Goal: Task Accomplishment & Management: Use online tool/utility

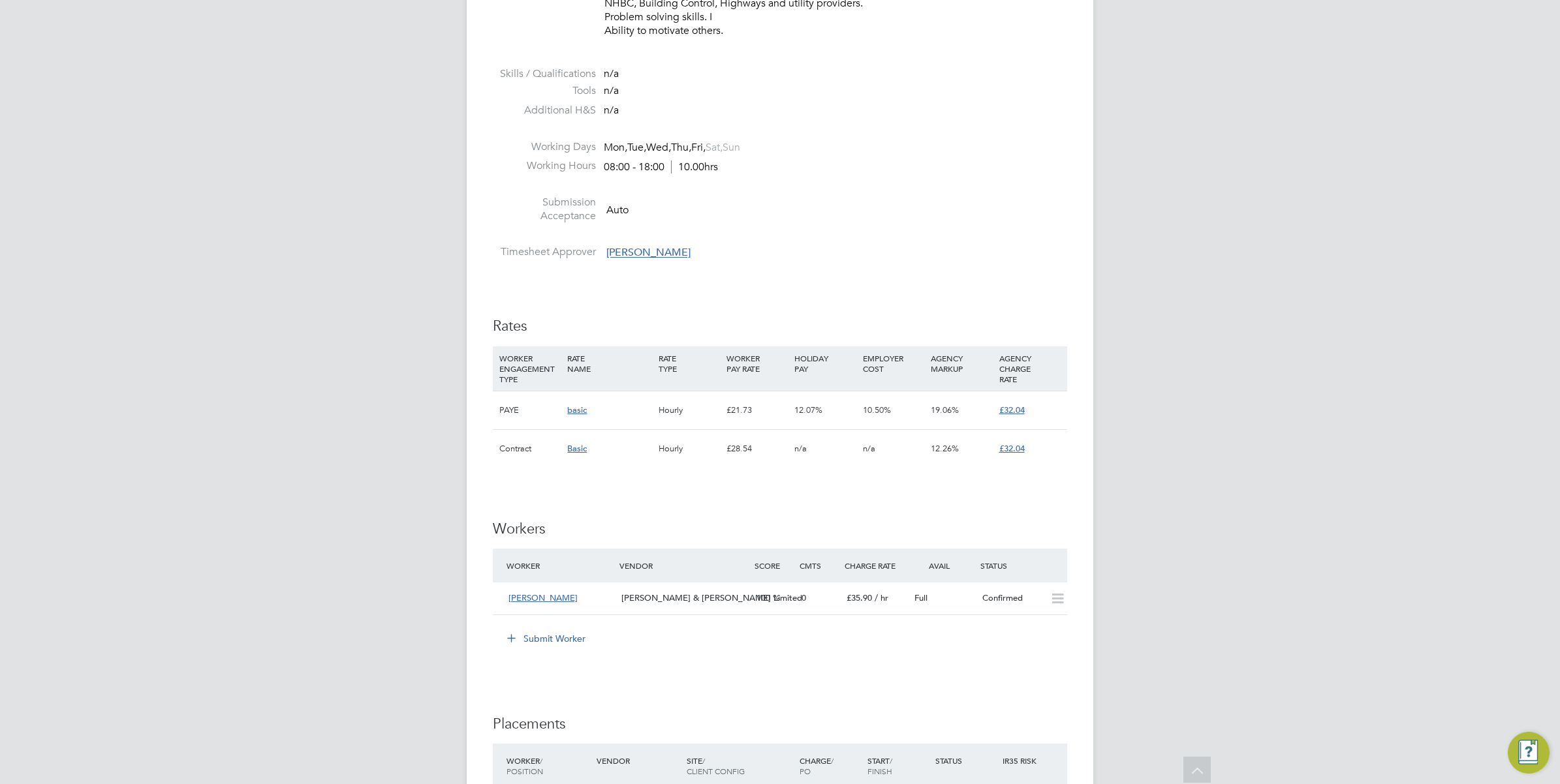
click at [1188, 478] on div "RC Robyn Clarke Notifications Applications: Network Team Members Businesses Sit…" at bounding box center [780, 262] width 1560 height 1993
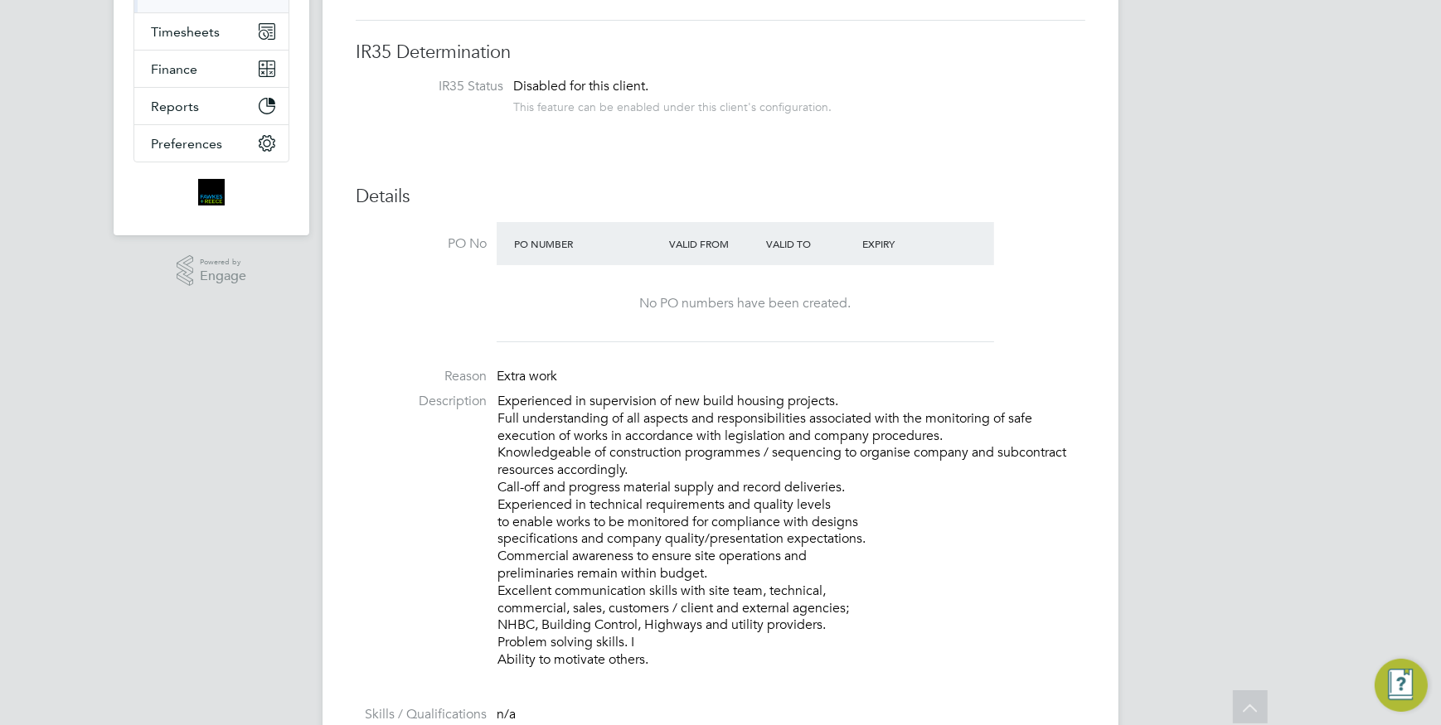
scroll to position [49, 116]
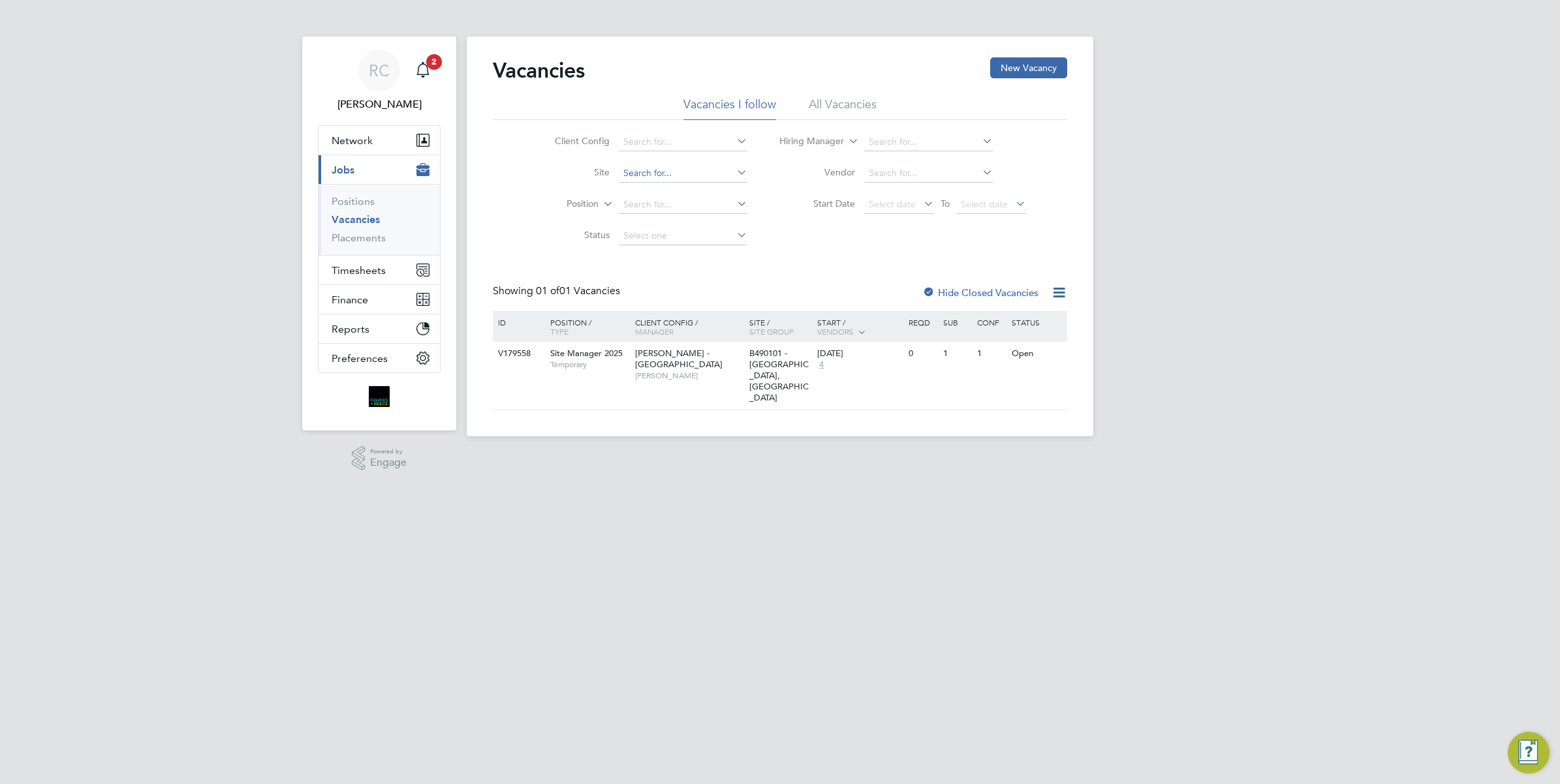
click at [691, 171] on input at bounding box center [683, 173] width 128 height 18
click at [724, 199] on li "B490101 - Castle Gr esley, Swadlincote" at bounding box center [750, 190] width 267 height 17
type input "B490101 - [GEOGRAPHIC_DATA], [GEOGRAPHIC_DATA]"
click at [698, 357] on span "[PERSON_NAME] - [GEOGRAPHIC_DATA]" at bounding box center [679, 359] width 87 height 22
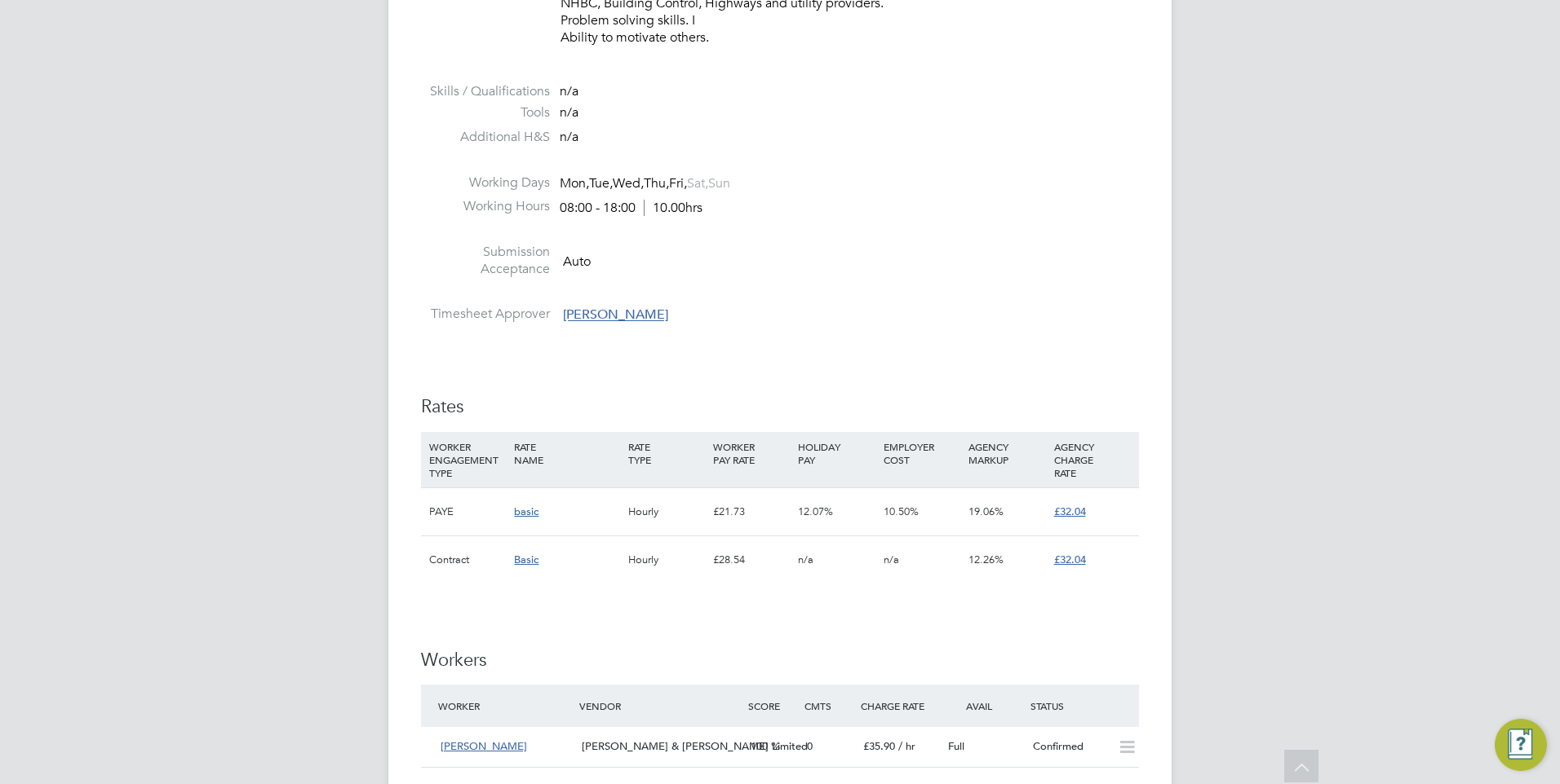
scroll to position [8, 8]
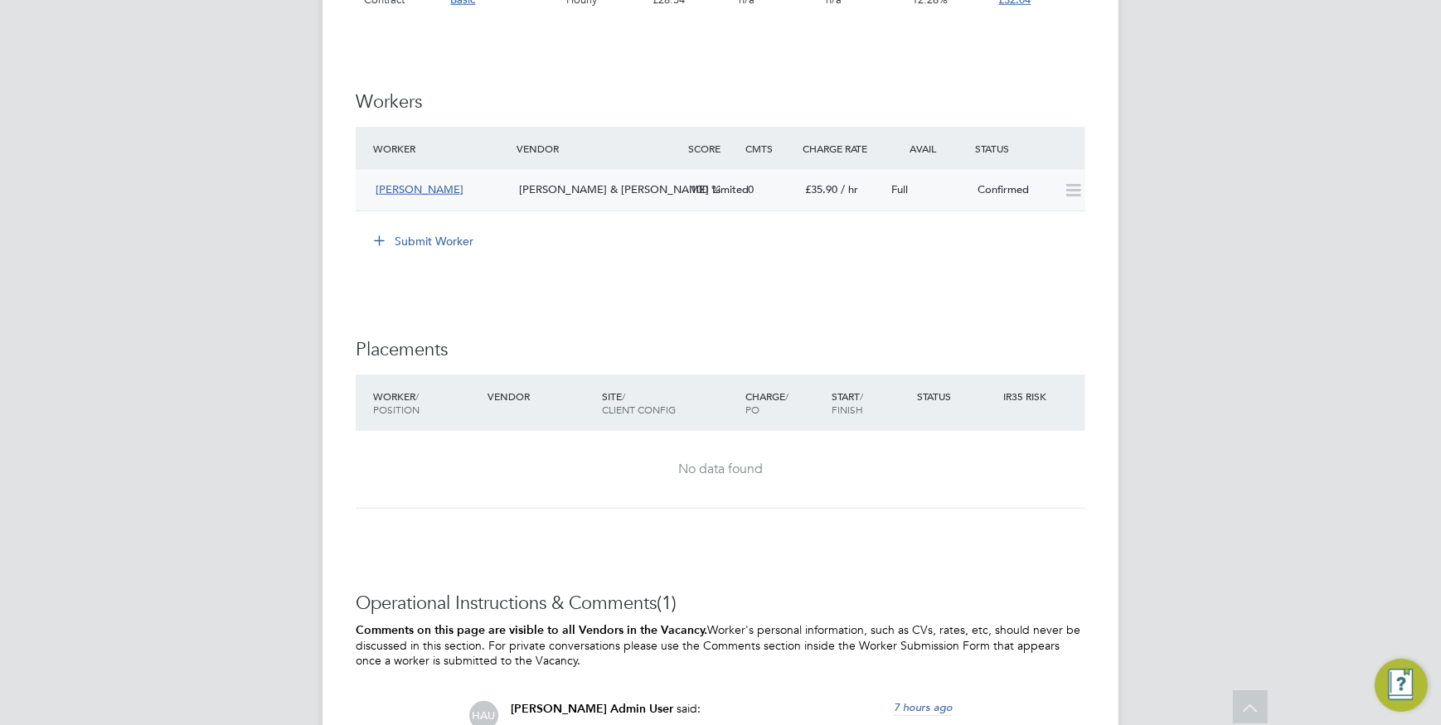
click at [651, 193] on div "[PERSON_NAME] & [PERSON_NAME] Limited" at bounding box center [598, 190] width 172 height 27
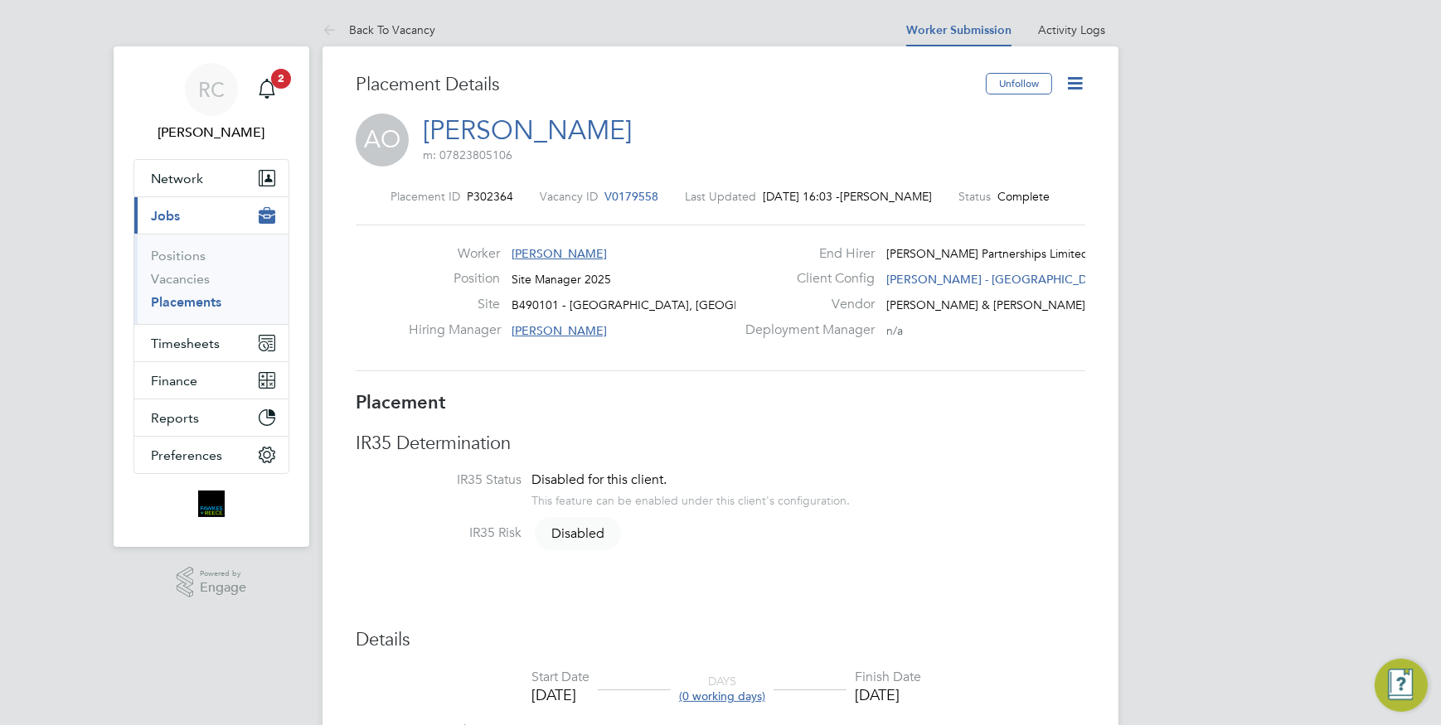
click at [1078, 74] on icon at bounding box center [1074, 83] width 21 height 21
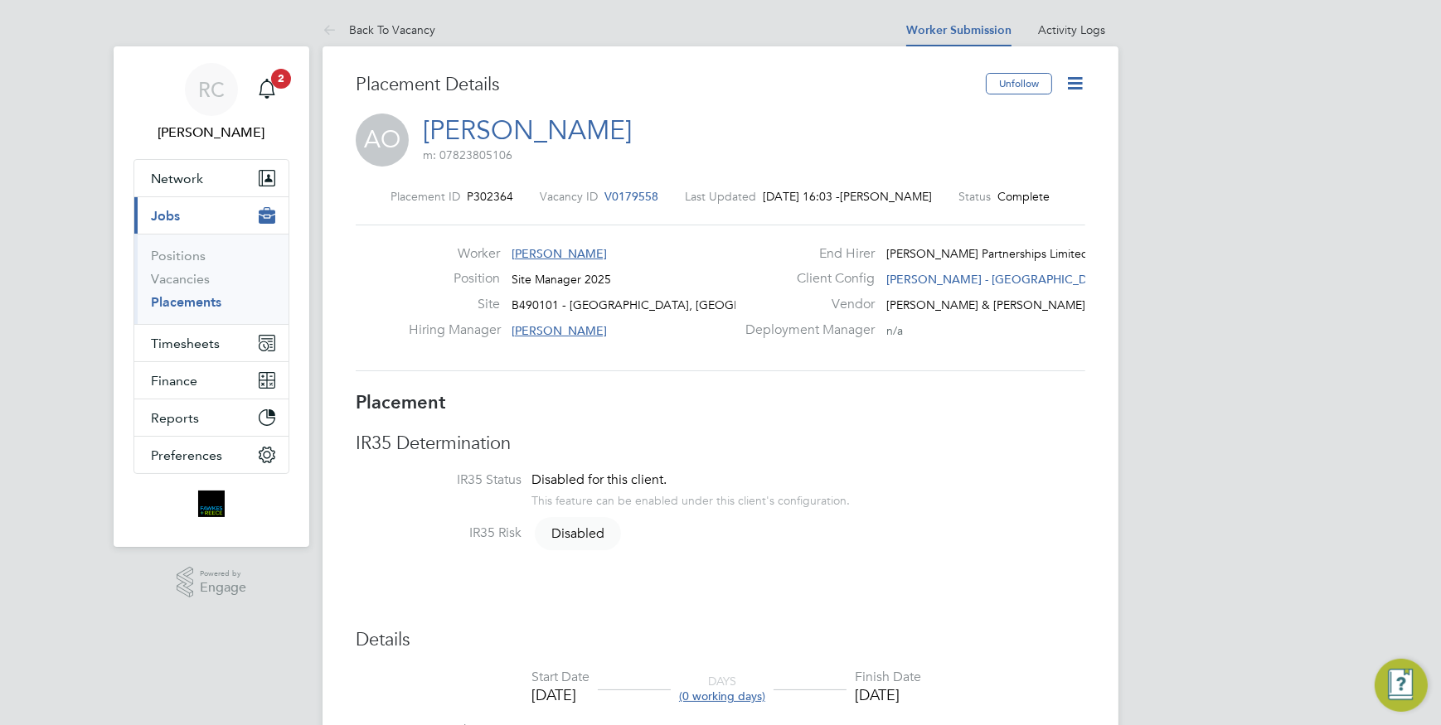
click at [1080, 75] on icon at bounding box center [1074, 83] width 21 height 21
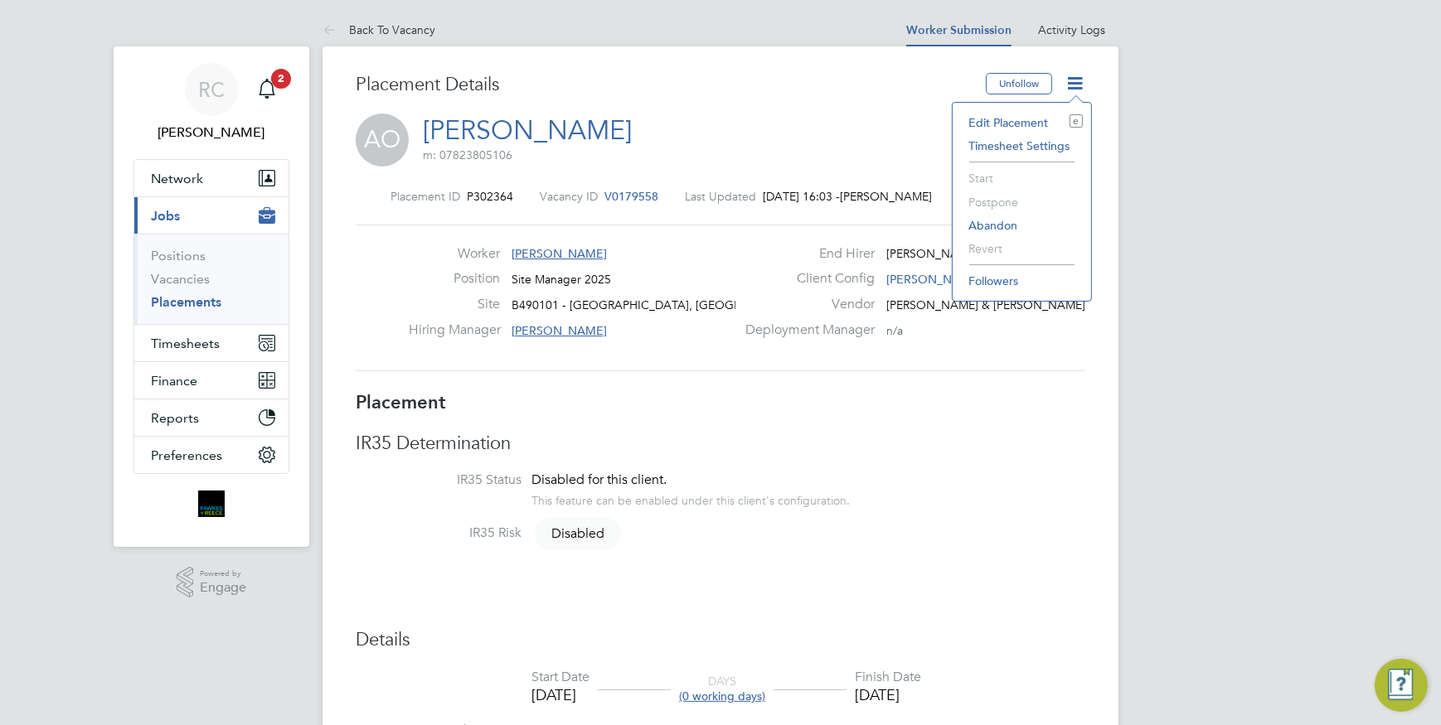
click at [978, 177] on li "Start" at bounding box center [1022, 178] width 122 height 23
click at [980, 180] on li "Start" at bounding box center [1022, 178] width 122 height 23
click at [795, 138] on div "AO Adewale Oluwatosin m: 07823805106" at bounding box center [720, 142] width 729 height 56
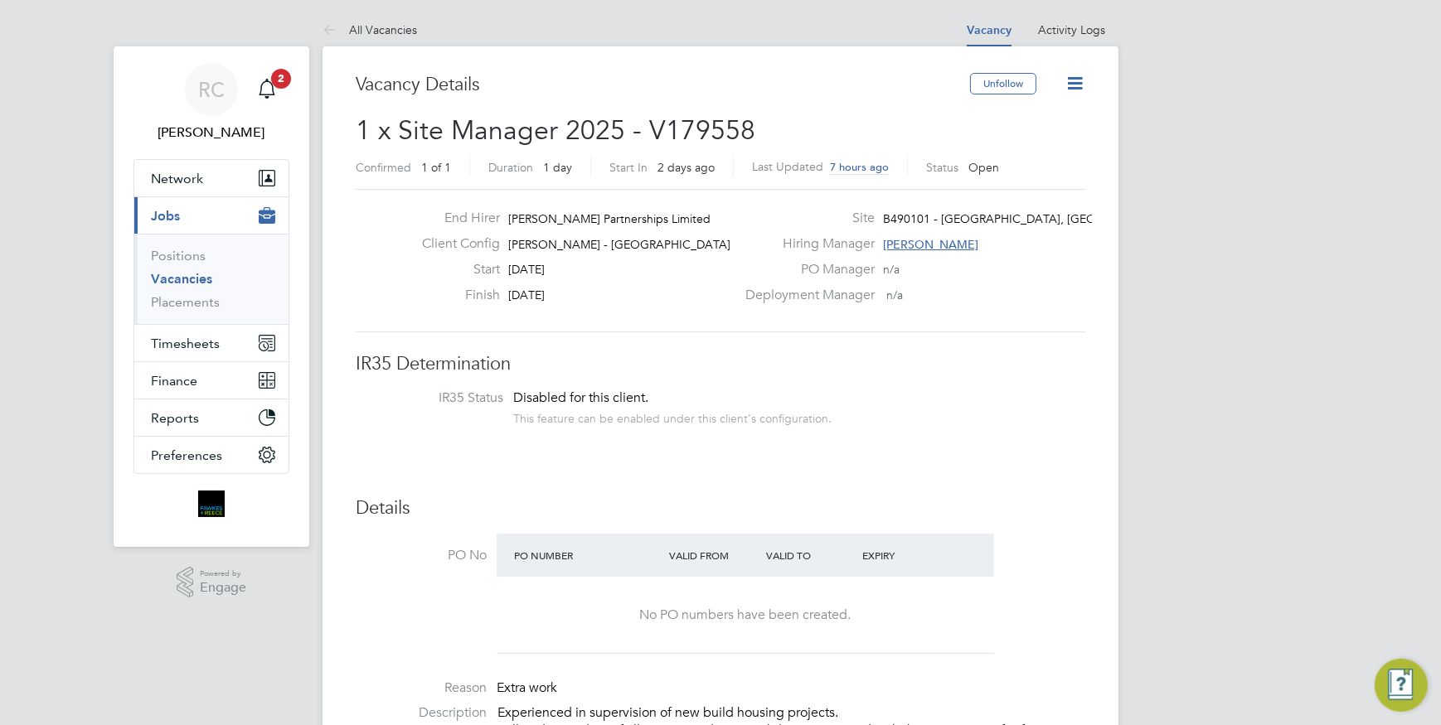
click at [1078, 75] on icon at bounding box center [1074, 83] width 21 height 21
drag, startPoint x: 1311, startPoint y: 192, endPoint x: 1310, endPoint y: 201, distance: 8.3
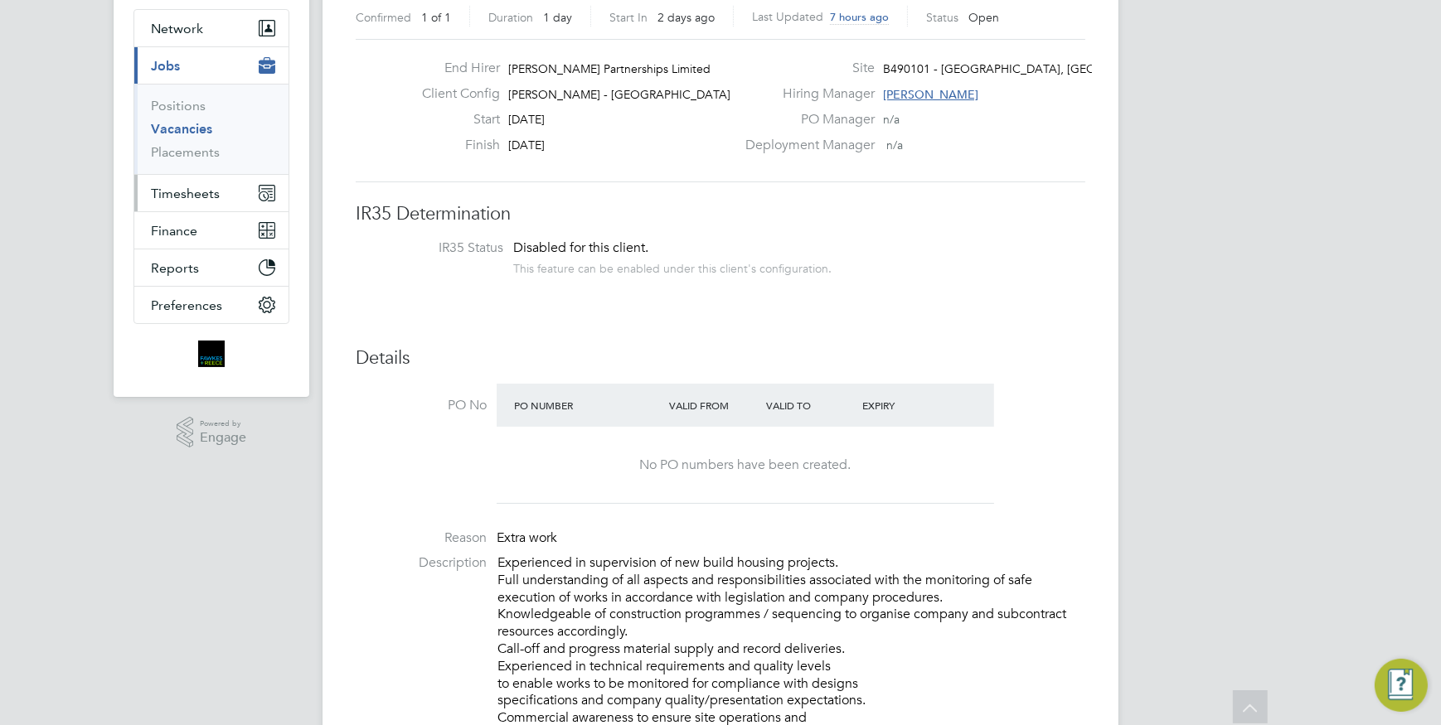
click at [196, 196] on span "Timesheets" at bounding box center [185, 194] width 69 height 16
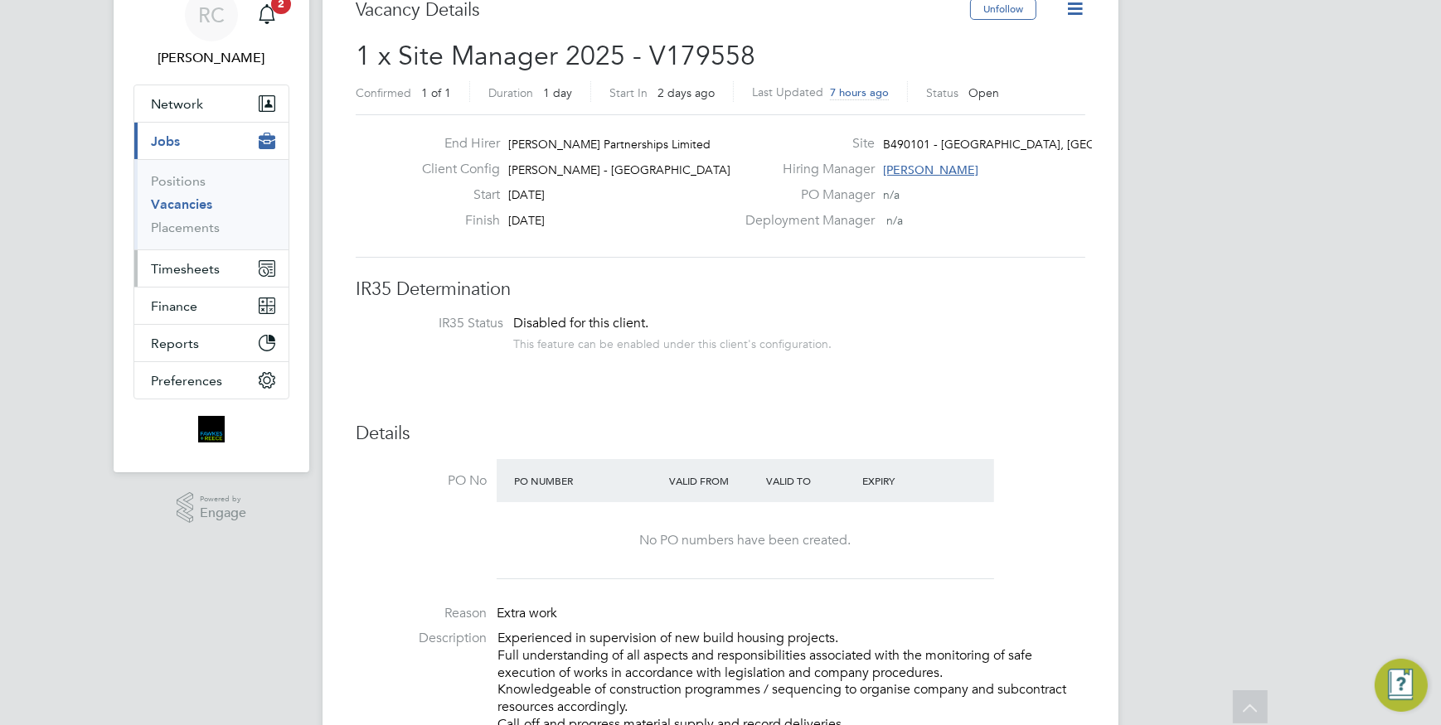
click at [225, 274] on button "Timesheets" at bounding box center [211, 268] width 154 height 36
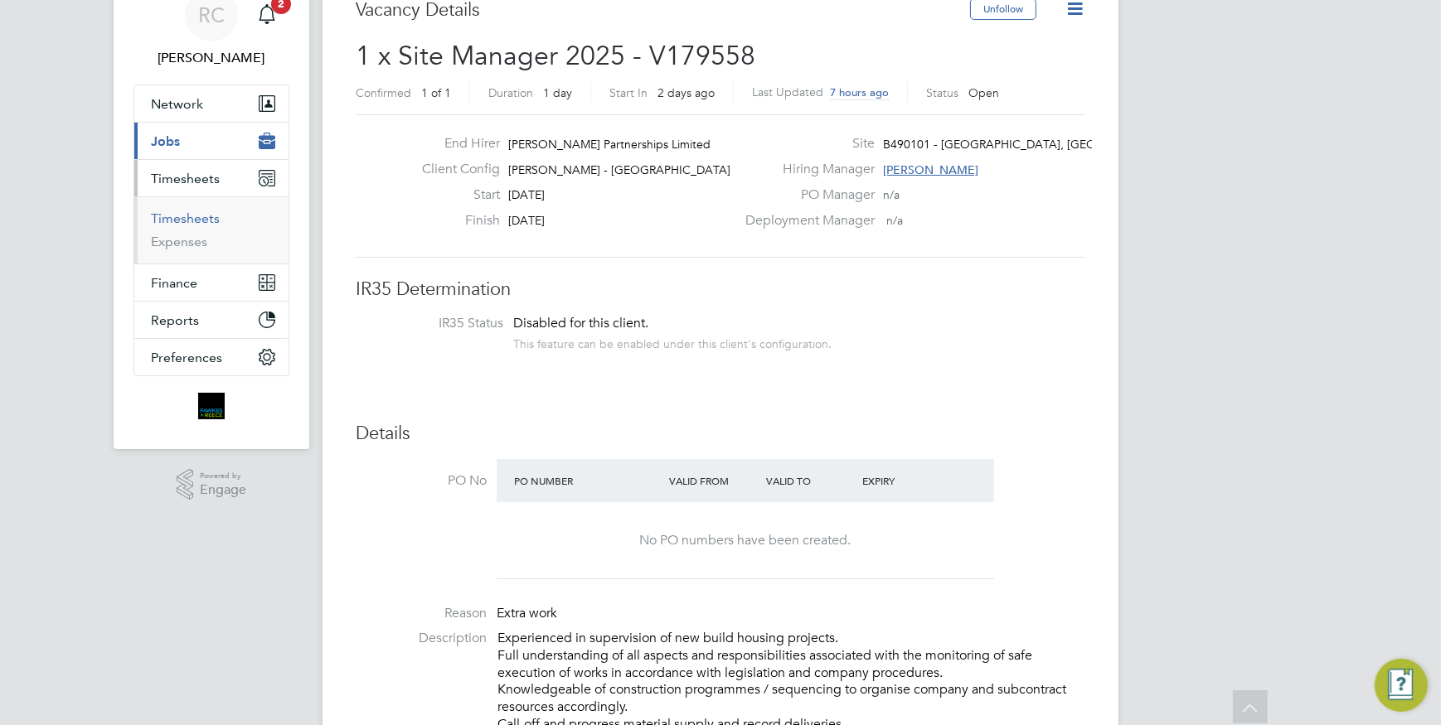
click at [201, 219] on link "Timesheets" at bounding box center [185, 219] width 69 height 16
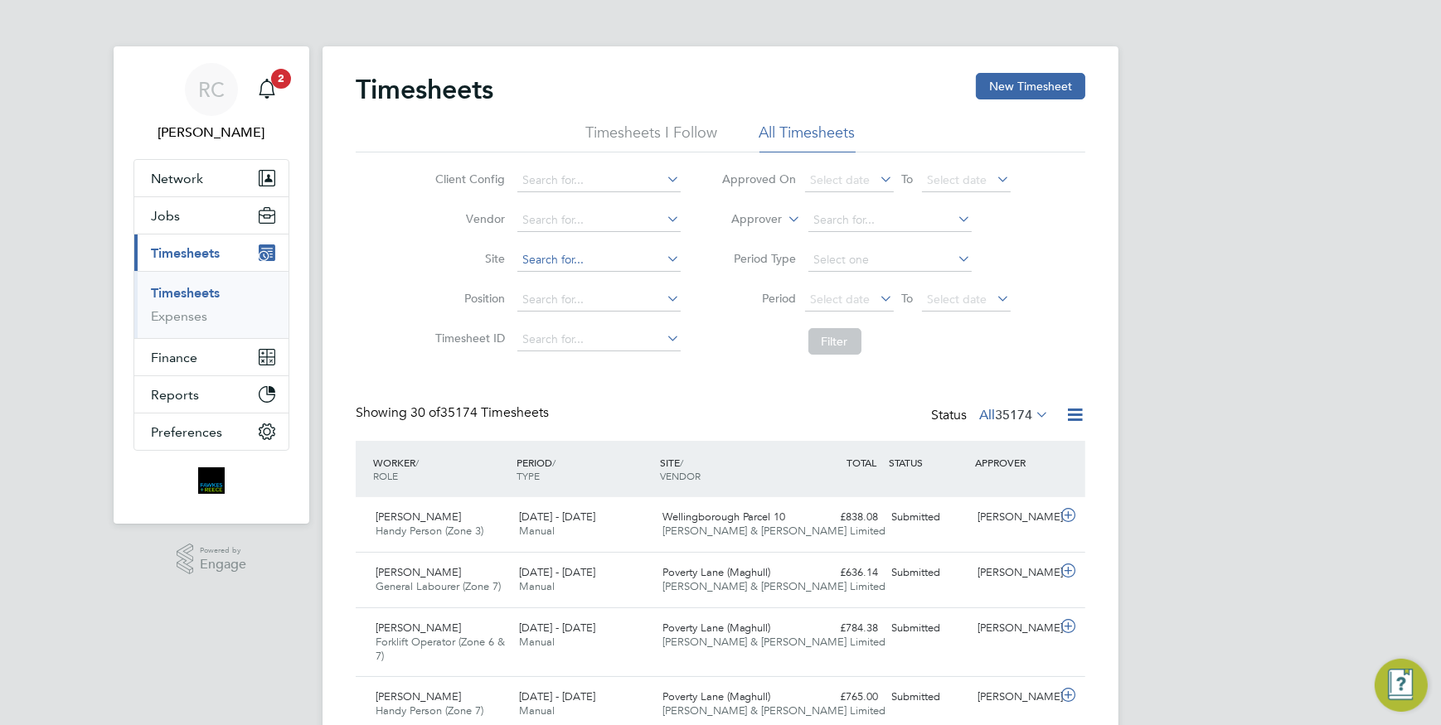
click at [559, 264] on input at bounding box center [598, 260] width 163 height 23
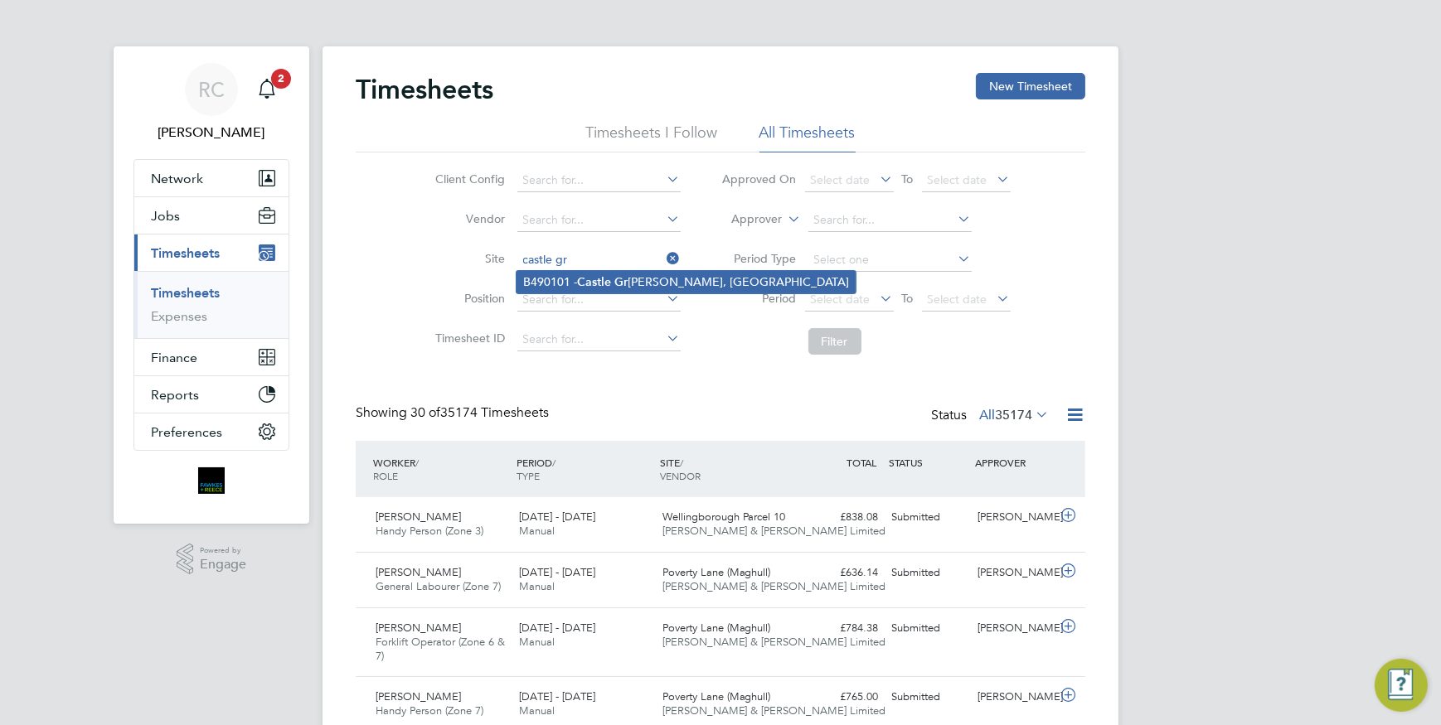
click at [681, 282] on li "B490101 - [GEOGRAPHIC_DATA][PERSON_NAME], [GEOGRAPHIC_DATA]" at bounding box center [685, 282] width 339 height 22
type input "B490101 - [GEOGRAPHIC_DATA], [GEOGRAPHIC_DATA]"
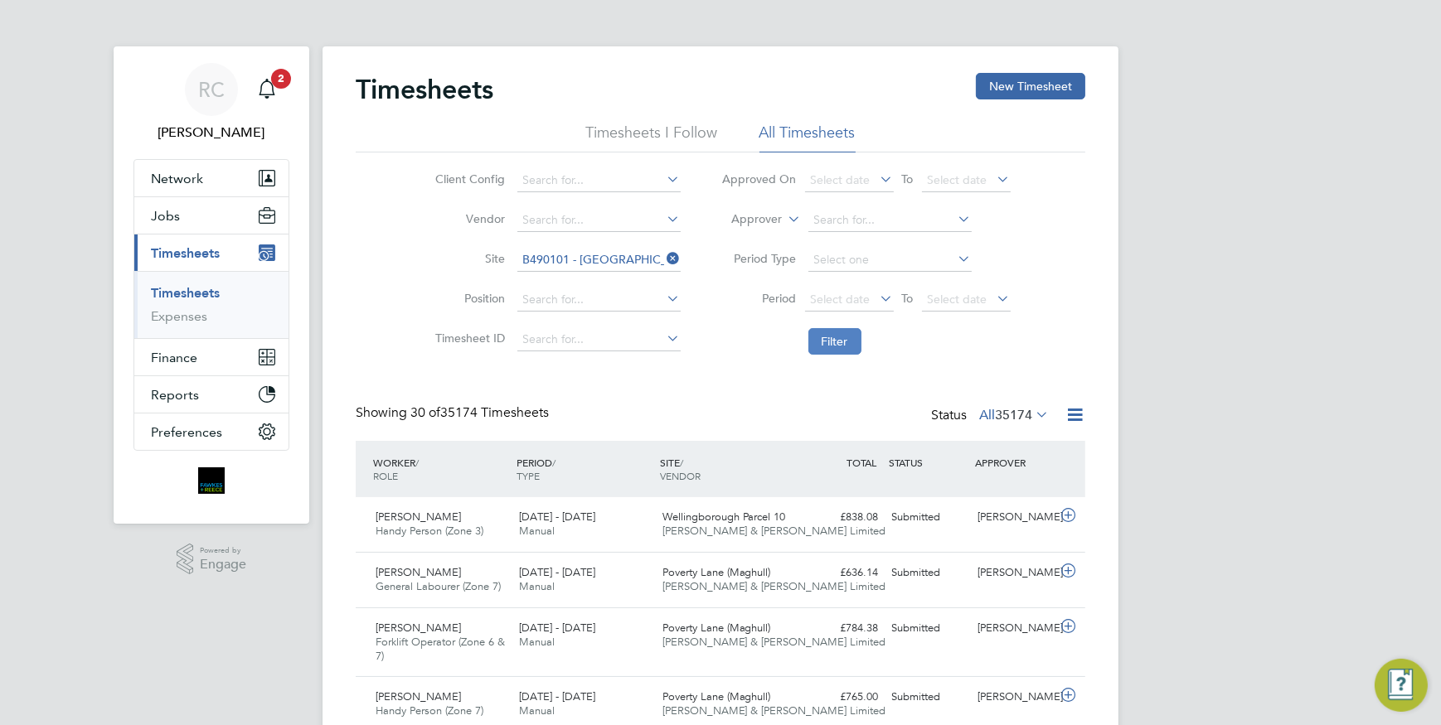
click at [841, 340] on button "Filter" at bounding box center [834, 341] width 53 height 27
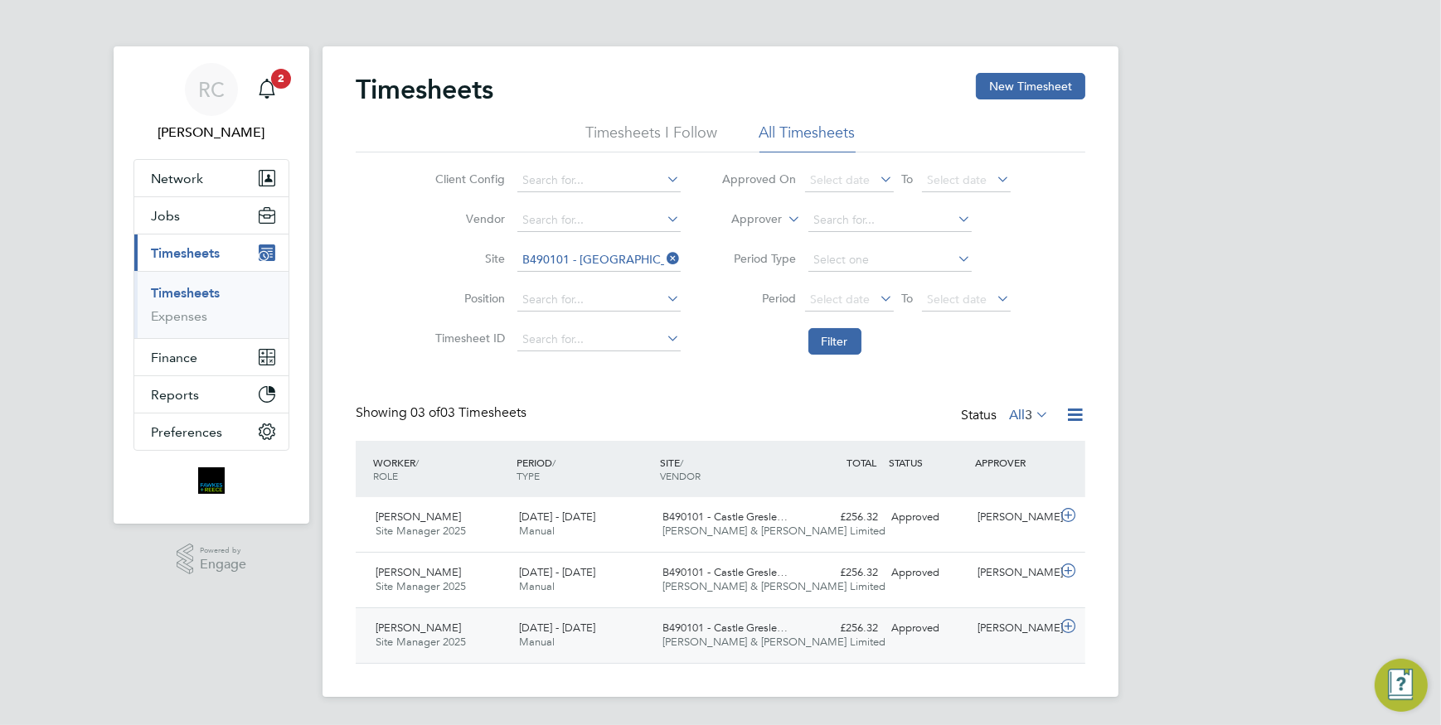
click at [550, 631] on span "[DATE] - [DATE]" at bounding box center [557, 628] width 76 height 14
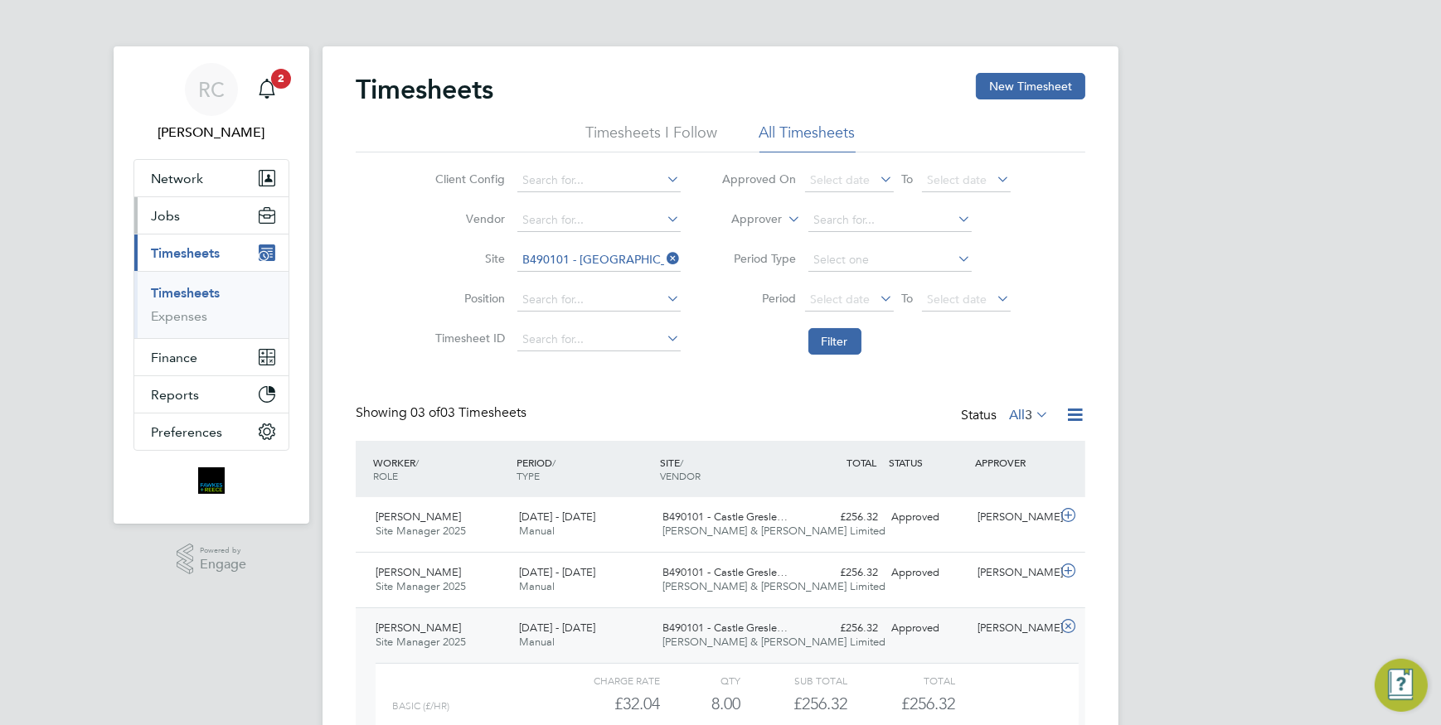
click at [165, 215] on span "Jobs" at bounding box center [165, 216] width 29 height 16
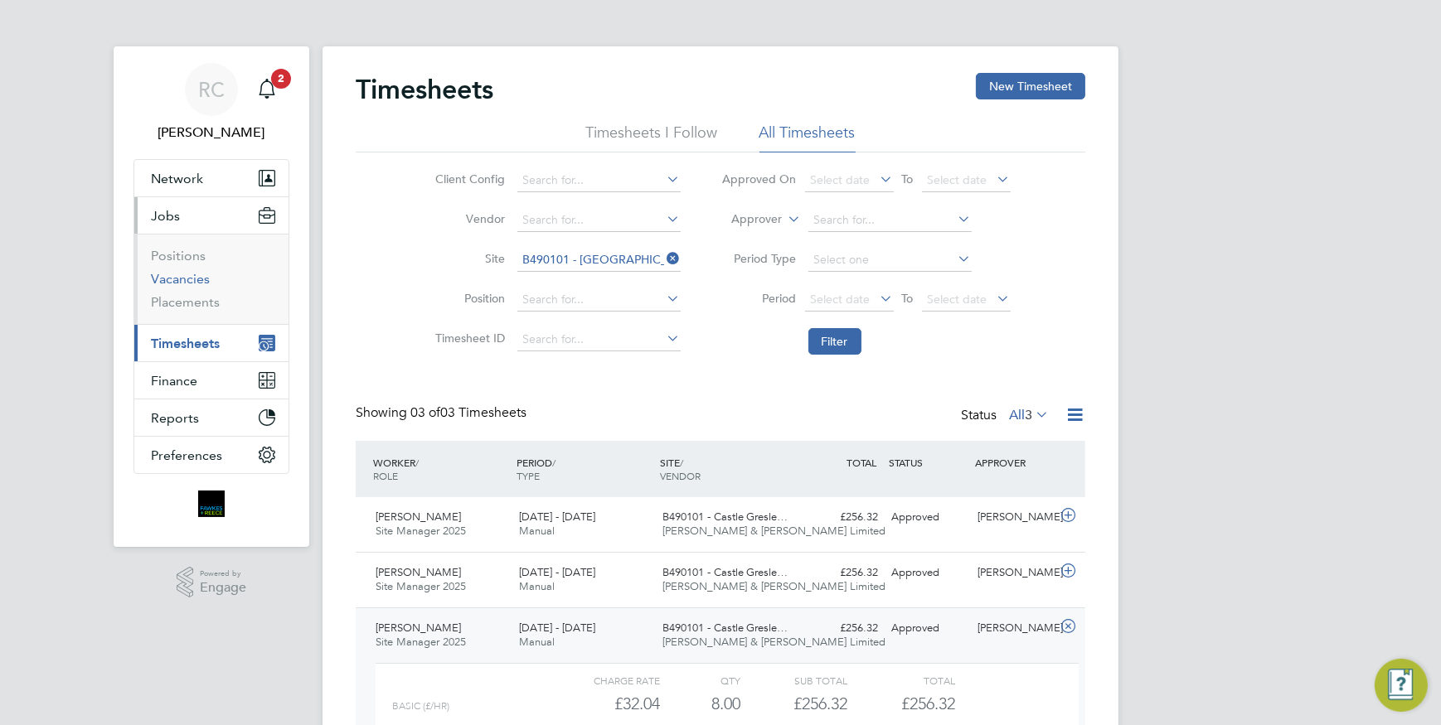
click at [200, 283] on link "Vacancies" at bounding box center [180, 279] width 59 height 16
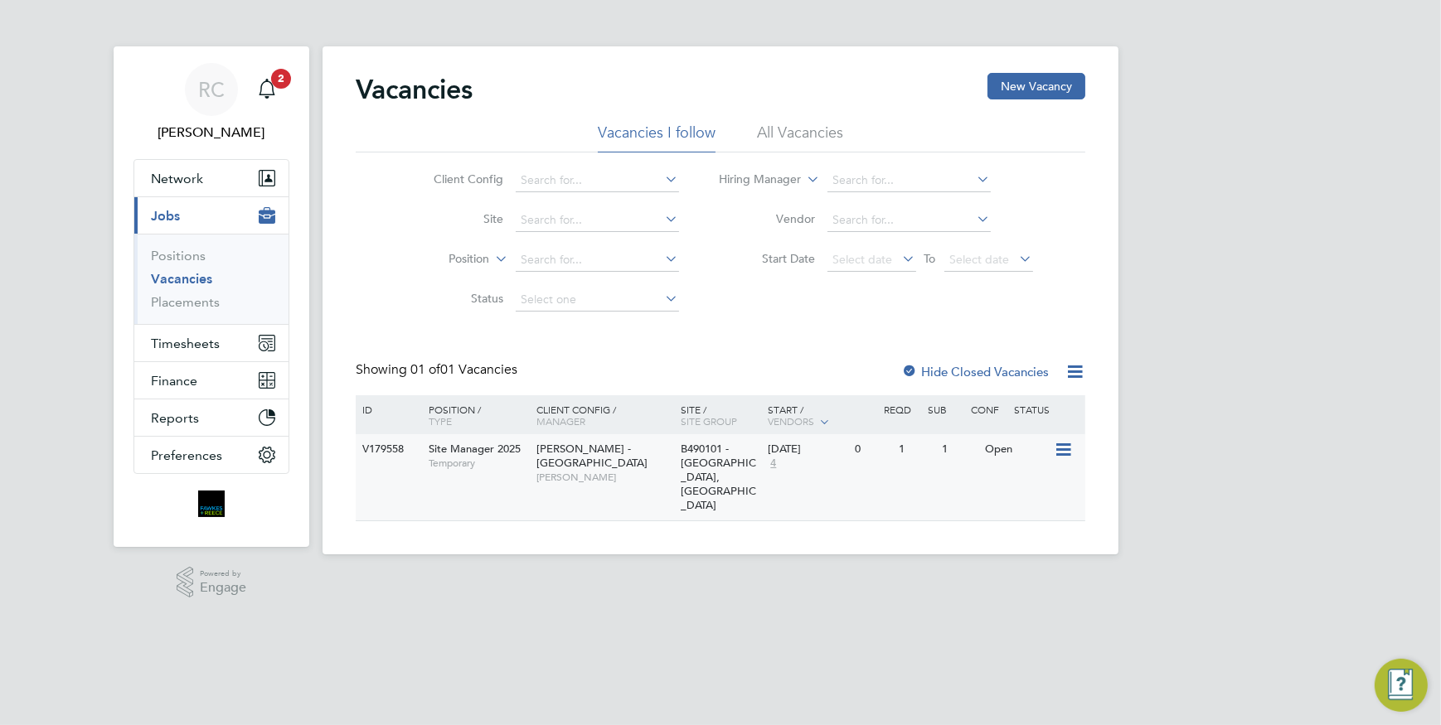
click at [589, 454] on span "[PERSON_NAME] - [GEOGRAPHIC_DATA]" at bounding box center [591, 456] width 111 height 28
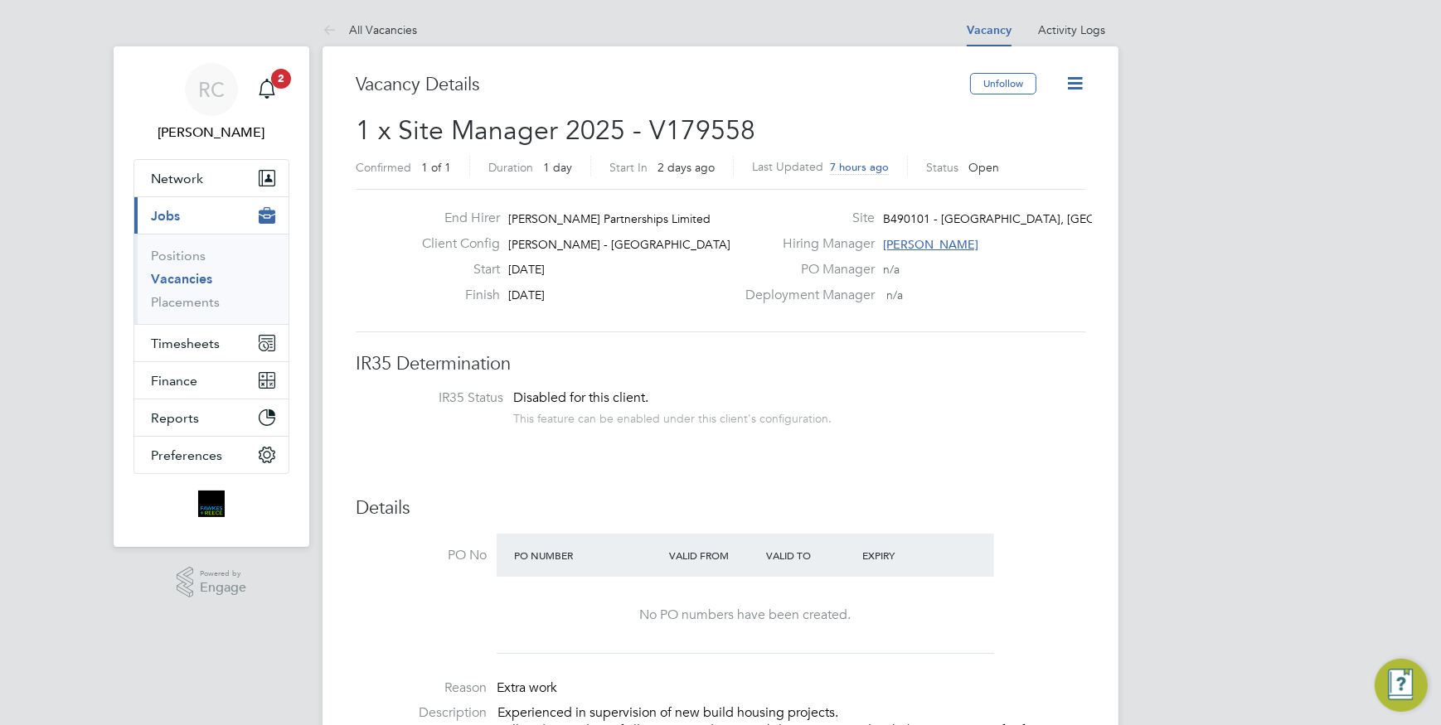
click at [1079, 80] on icon at bounding box center [1074, 83] width 21 height 21
click at [1057, 147] on li "Update Status" at bounding box center [1034, 145] width 96 height 23
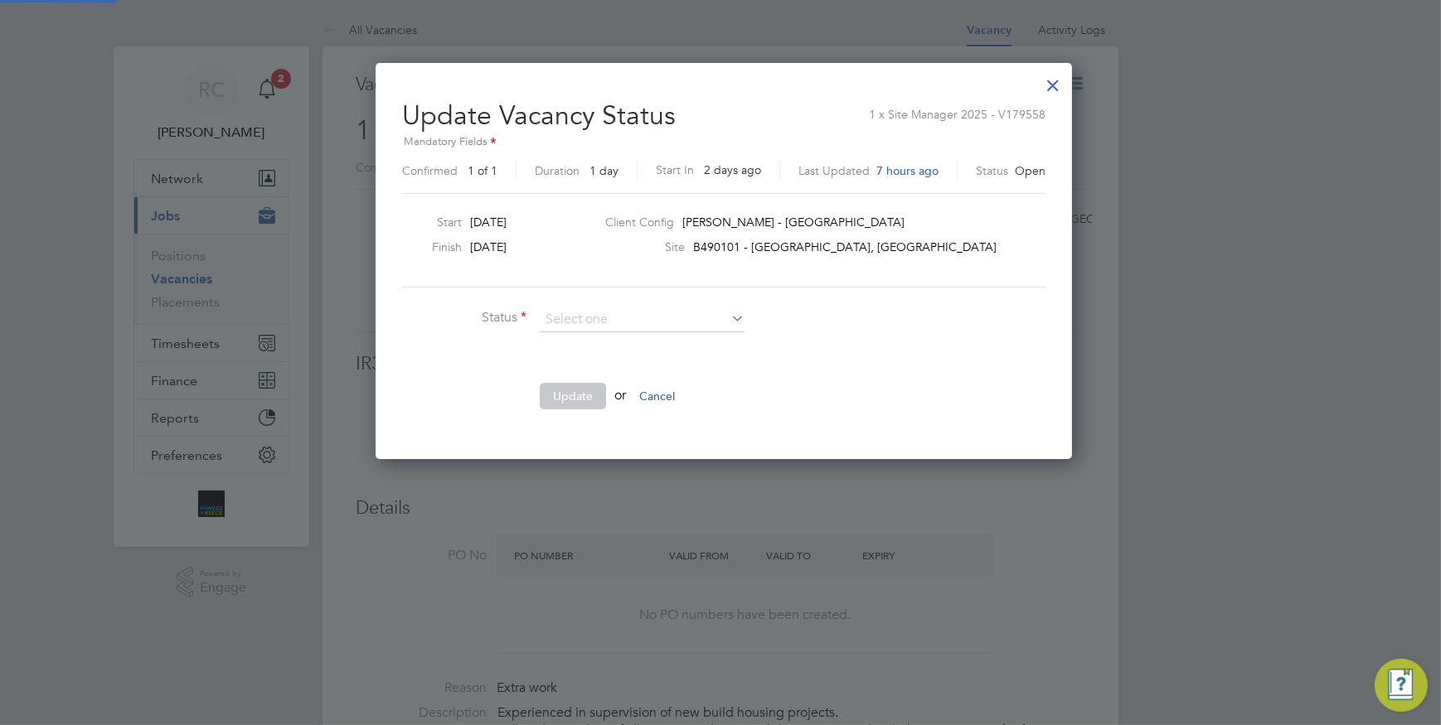
scroll to position [395, 689]
click at [630, 344] on li "Completed" at bounding box center [643, 342] width 206 height 22
type input "Completed"
click at [590, 401] on button "Update" at bounding box center [573, 396] width 66 height 27
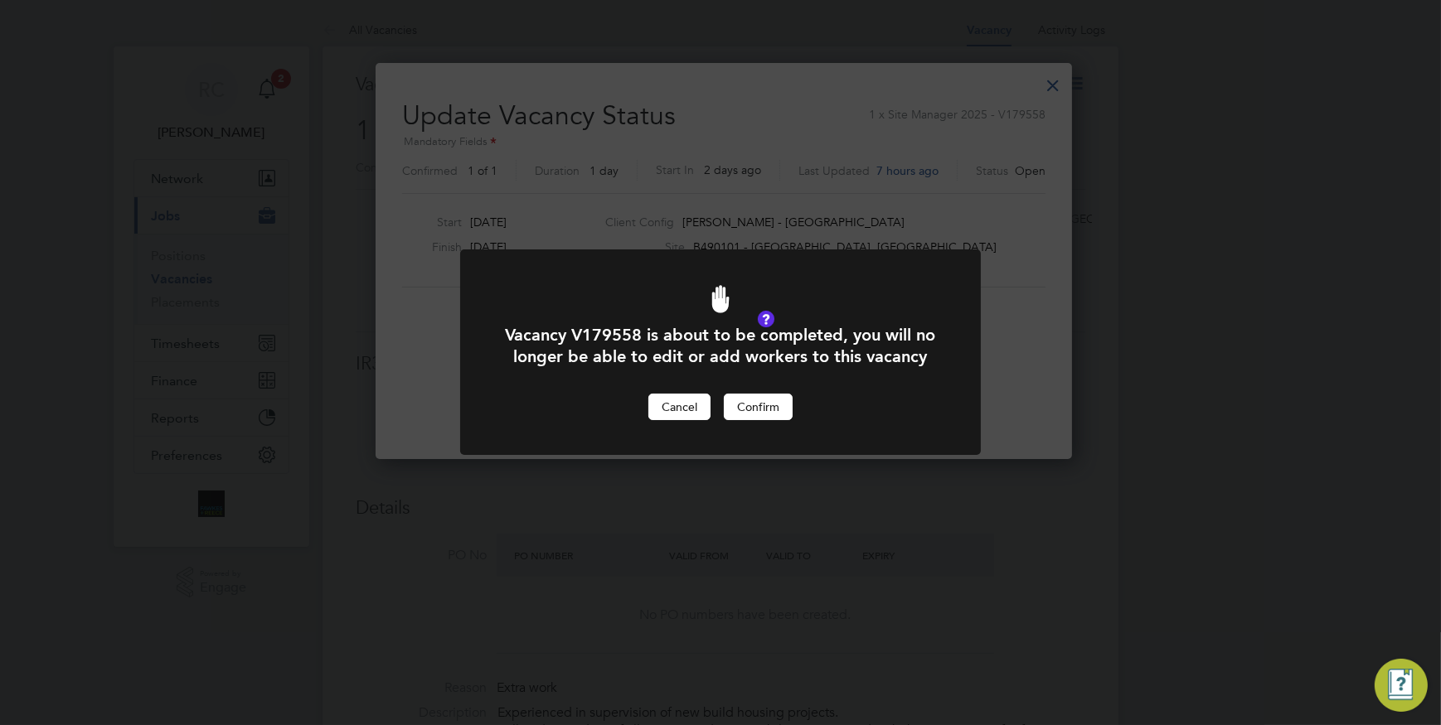
click at [668, 420] on button "Cancel" at bounding box center [679, 407] width 62 height 27
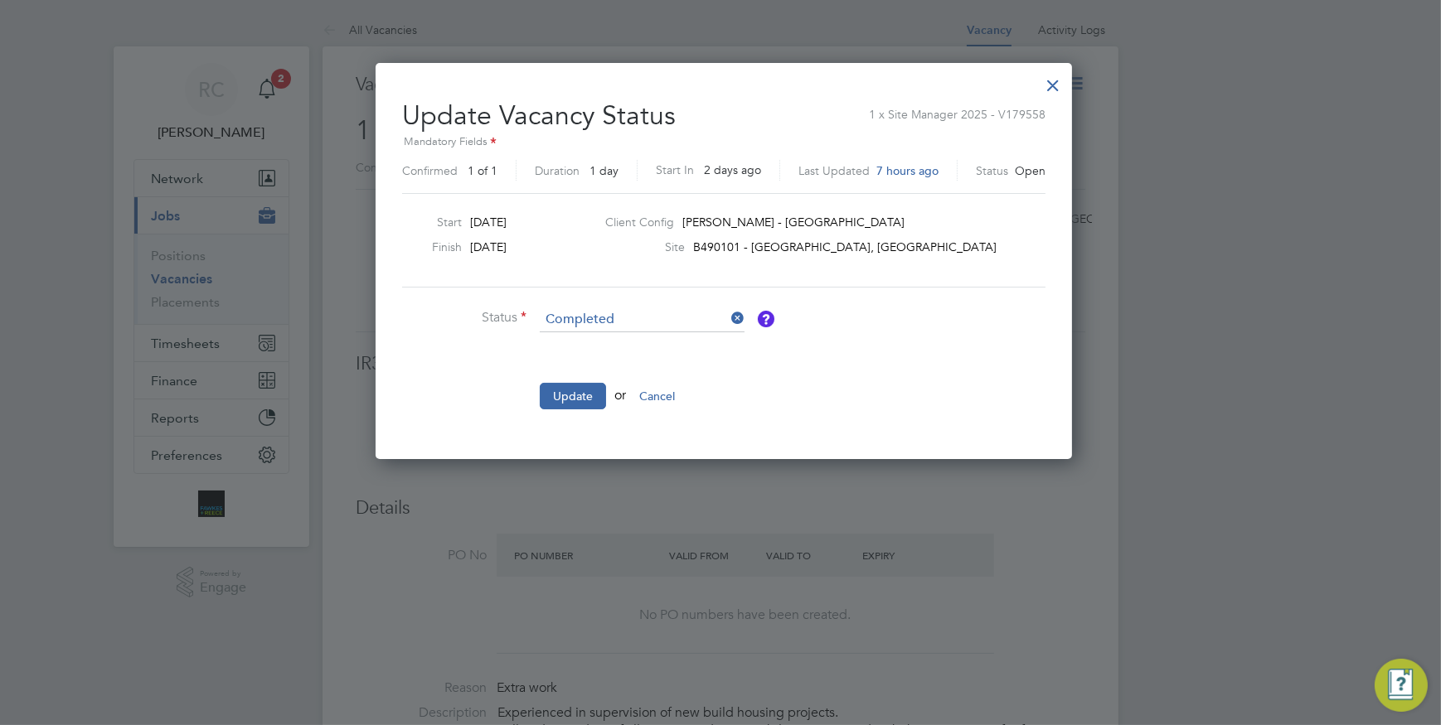
click at [670, 396] on button "Cancel" at bounding box center [657, 396] width 62 height 27
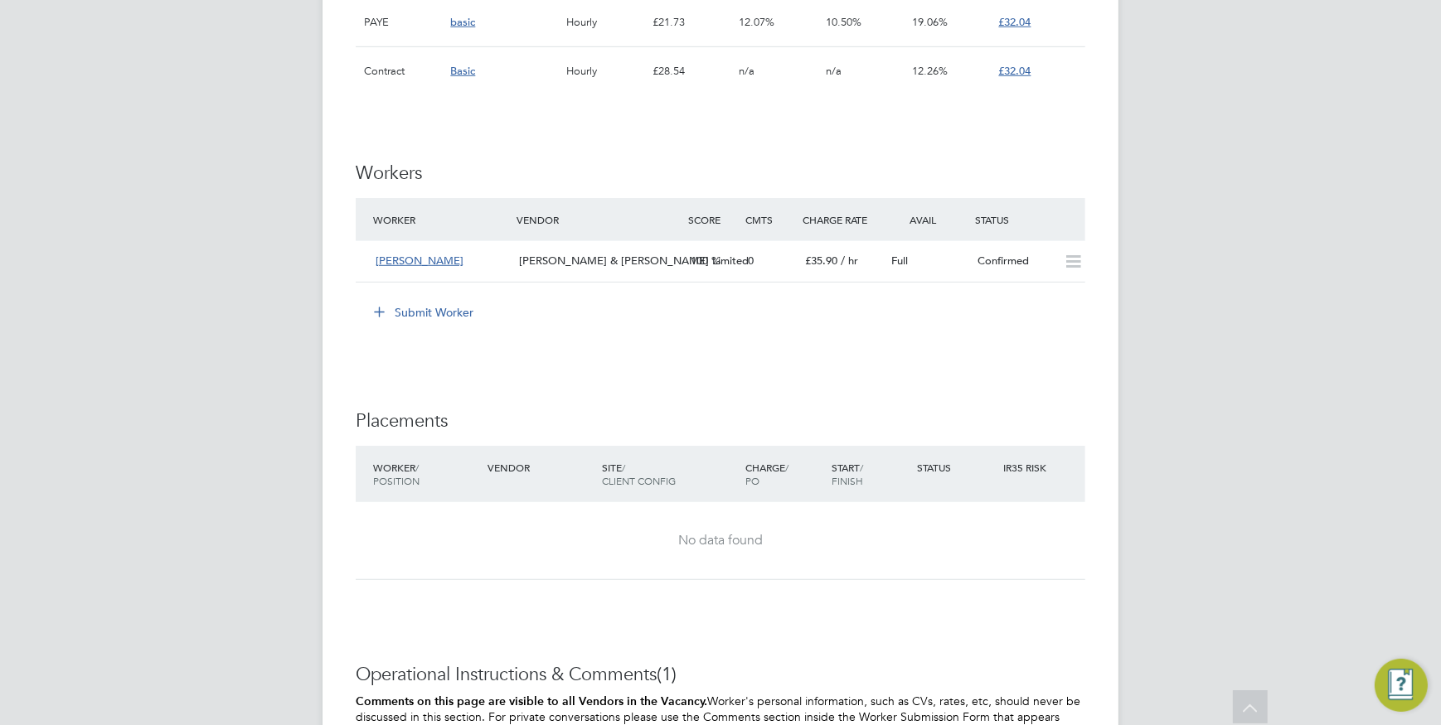
scroll to position [1281, 0]
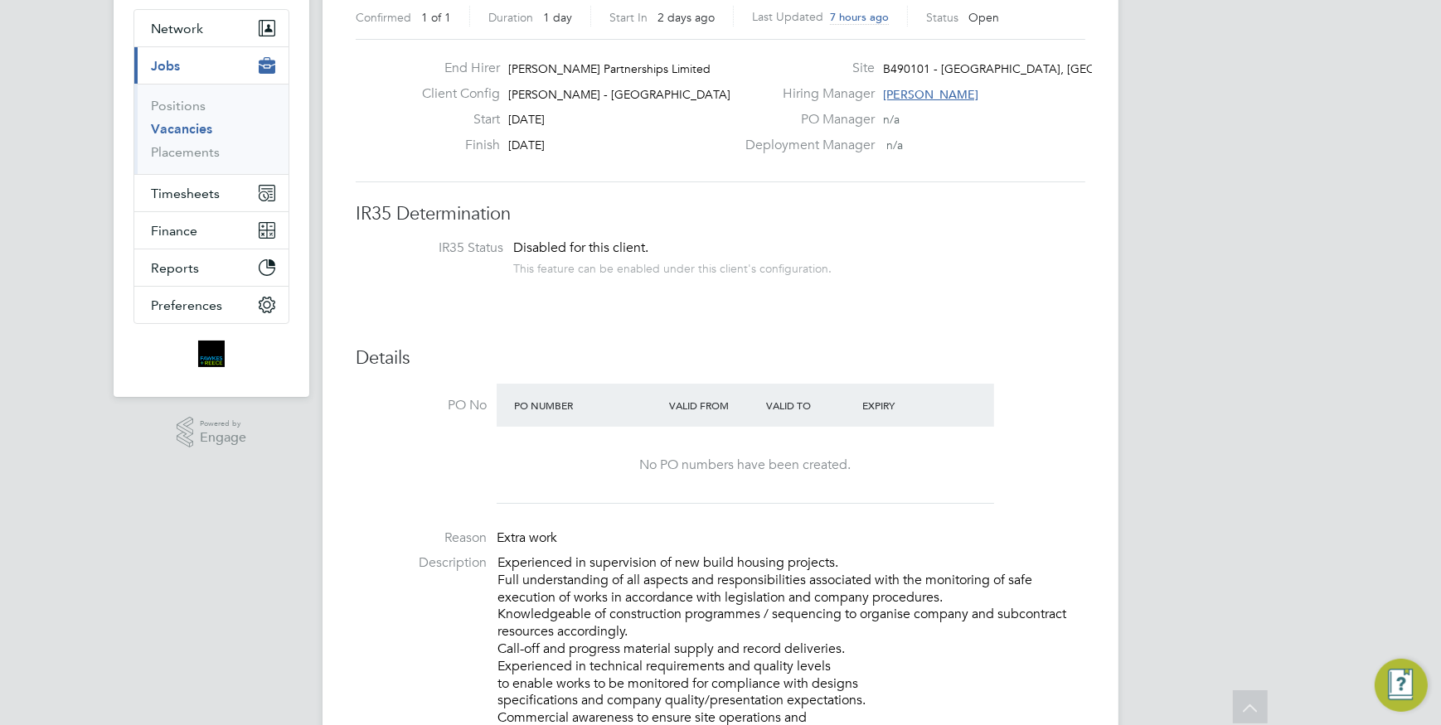
scroll to position [0, 0]
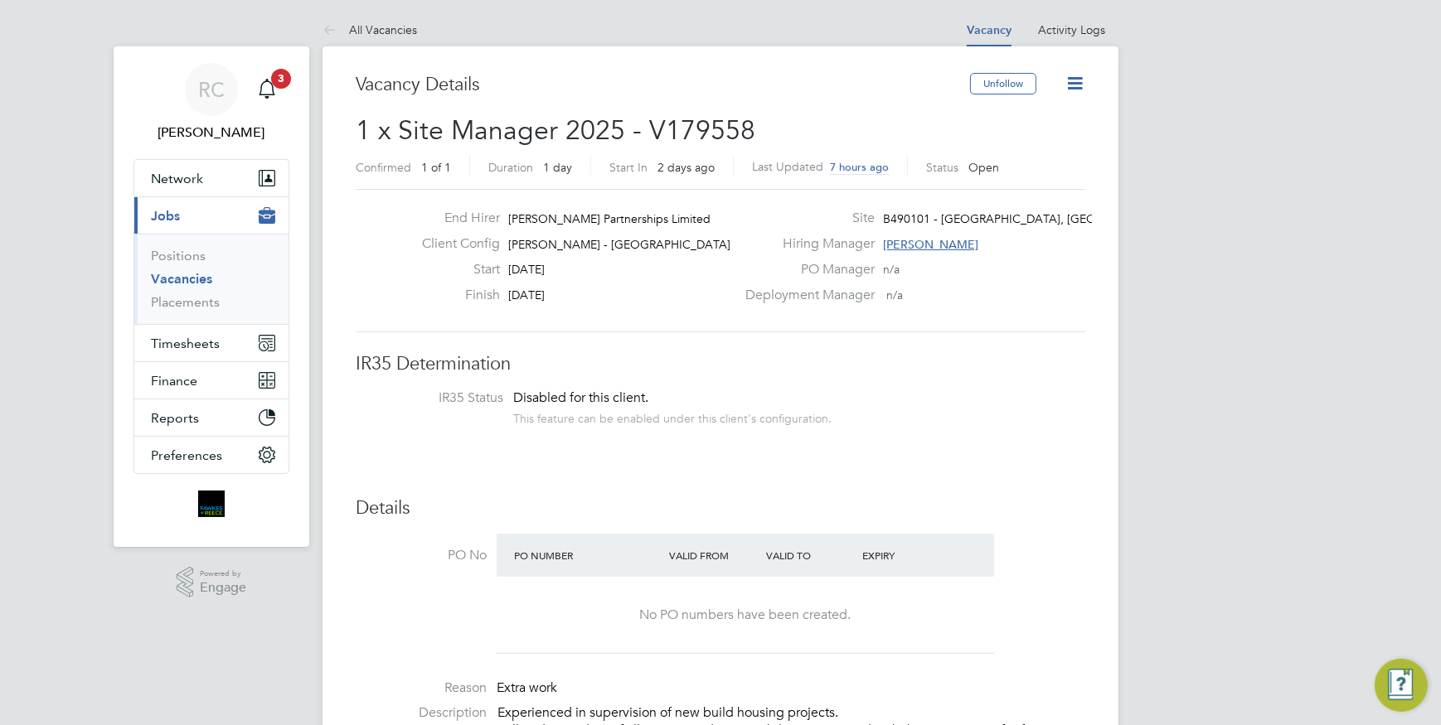
click at [1074, 81] on icon at bounding box center [1074, 83] width 21 height 21
click at [1060, 139] on li "Update Status" at bounding box center [1034, 145] width 96 height 23
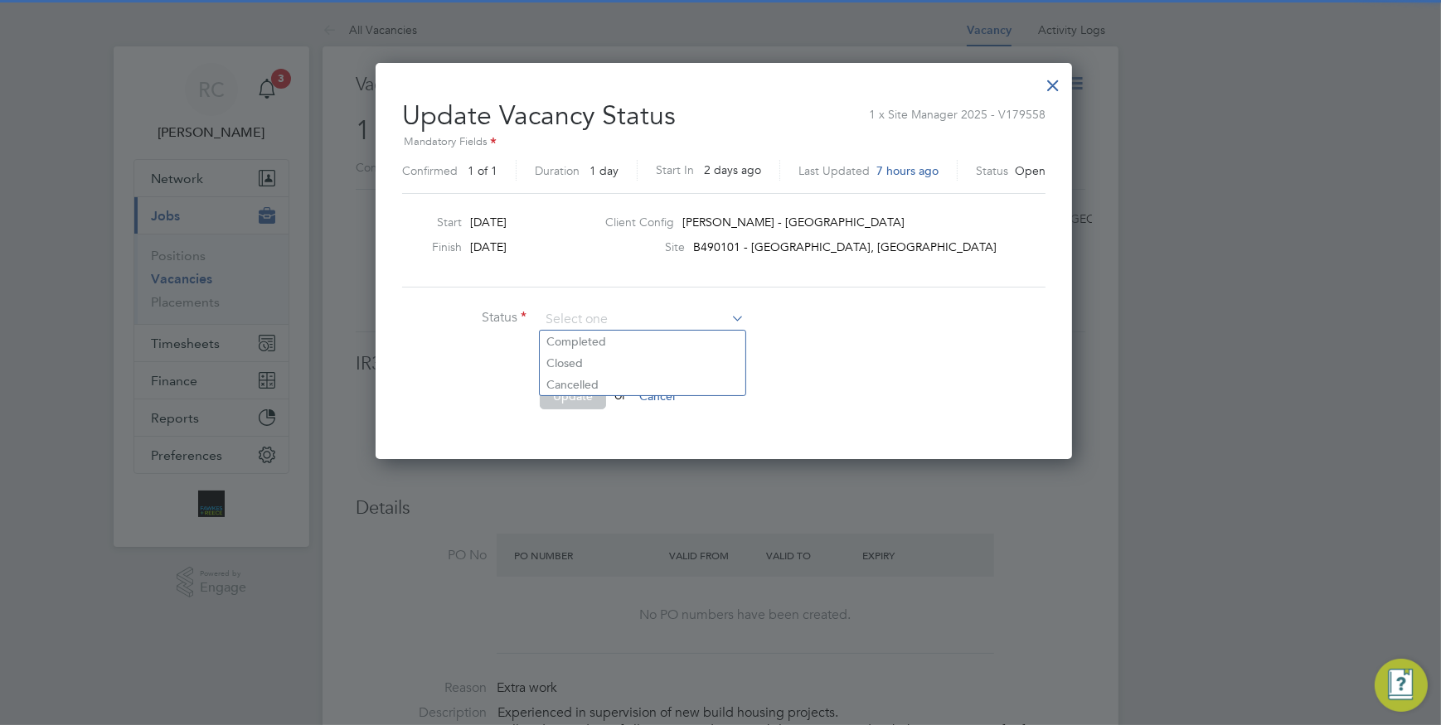
scroll to position [395, 689]
click at [649, 340] on li "Completed" at bounding box center [643, 342] width 206 height 22
type input "Completed"
click at [572, 396] on button "Update" at bounding box center [573, 396] width 66 height 27
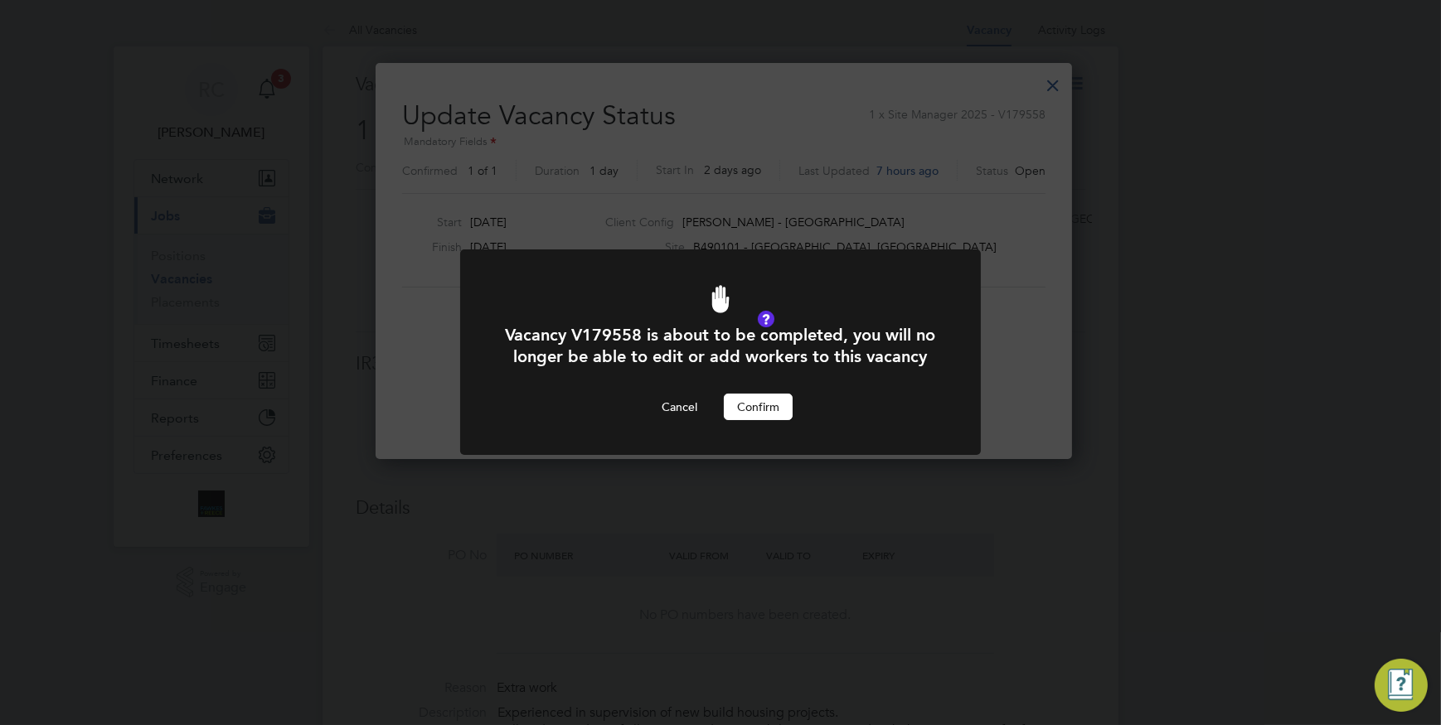
click at [1056, 312] on div "Vacancy V179558 is about to be completed, you will no longer be able to edit or…" at bounding box center [720, 362] width 1441 height 725
click at [681, 420] on button "Cancel" at bounding box center [679, 407] width 62 height 27
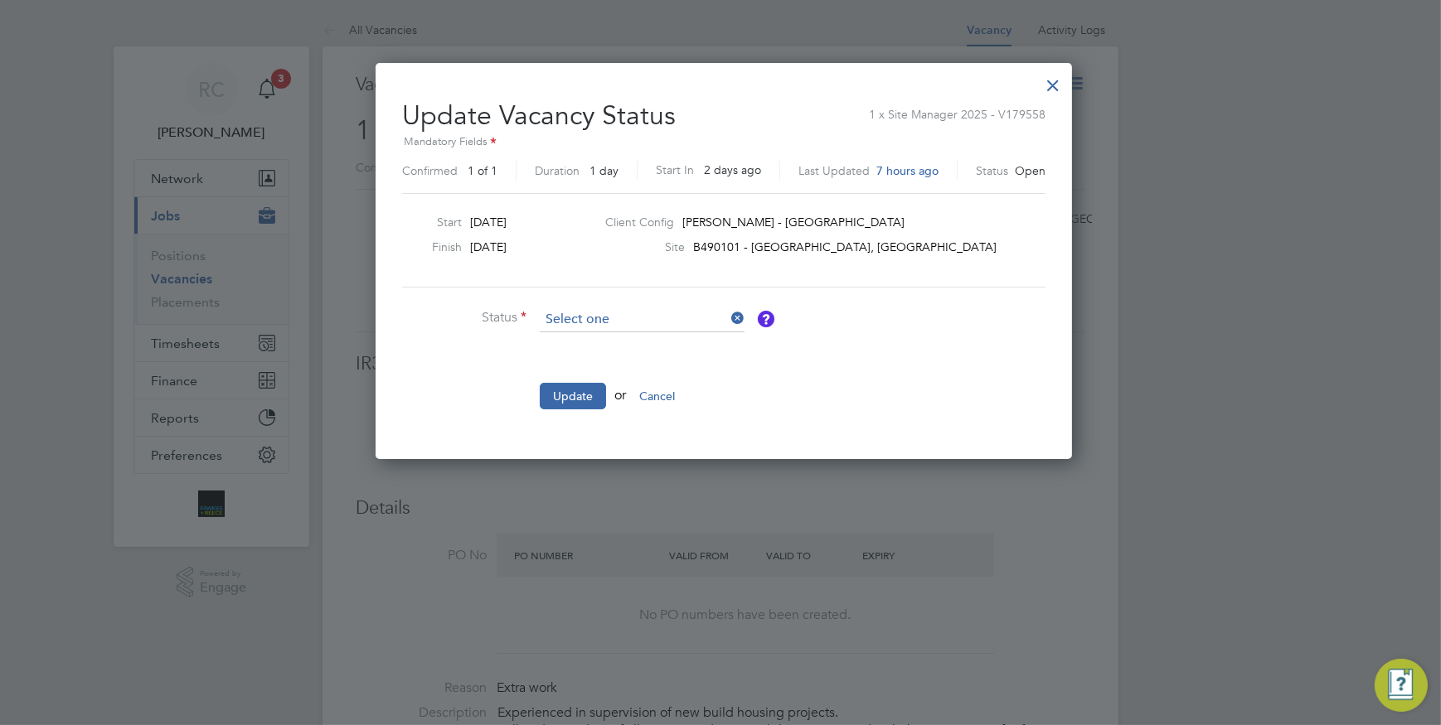
click at [704, 318] on input at bounding box center [642, 320] width 205 height 25
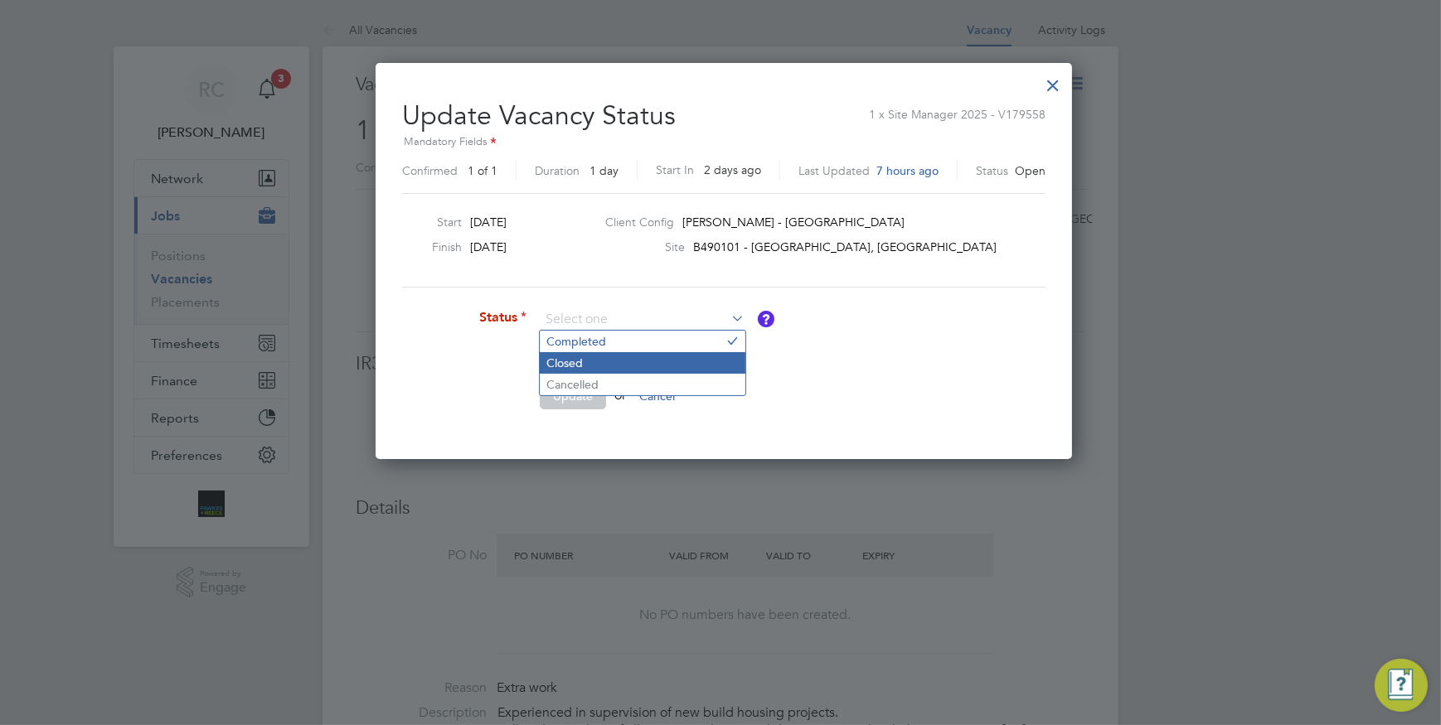
scroll to position [150, 0]
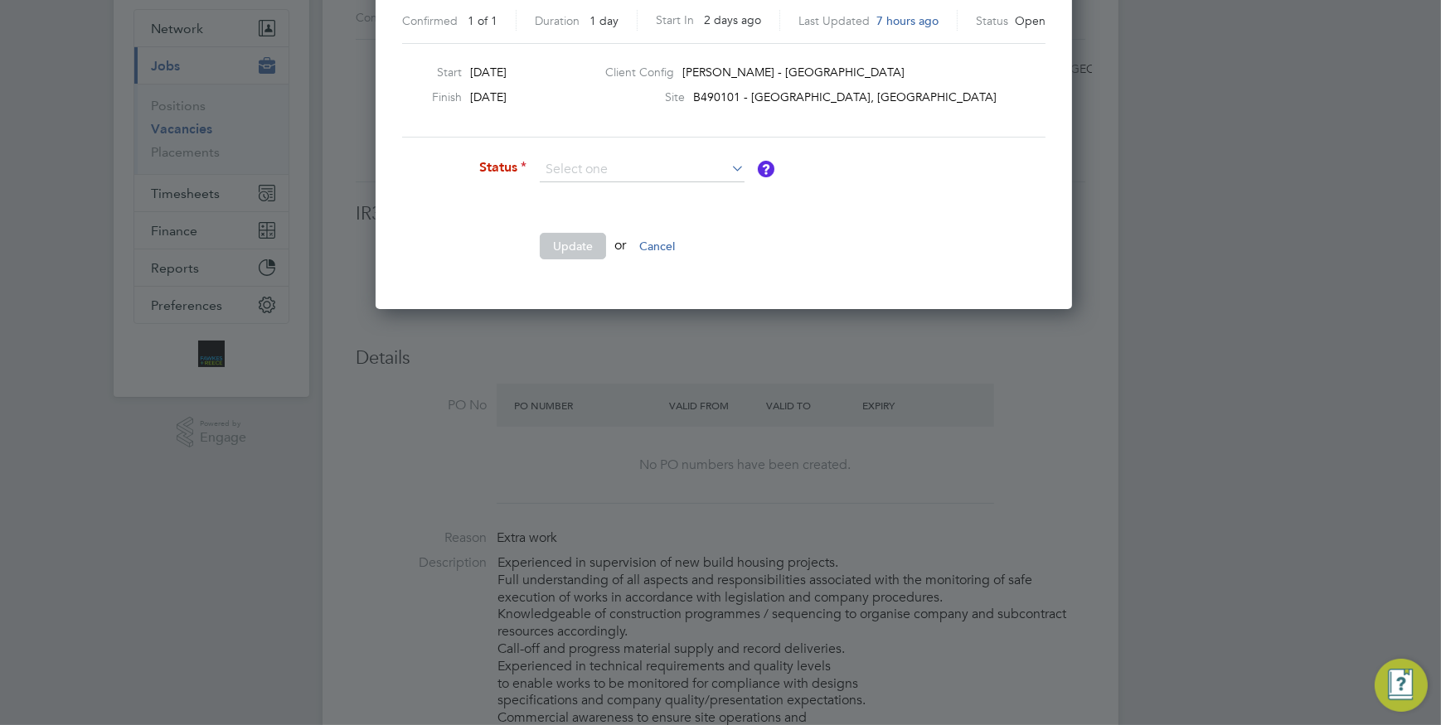
click at [1106, 158] on div at bounding box center [720, 362] width 1441 height 725
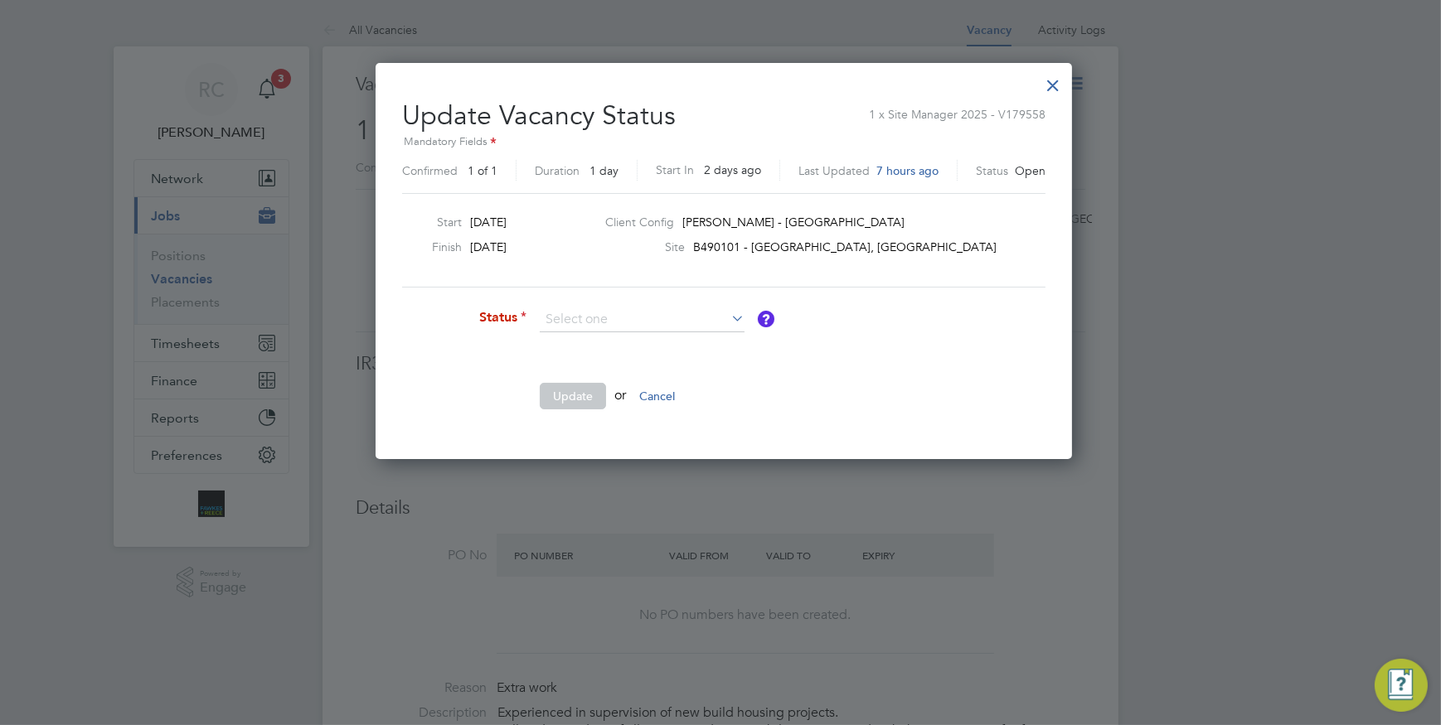
click at [1051, 85] on div at bounding box center [1053, 81] width 30 height 30
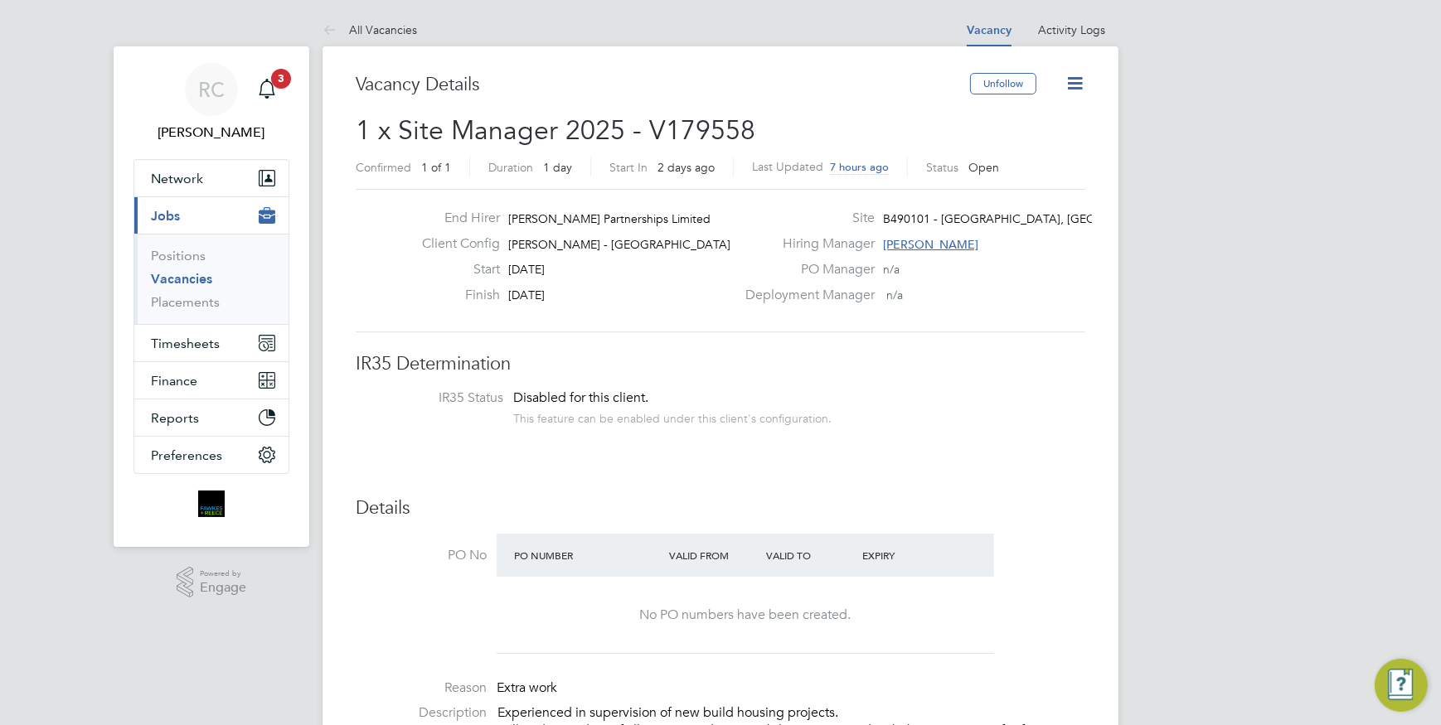
click at [1080, 85] on icon at bounding box center [1074, 83] width 21 height 21
click at [1077, 90] on icon at bounding box center [1074, 83] width 21 height 21
click at [1072, 80] on icon at bounding box center [1074, 83] width 21 height 21
click at [1044, 144] on li "Update Status" at bounding box center [1034, 145] width 96 height 23
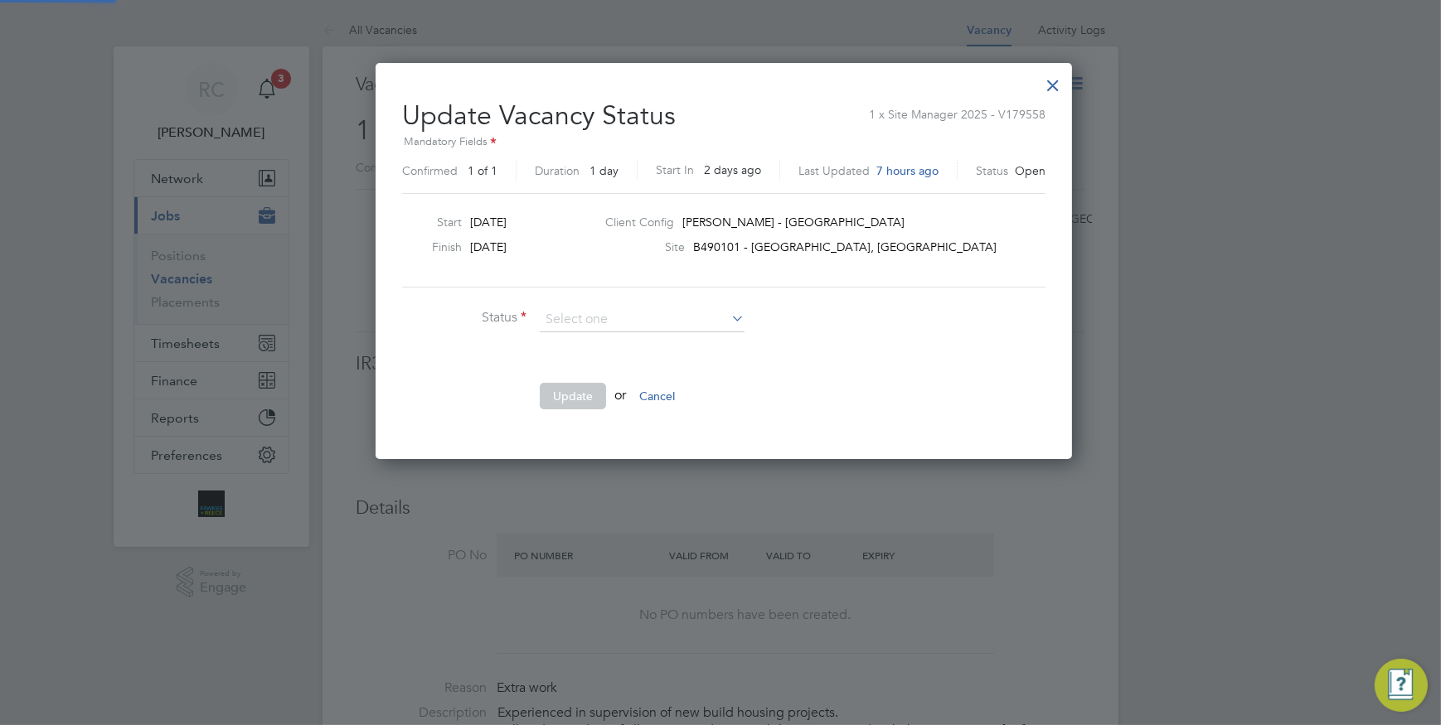
scroll to position [395, 689]
click at [649, 341] on li "Completed" at bounding box center [643, 342] width 206 height 22
type input "Completed"
click at [589, 395] on button "Update" at bounding box center [573, 396] width 66 height 27
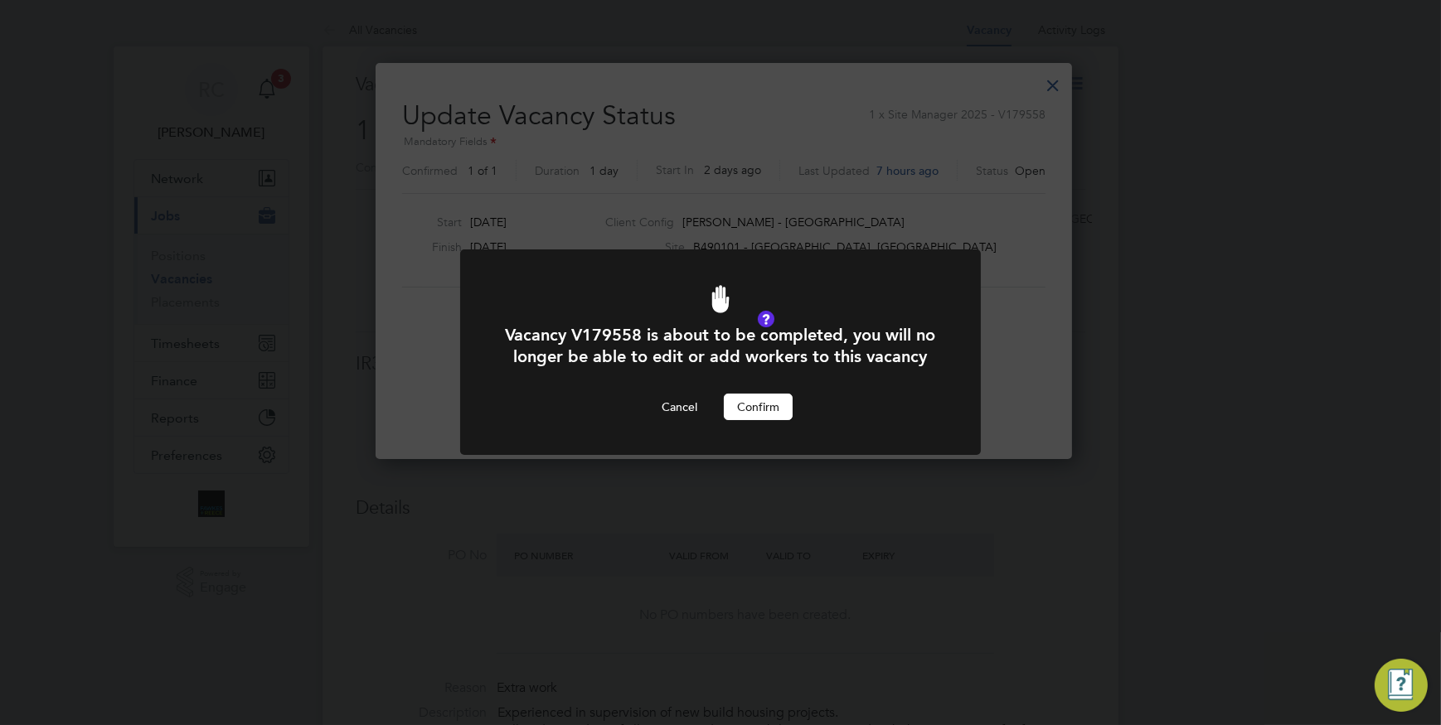
click at [777, 420] on button "Confirm" at bounding box center [758, 407] width 69 height 27
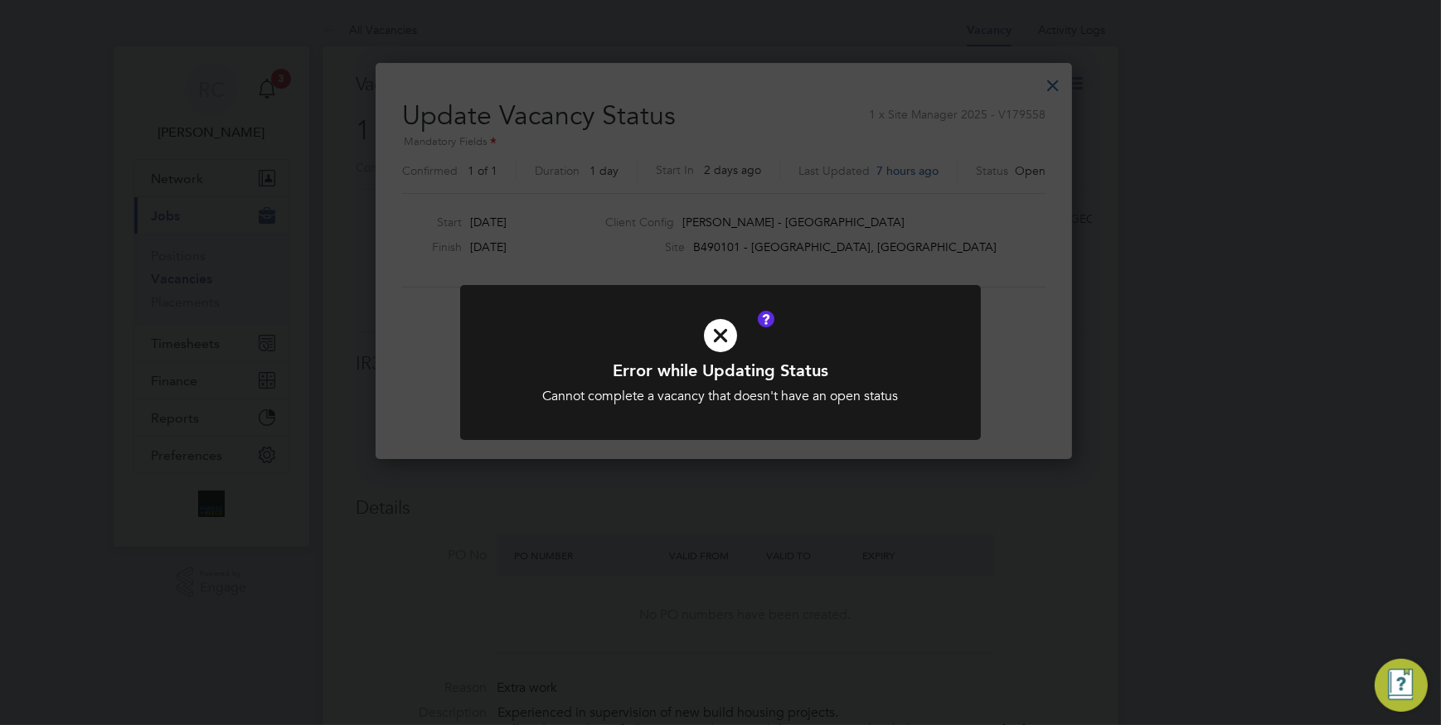
click at [763, 471] on div "Error while Updating Status Cannot complete a vacancy that doesn't have an open…" at bounding box center [720, 362] width 1441 height 725
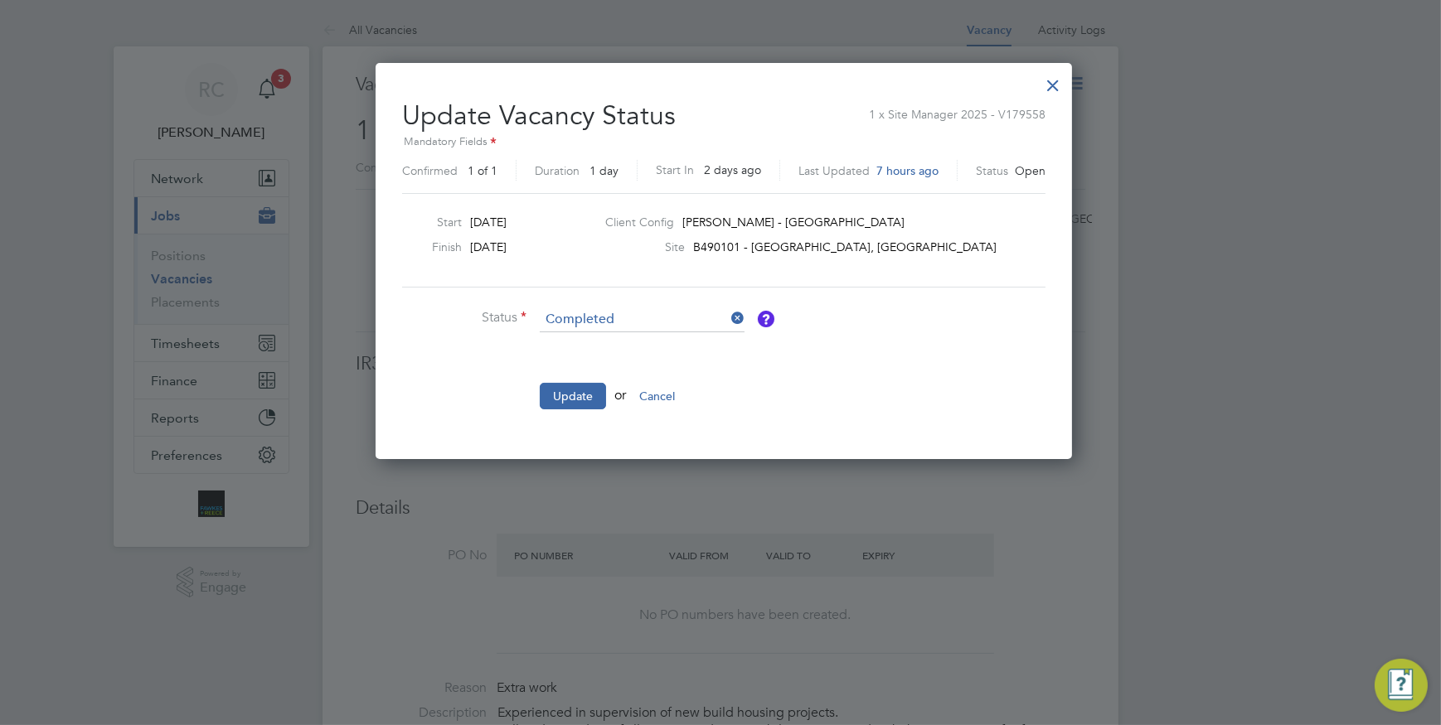
drag, startPoint x: 1050, startPoint y: 93, endPoint x: 1039, endPoint y: 83, distance: 14.7
click at [1044, 89] on div at bounding box center [1053, 81] width 30 height 30
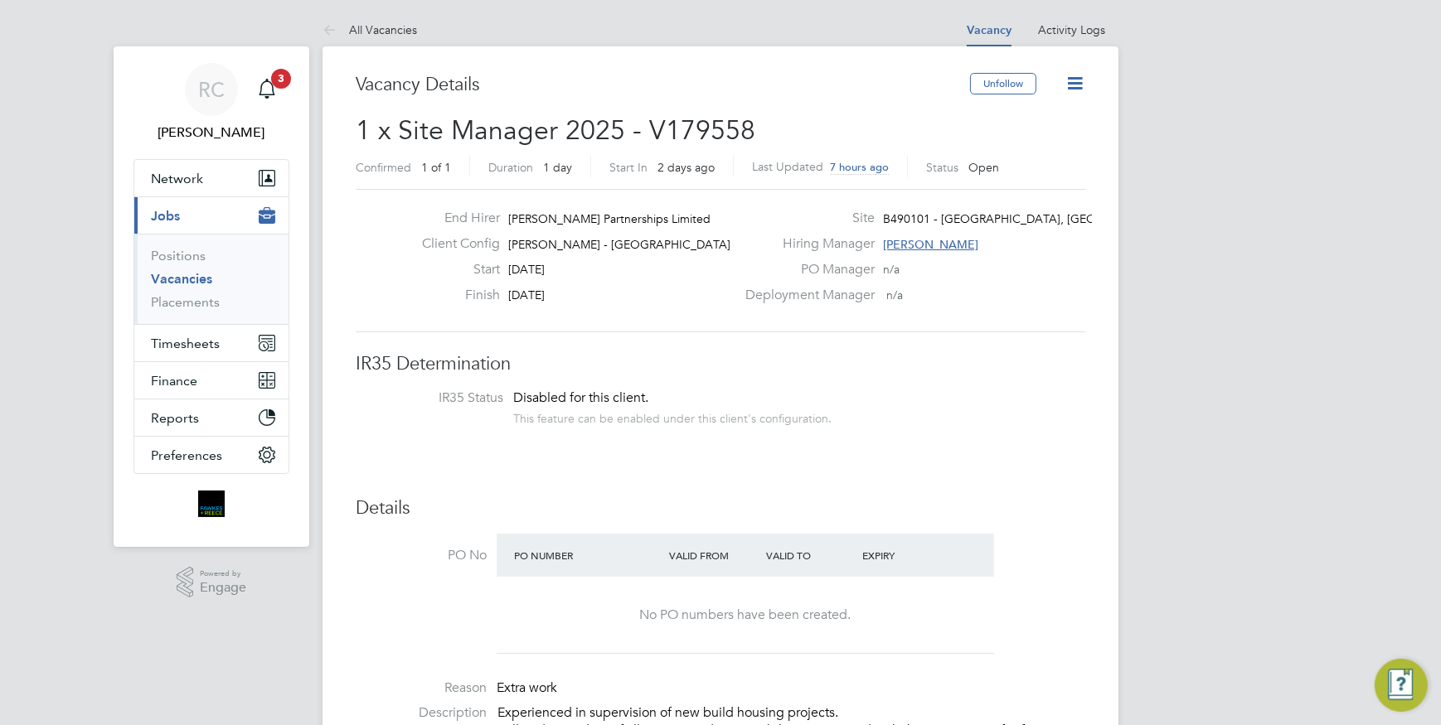
click at [1073, 83] on icon at bounding box center [1074, 83] width 21 height 21
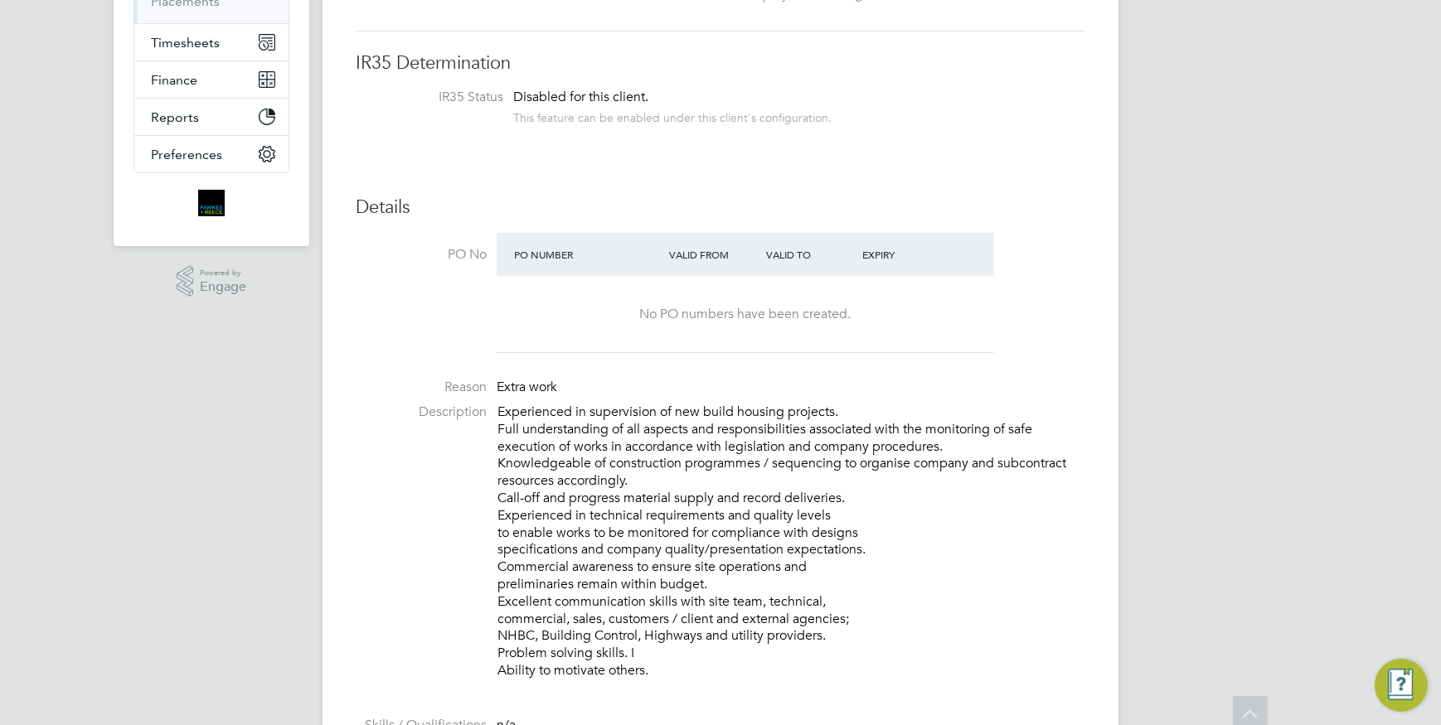
scroll to position [0, 0]
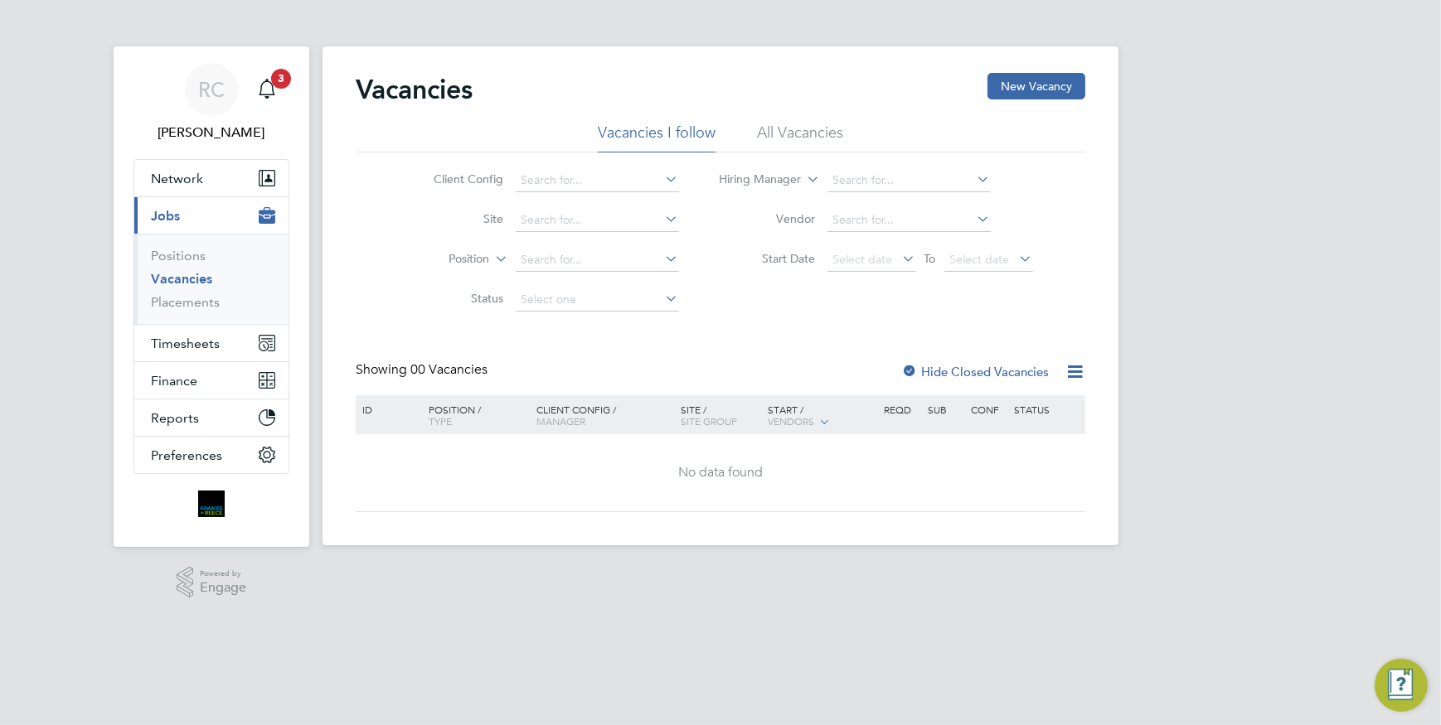
click at [197, 278] on link "Vacancies" at bounding box center [181, 279] width 61 height 16
click at [579, 219] on input at bounding box center [597, 220] width 163 height 23
click at [644, 244] on li "B490101 - [GEOGRAPHIC_DATA][PERSON_NAME], [GEOGRAPHIC_DATA]" at bounding box center [684, 242] width 339 height 22
type input "B490101 - [GEOGRAPHIC_DATA], [GEOGRAPHIC_DATA]"
click at [1005, 378] on label "Hide Closed Vacancies" at bounding box center [975, 372] width 148 height 16
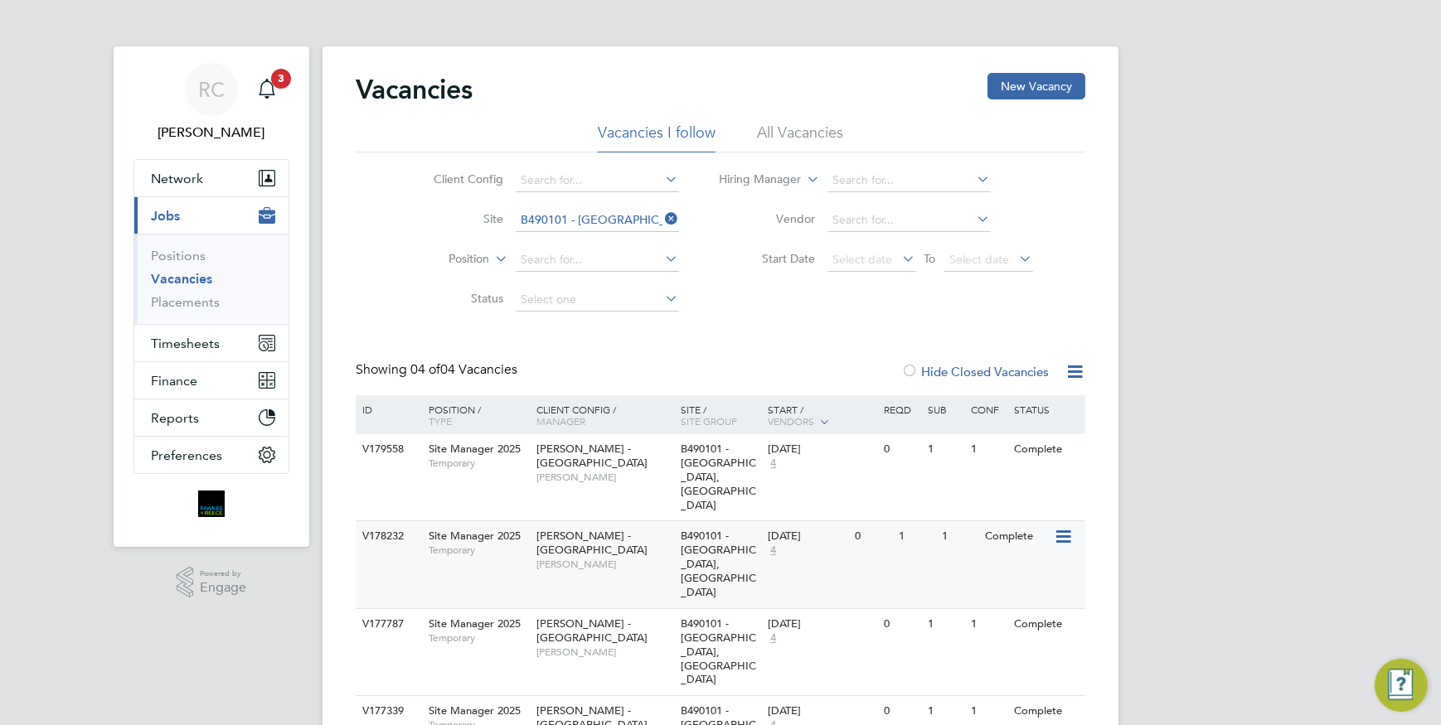
scroll to position [6, 0]
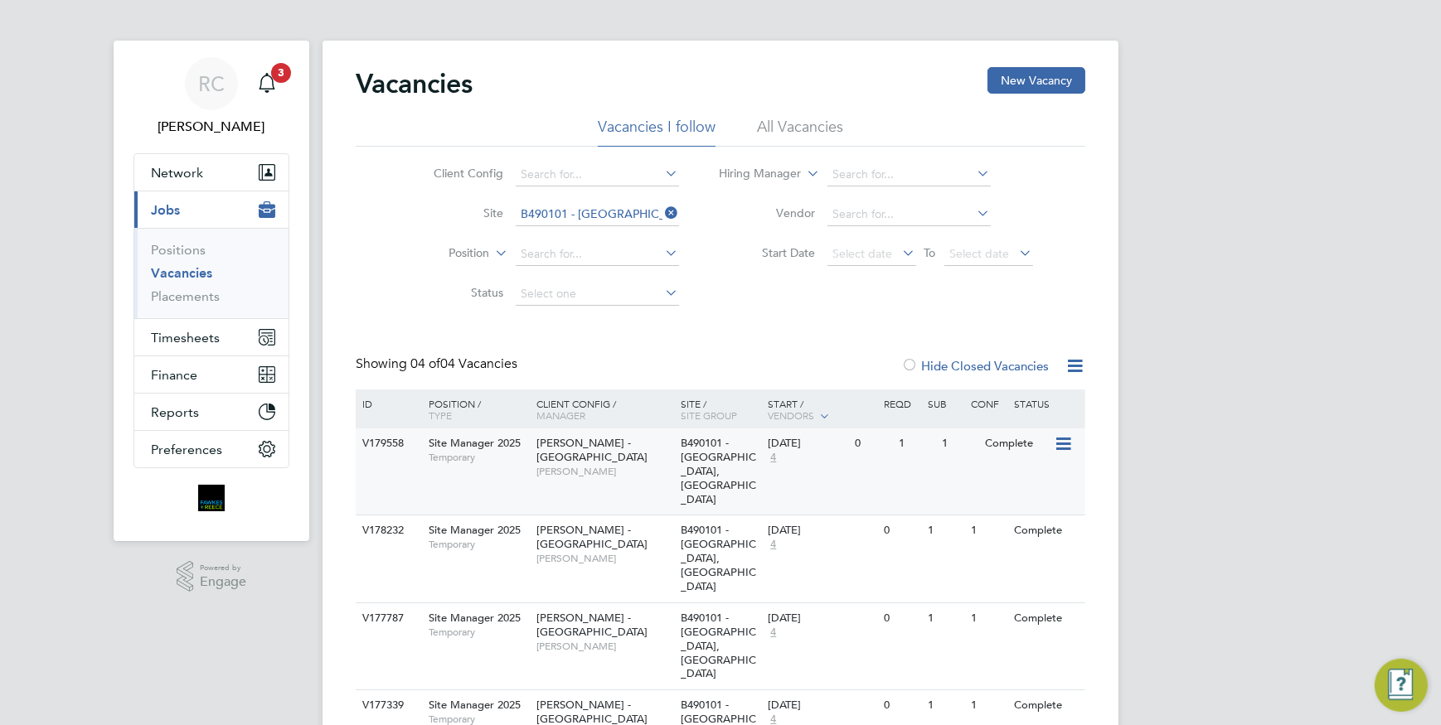
click at [1069, 443] on icon at bounding box center [1062, 444] width 17 height 20
click at [1036, 527] on li "Update Status" at bounding box center [1022, 528] width 96 height 23
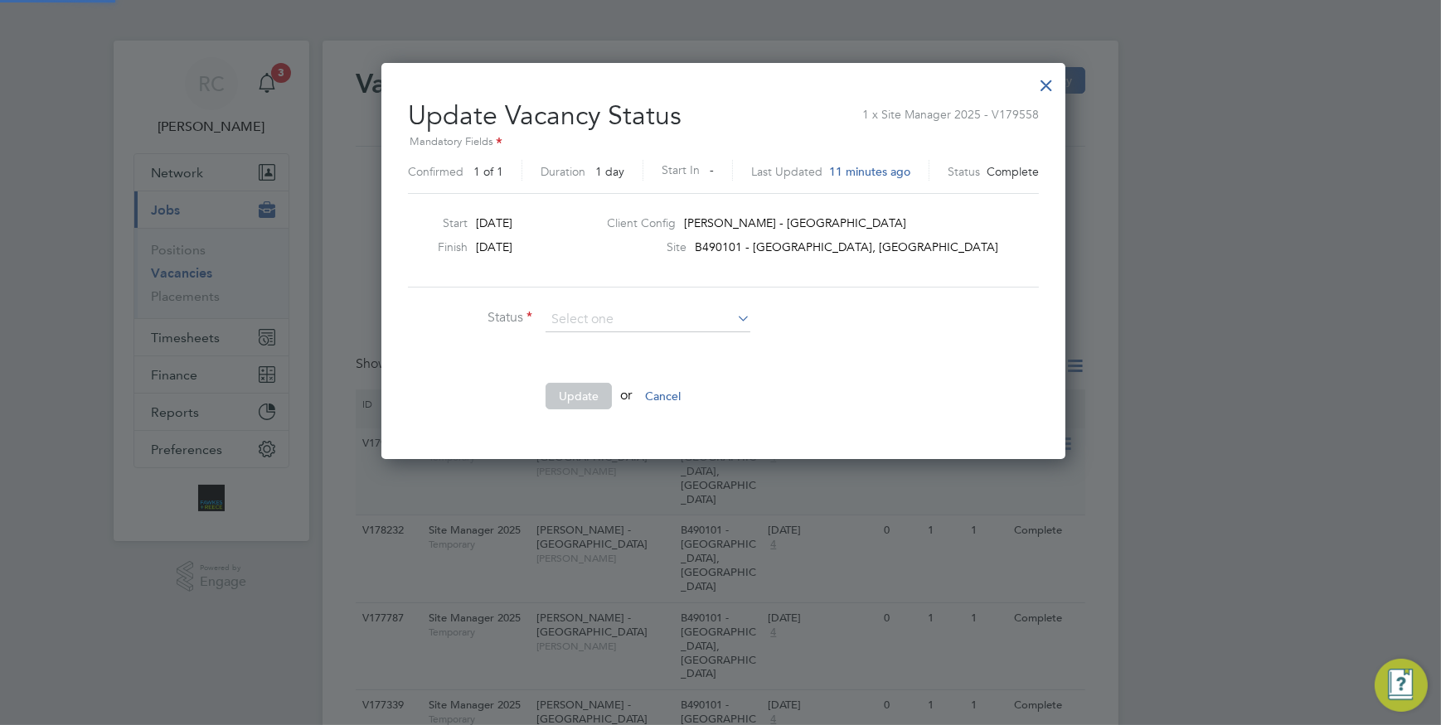
scroll to position [395, 678]
click at [713, 342] on li "Open" at bounding box center [648, 342] width 206 height 22
type input "Open"
click at [576, 397] on button "Update" at bounding box center [578, 396] width 66 height 27
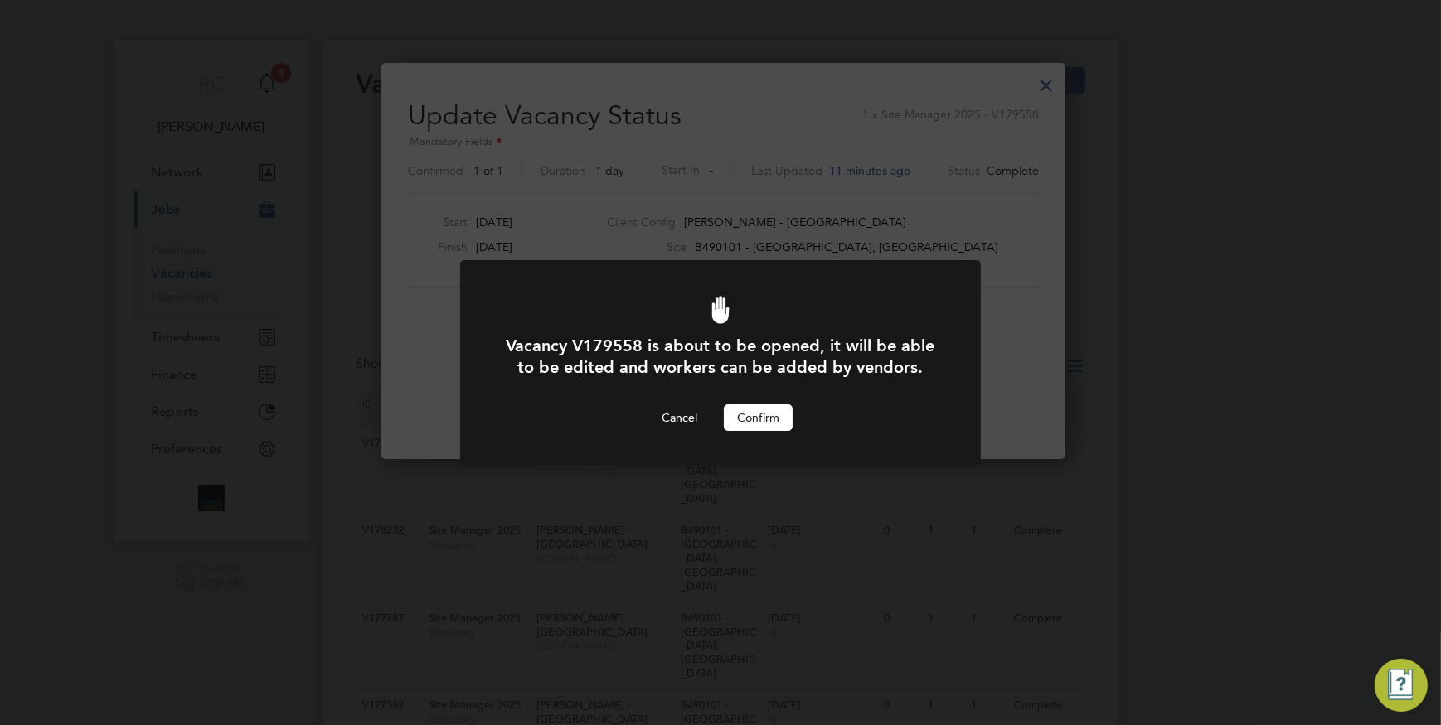
click at [762, 417] on button "Confirm" at bounding box center [758, 418] width 69 height 27
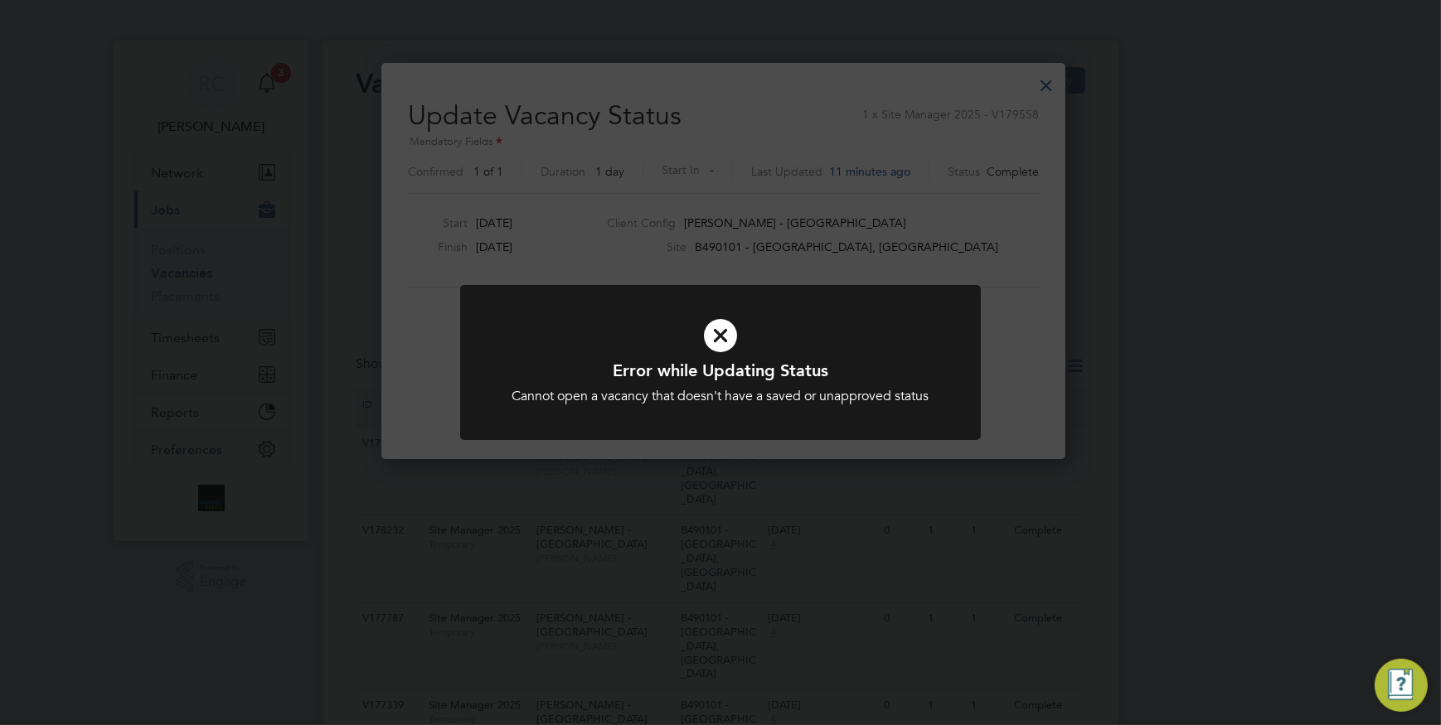
click at [1219, 377] on div "Error while Updating Status Cannot open a vacancy that doesn't have a saved or …" at bounding box center [720, 362] width 1441 height 725
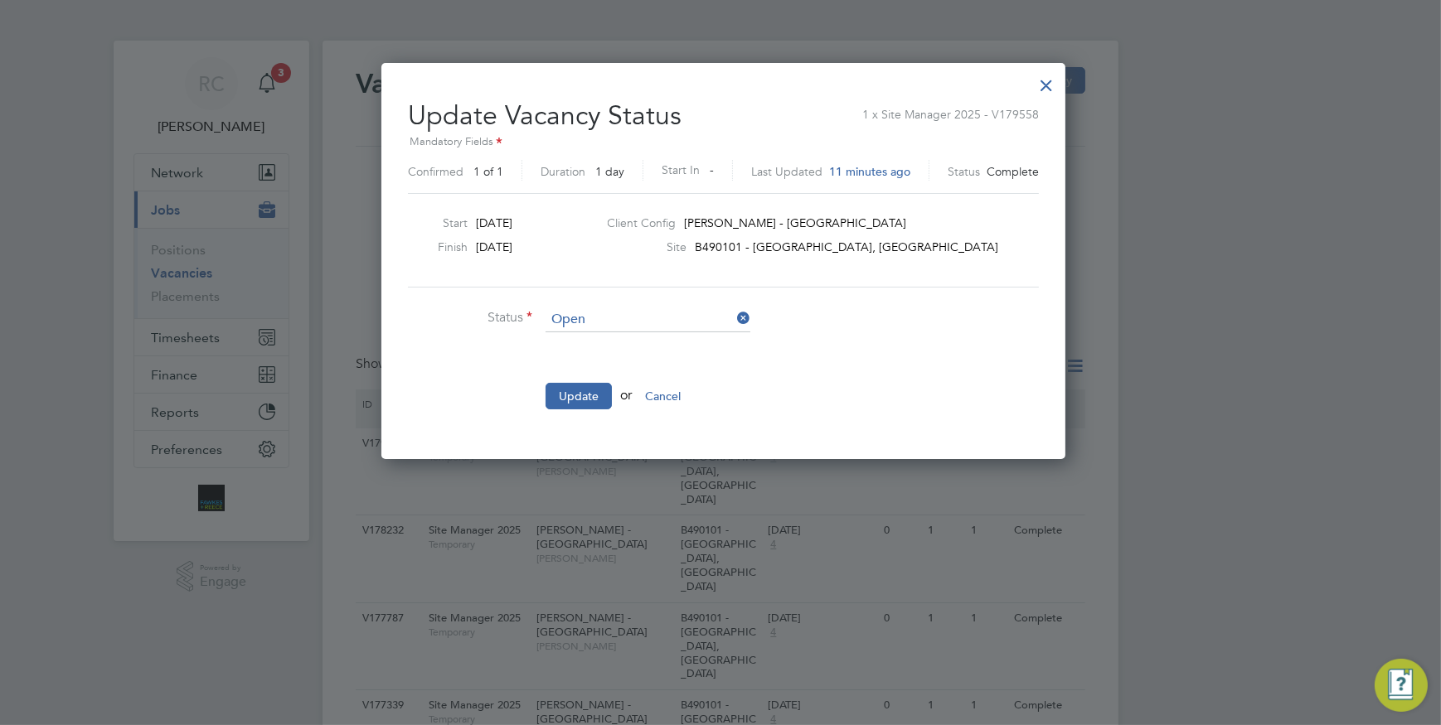
drag, startPoint x: 1439, startPoint y: 383, endPoint x: 1380, endPoint y: 332, distance: 78.1
click at [1437, 371] on div at bounding box center [720, 362] width 1441 height 725
click at [1036, 81] on div at bounding box center [1046, 81] width 30 height 30
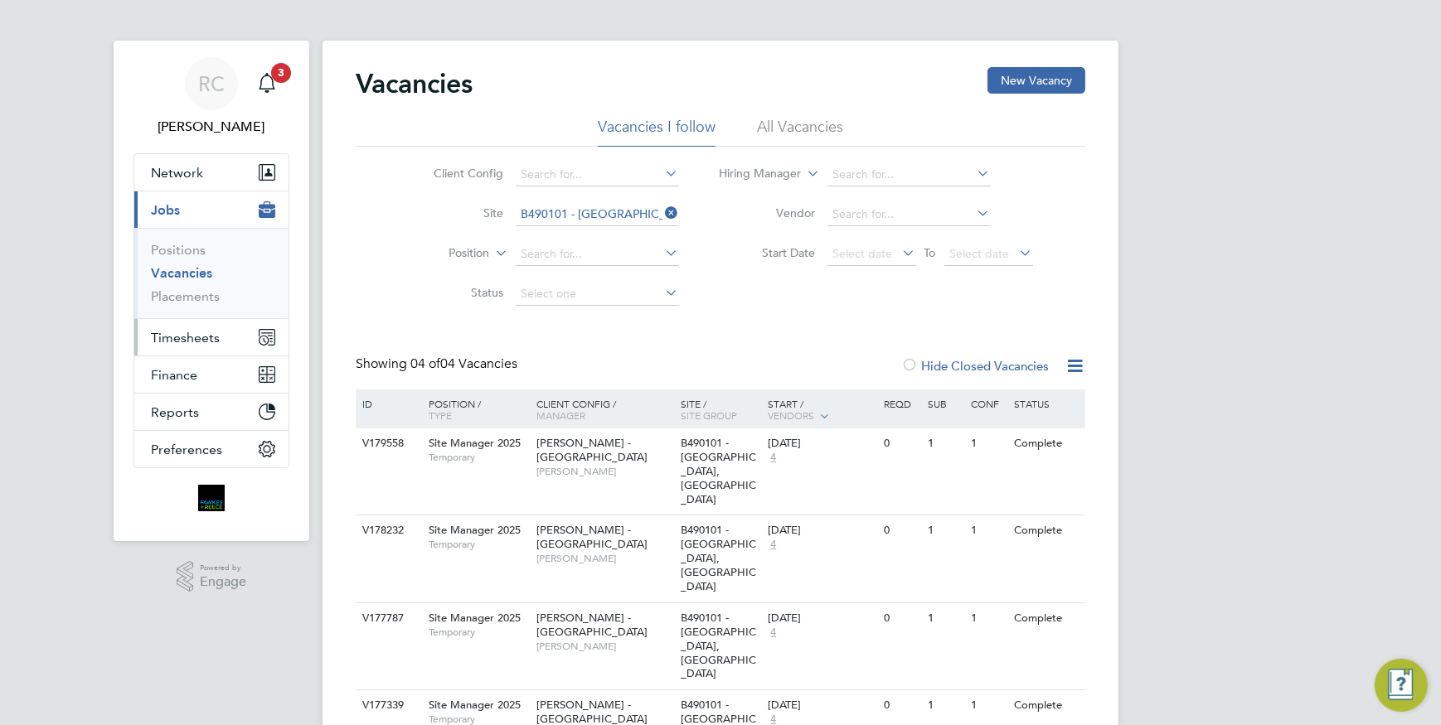
click at [201, 332] on span "Timesheets" at bounding box center [185, 338] width 69 height 16
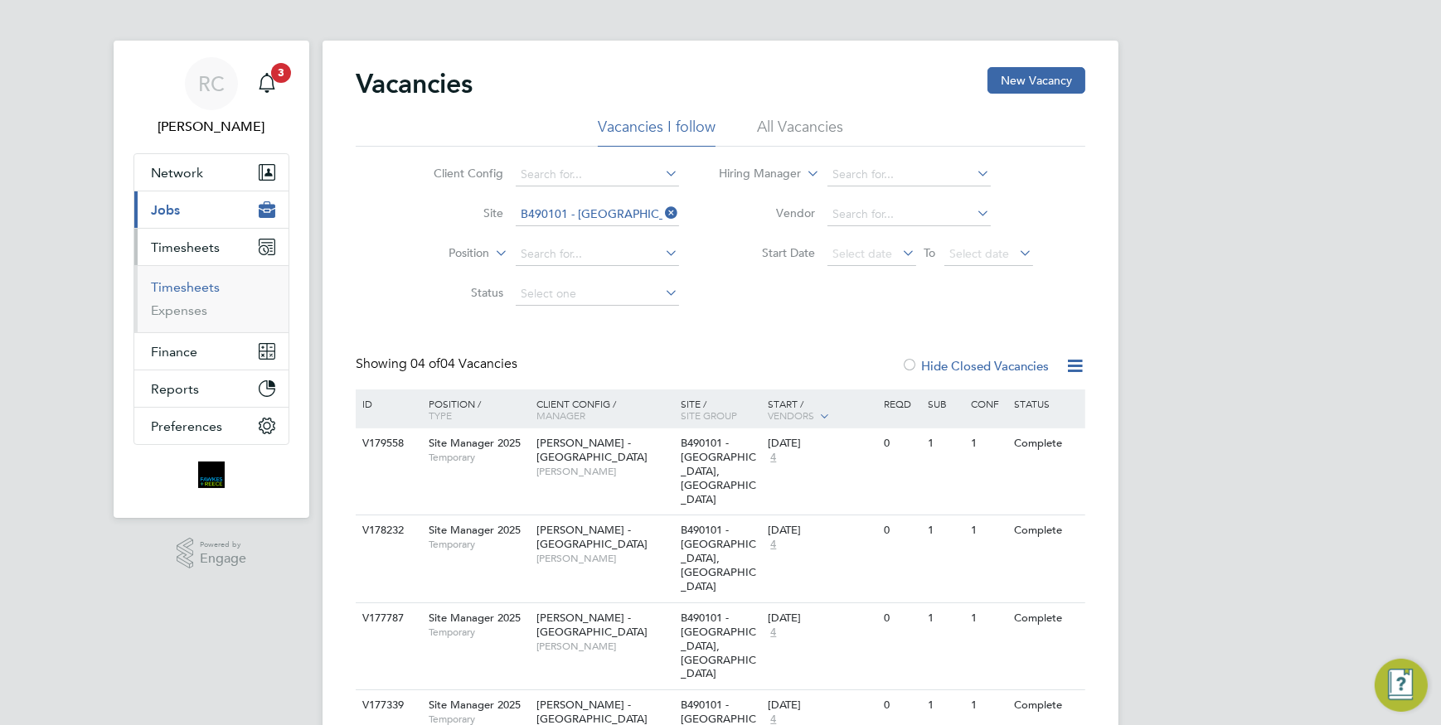
click at [198, 281] on link "Timesheets" at bounding box center [185, 287] width 69 height 16
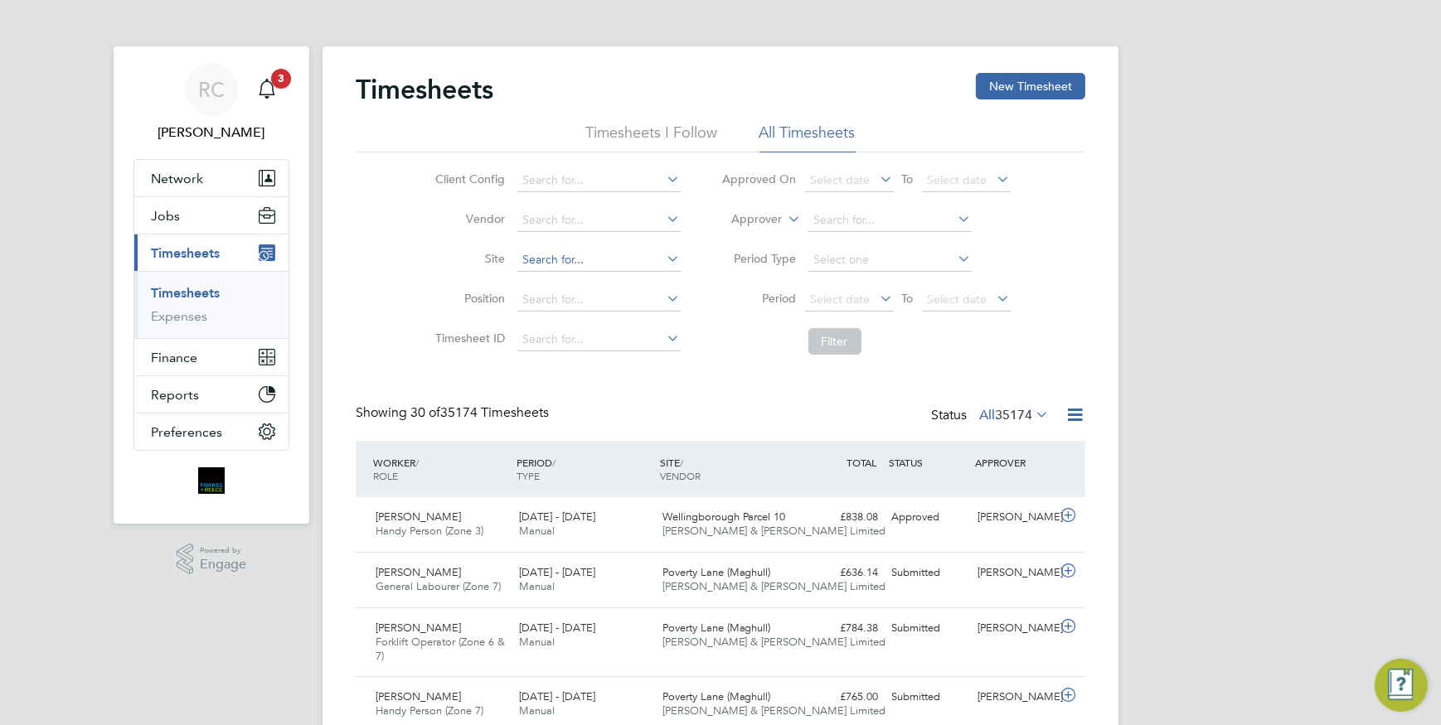
click at [572, 259] on input at bounding box center [598, 260] width 163 height 23
click at [629, 282] on b "Gre" at bounding box center [624, 282] width 20 height 14
type input "B490101 - [GEOGRAPHIC_DATA], [GEOGRAPHIC_DATA]"
click at [845, 342] on button "Filter" at bounding box center [834, 341] width 53 height 27
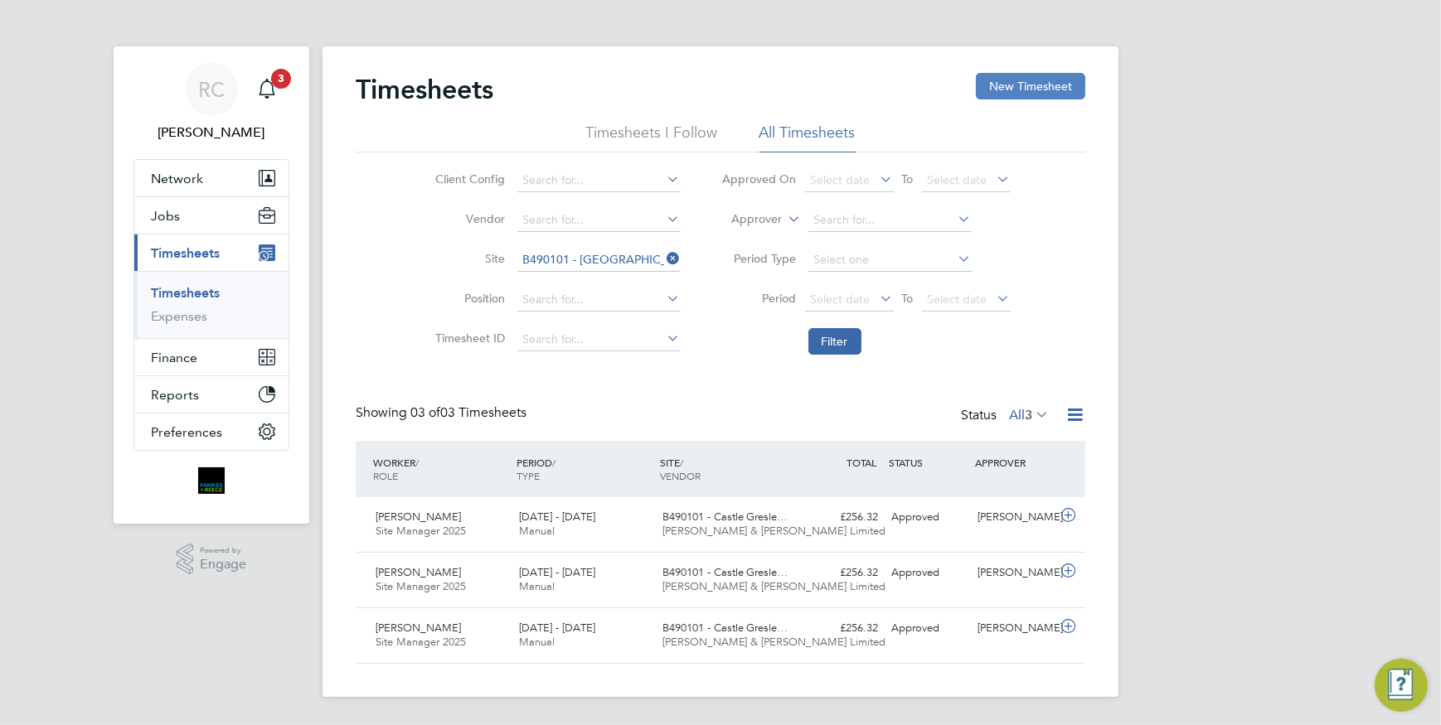
click at [1033, 78] on button "New Timesheet" at bounding box center [1030, 86] width 109 height 27
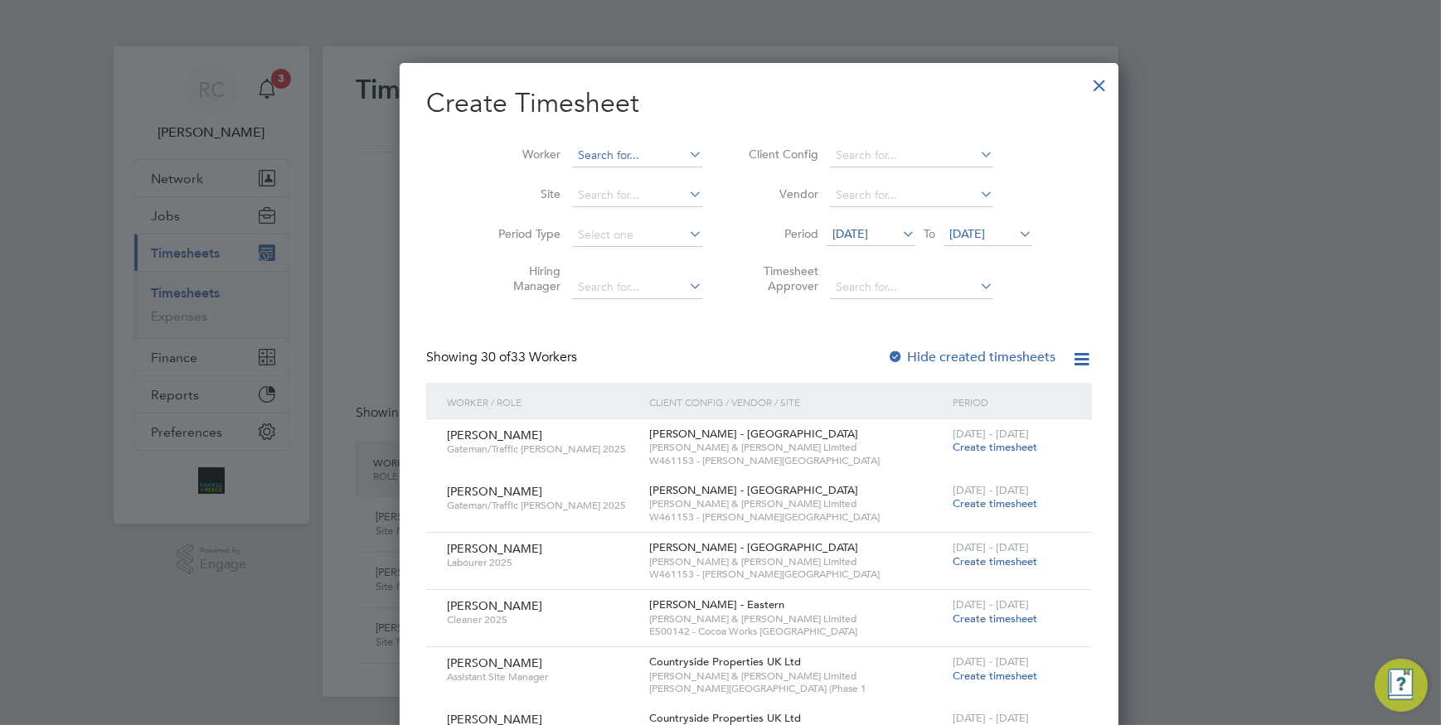
click at [611, 149] on input at bounding box center [637, 155] width 130 height 23
click at [642, 201] on li "Adewa le Oluwatosin" at bounding box center [598, 200] width 131 height 22
type input "[PERSON_NAME]"
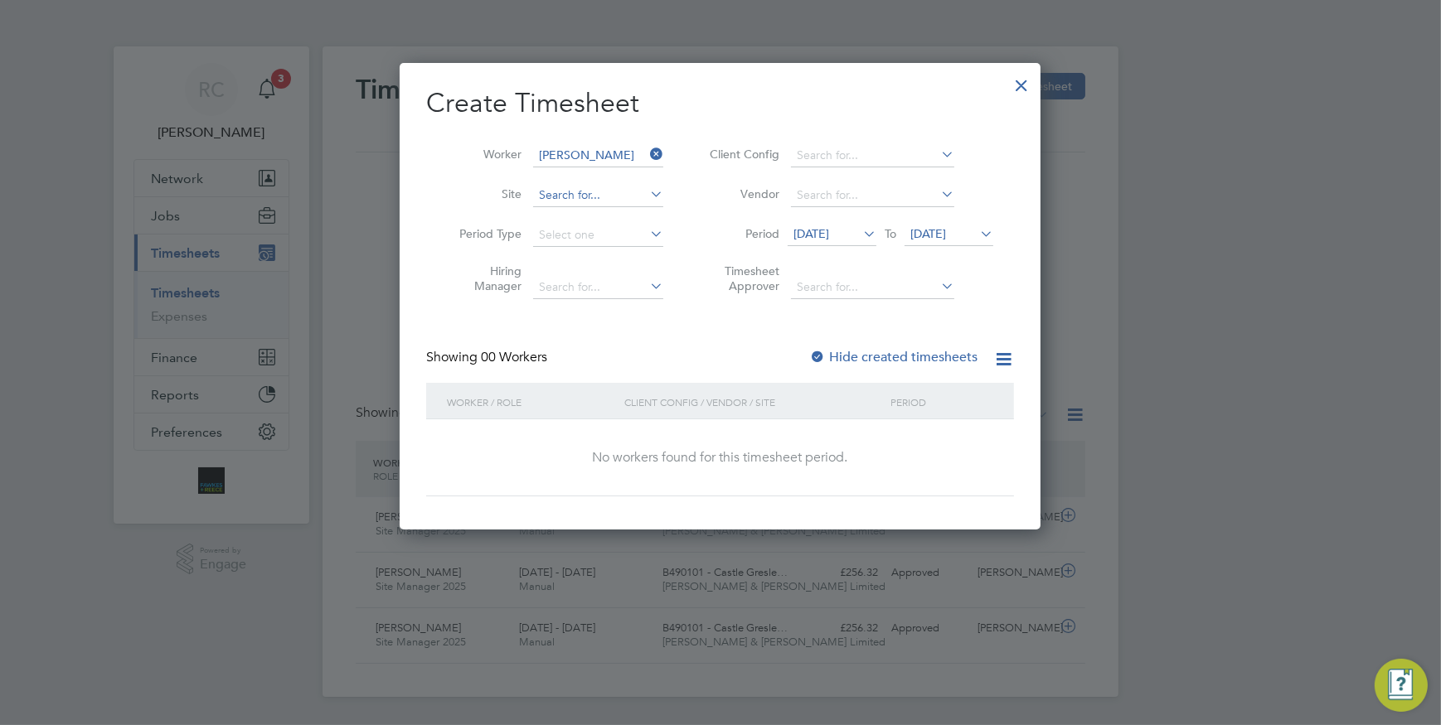
click at [594, 189] on input at bounding box center [598, 195] width 130 height 23
type input "castle grea"
click at [613, 216] on li "No results found" at bounding box center [598, 217] width 131 height 22
click at [615, 193] on input at bounding box center [598, 195] width 130 height 23
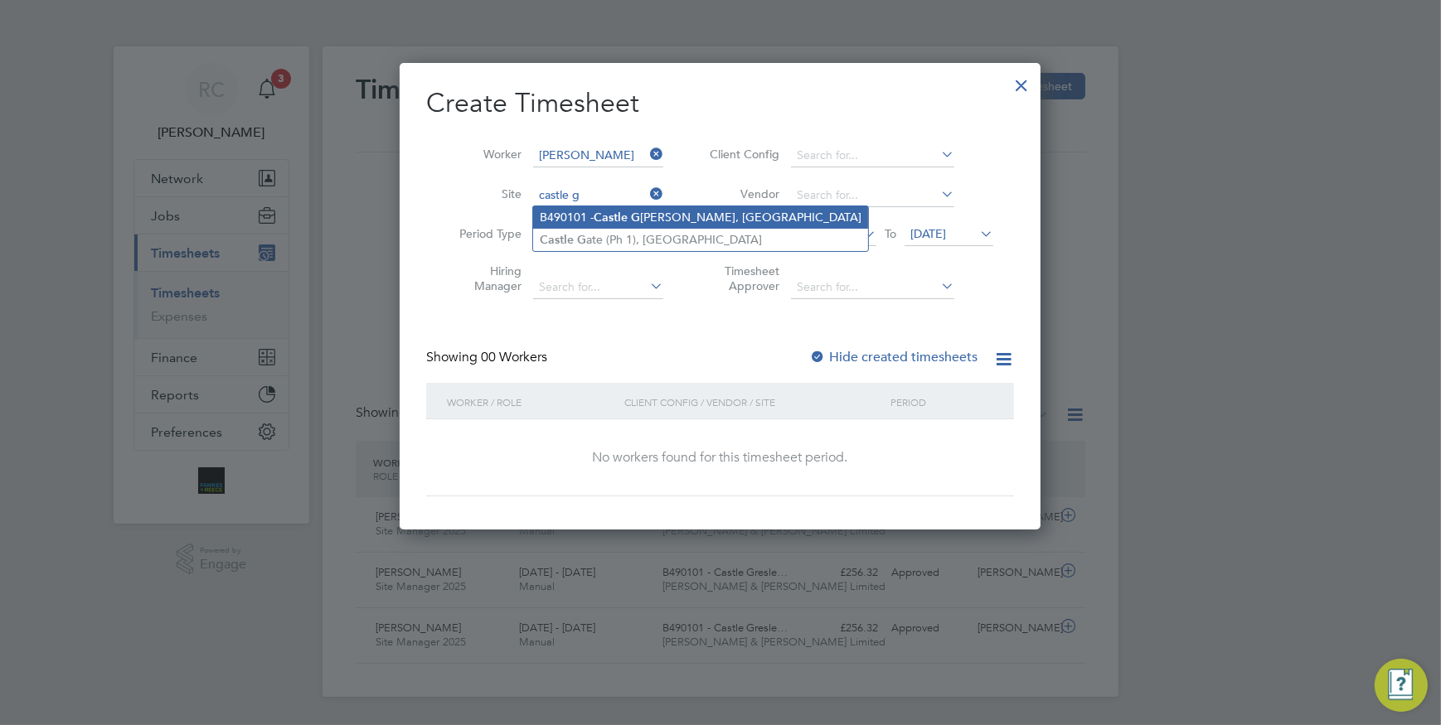
click at [694, 215] on li "B490101 - [GEOGRAPHIC_DATA][PERSON_NAME], [GEOGRAPHIC_DATA]" at bounding box center [700, 217] width 335 height 22
type input "B490101 - [GEOGRAPHIC_DATA], [GEOGRAPHIC_DATA]"
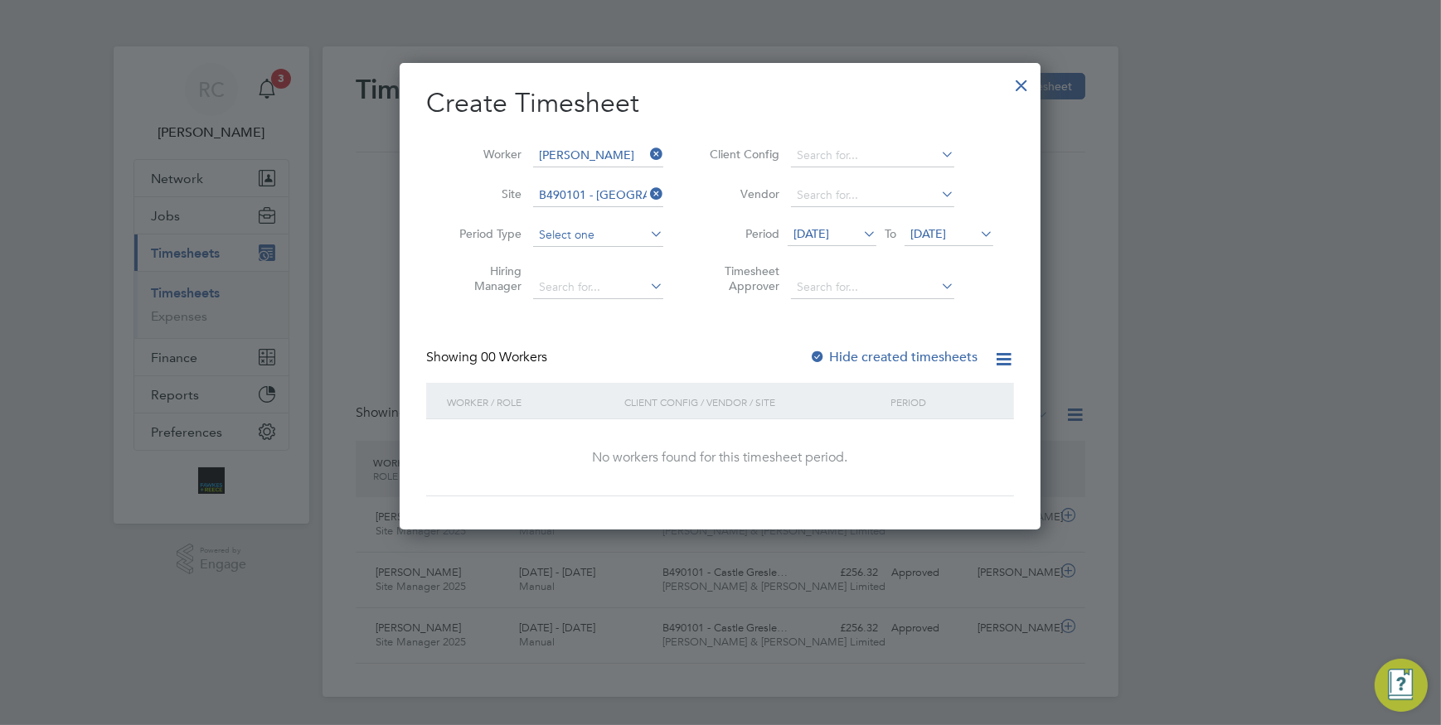
click at [610, 235] on input at bounding box center [598, 235] width 130 height 23
click at [613, 277] on li "Week" at bounding box center [598, 279] width 131 height 22
type input "Week"
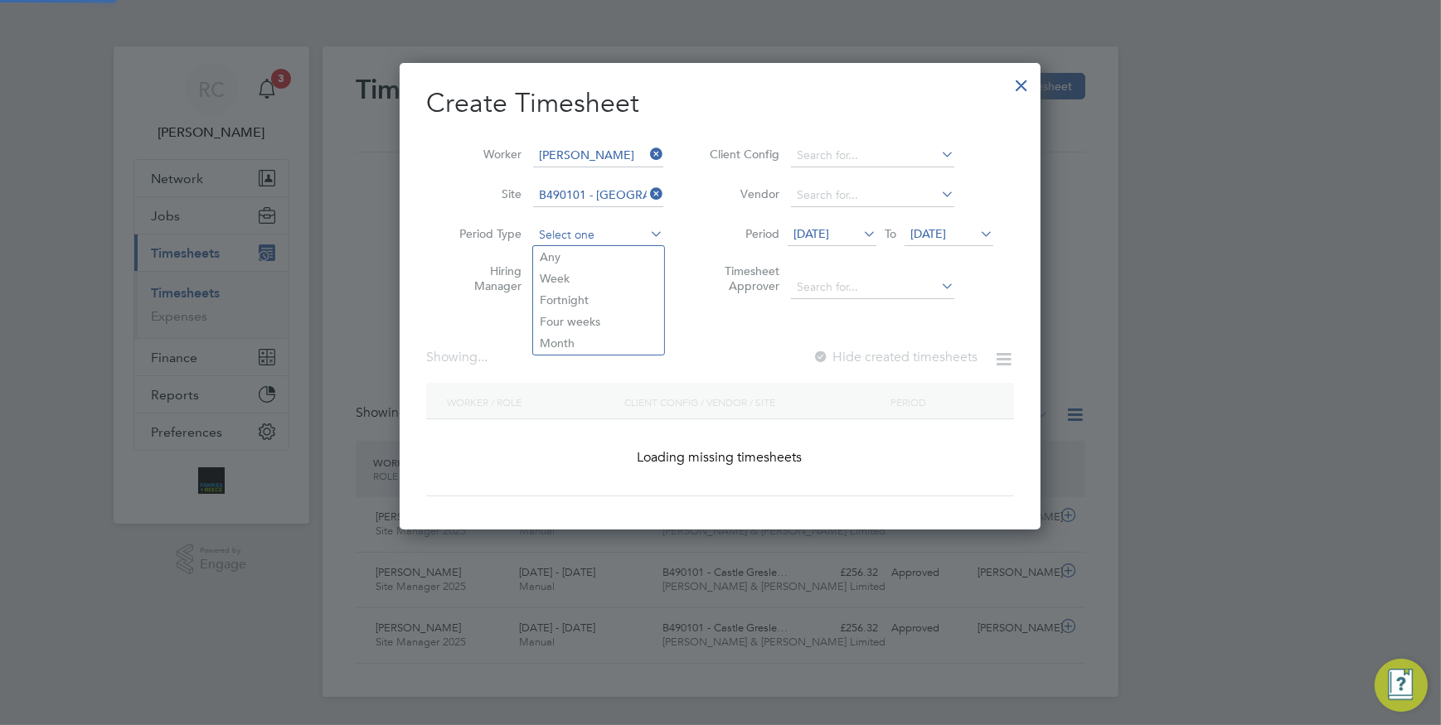
click at [608, 235] on input at bounding box center [598, 235] width 130 height 23
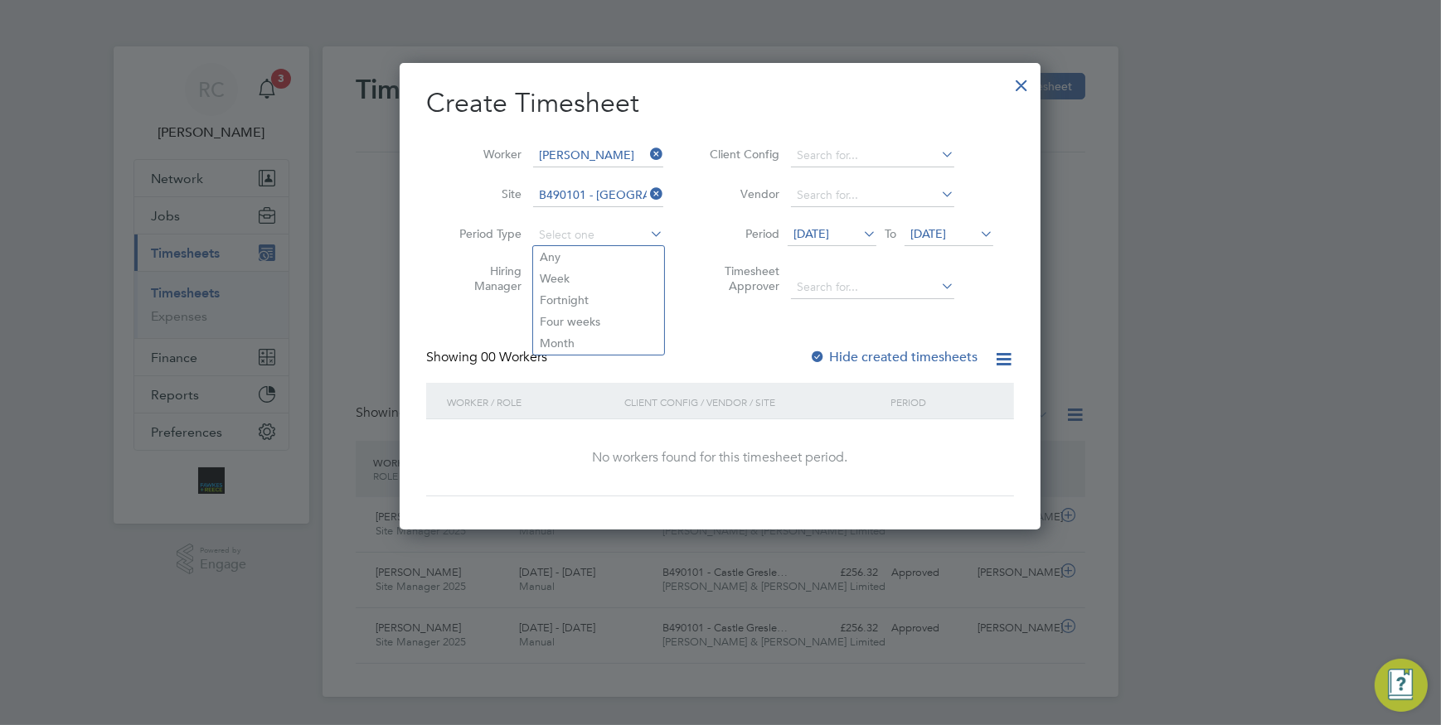
drag, startPoint x: 710, startPoint y: 346, endPoint x: 702, endPoint y: 345, distance: 8.3
click at [710, 345] on div "Create Timesheet Worker [PERSON_NAME][GEOGRAPHIC_DATA] Site B490101 - [GEOGRAPH…" at bounding box center [720, 291] width 588 height 410
click at [589, 234] on input at bounding box center [598, 235] width 130 height 23
click at [608, 273] on li "Week" at bounding box center [598, 279] width 131 height 22
type input "Week"
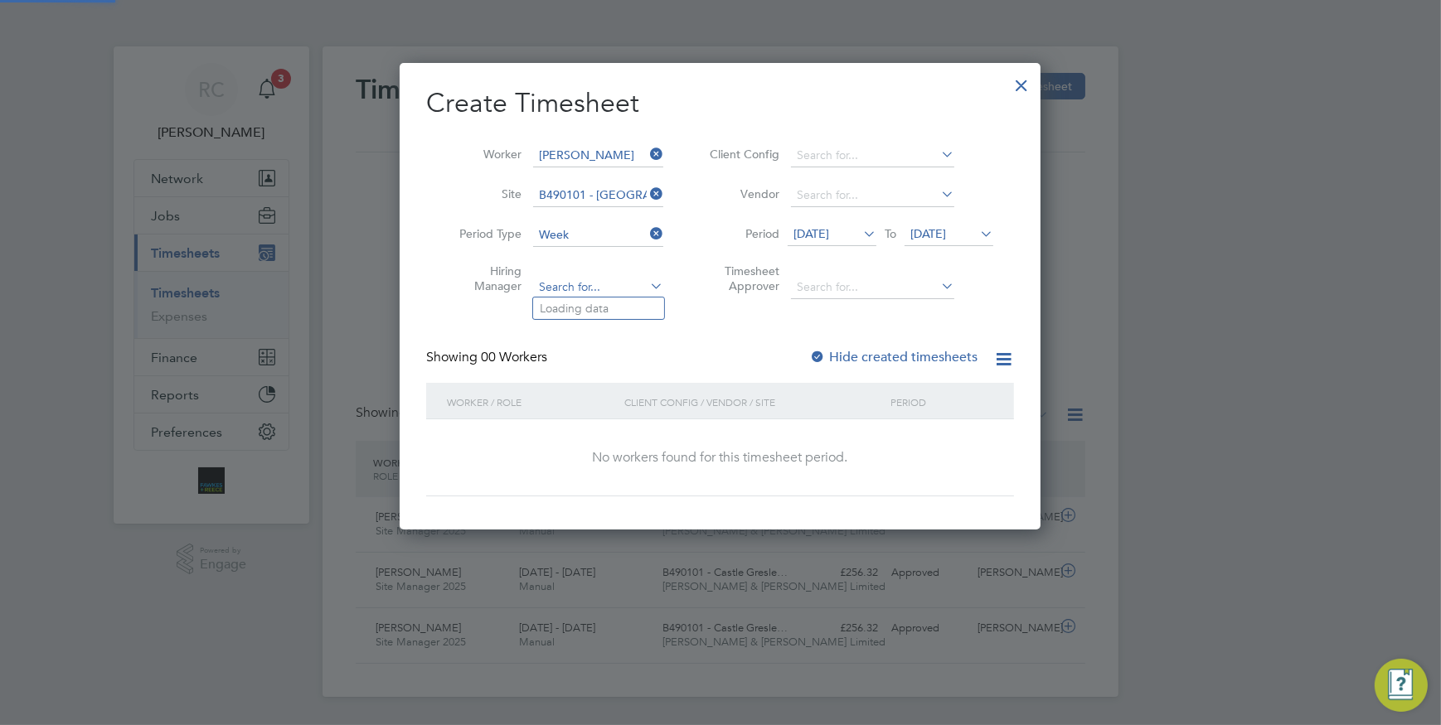
click at [564, 281] on input at bounding box center [598, 287] width 130 height 23
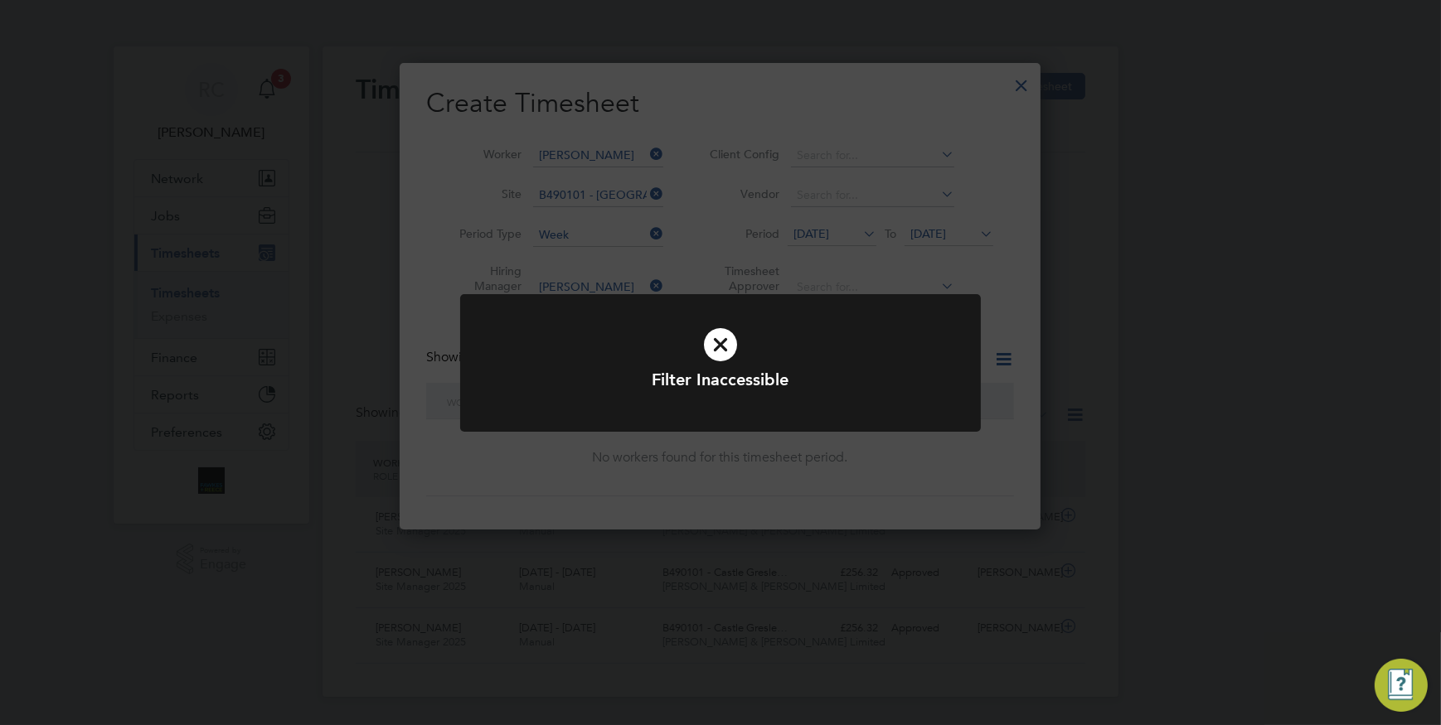
type input "[PERSON_NAME]"
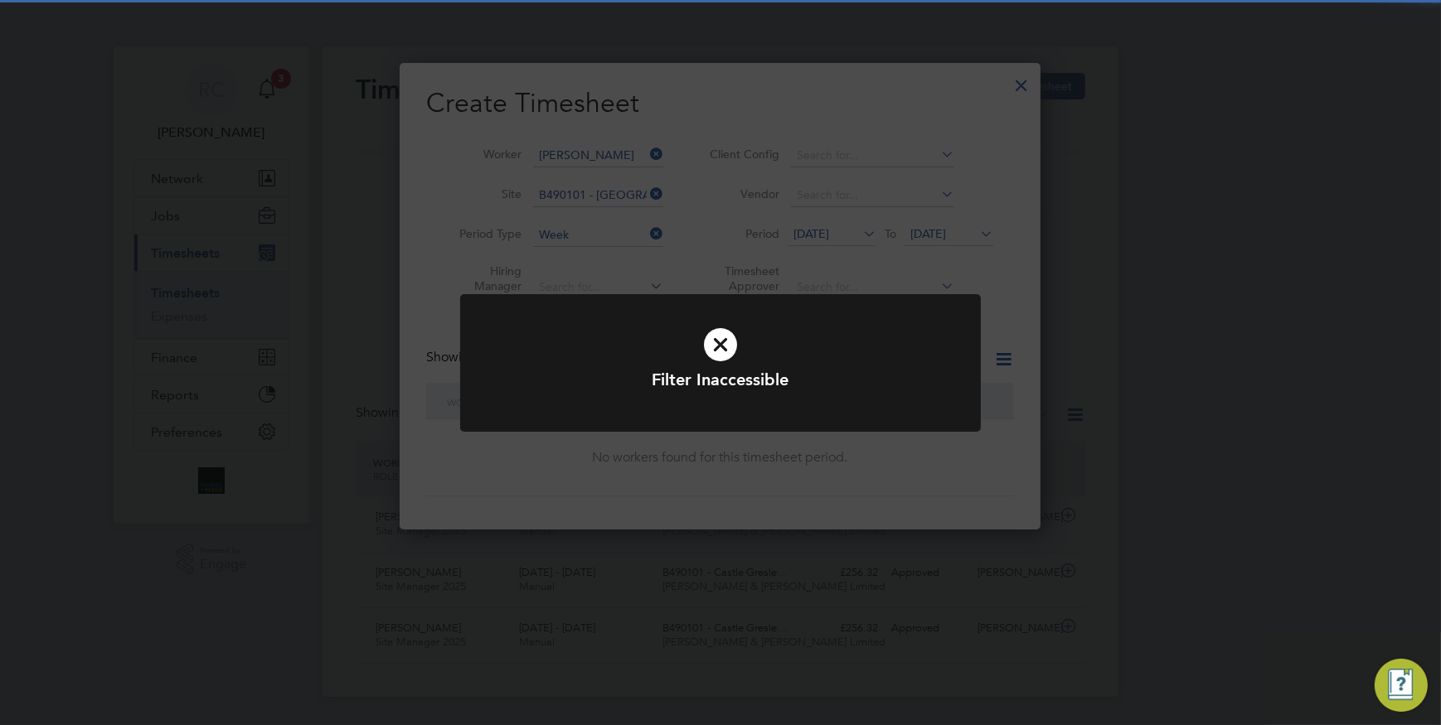
click at [724, 355] on icon at bounding box center [720, 345] width 431 height 65
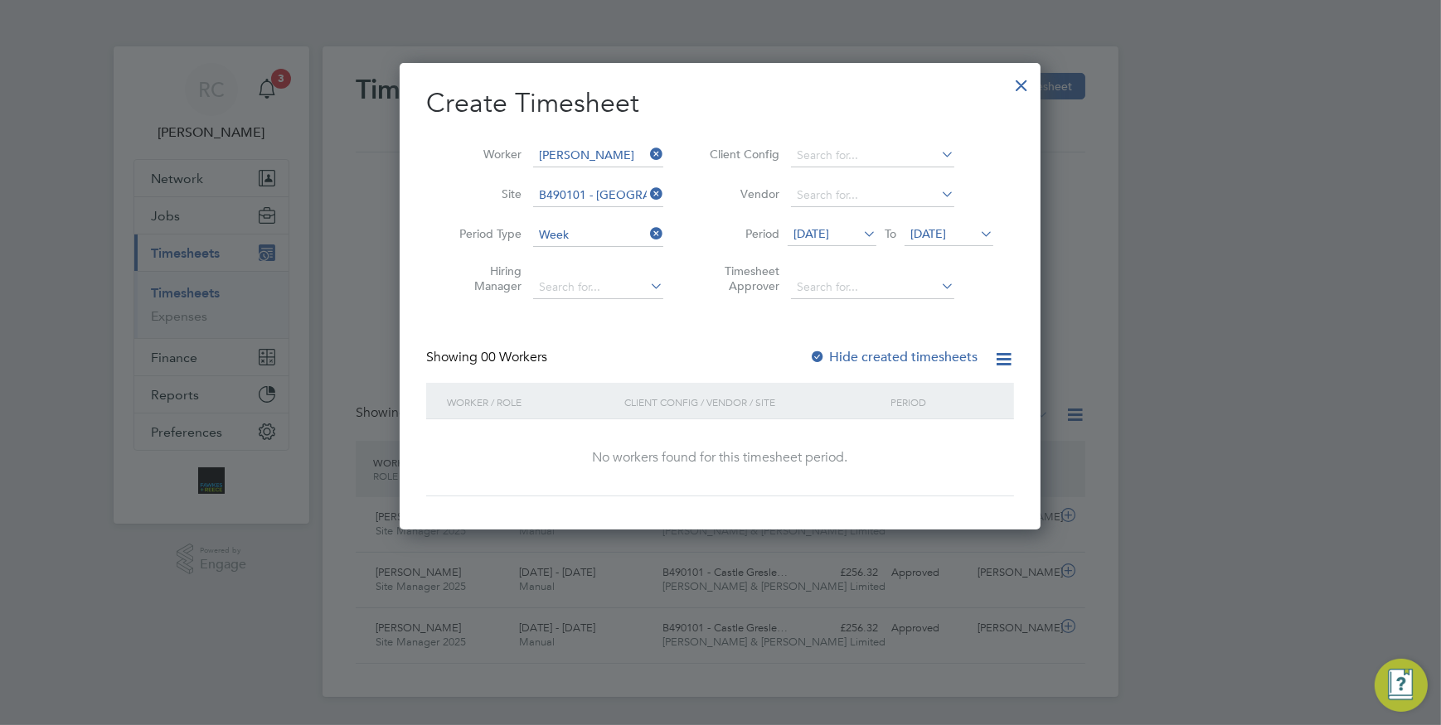
click at [817, 354] on div at bounding box center [817, 358] width 17 height 17
click at [817, 358] on div at bounding box center [817, 358] width 17 height 17
click at [829, 226] on span "[DATE]" at bounding box center [811, 233] width 36 height 15
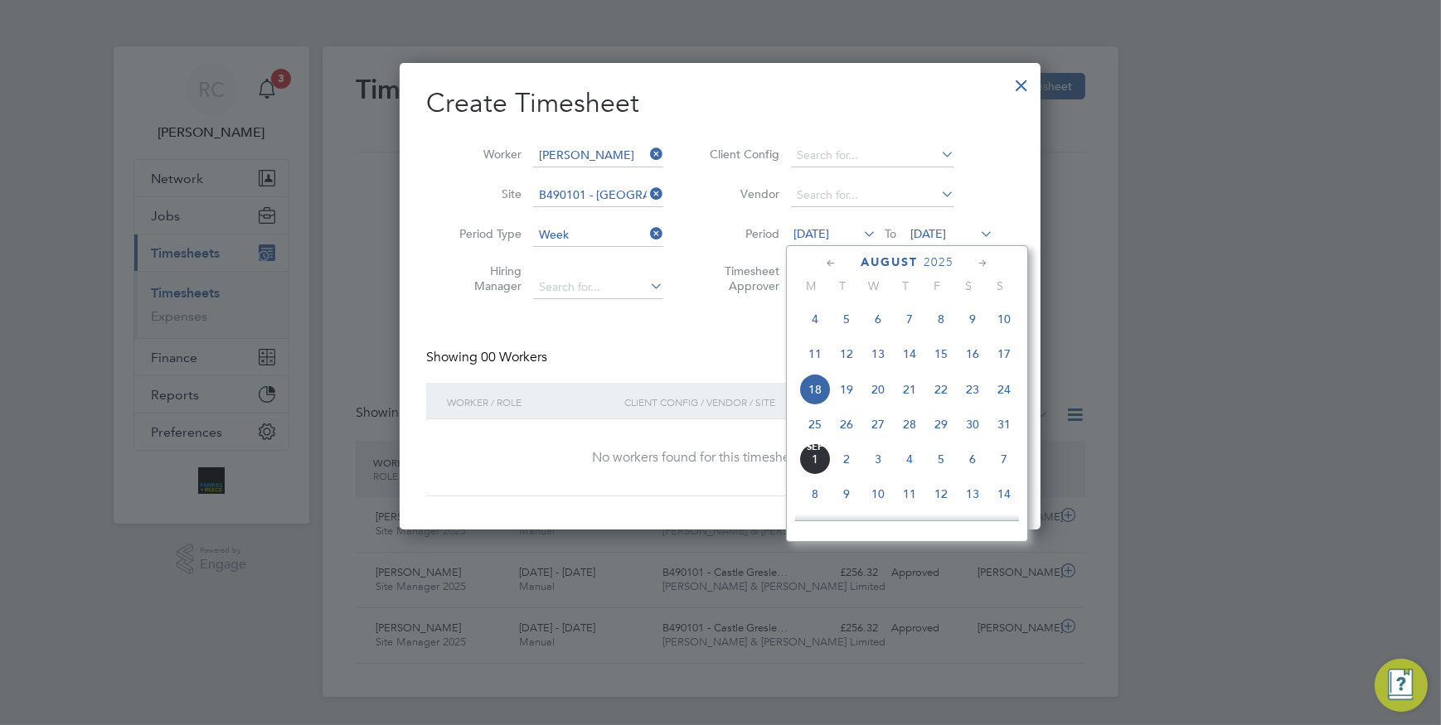
click at [811, 428] on span "25" at bounding box center [814, 424] width 31 height 31
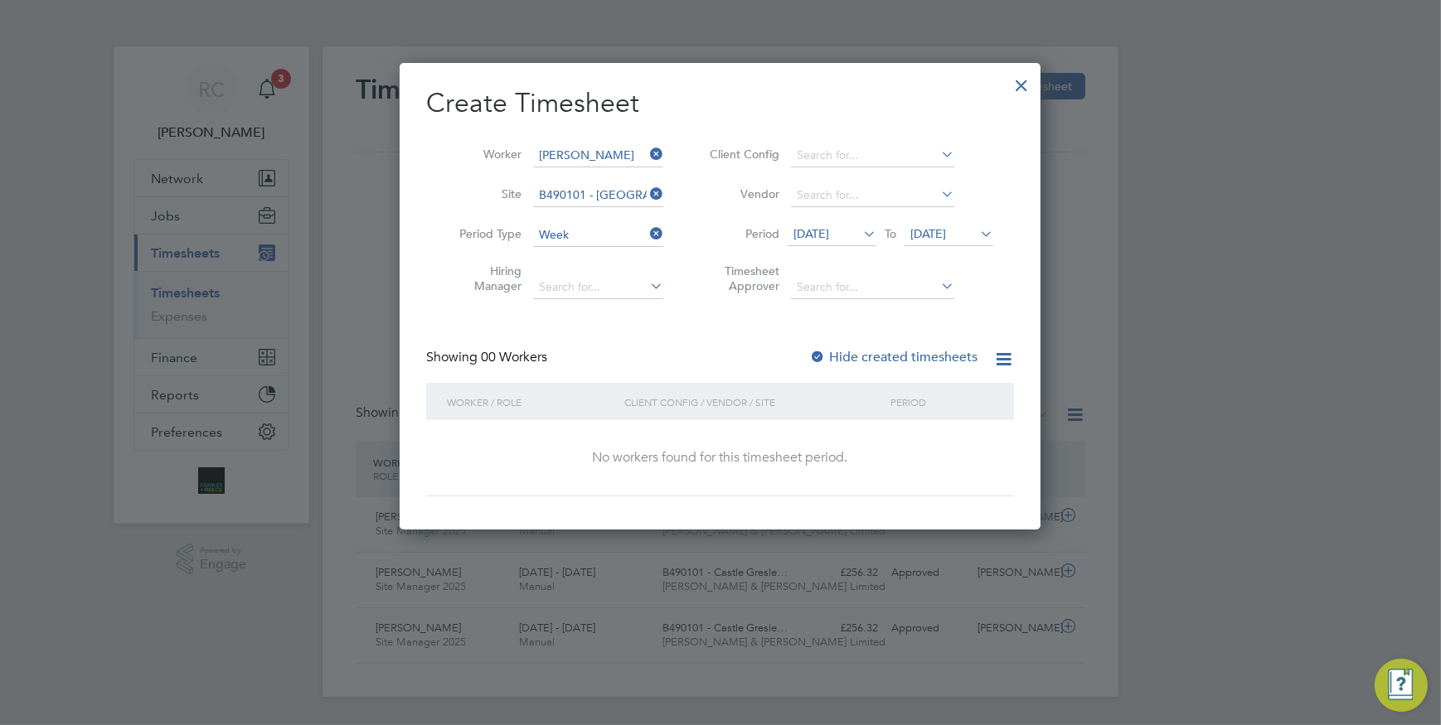
click at [976, 232] on icon at bounding box center [976, 233] width 0 height 23
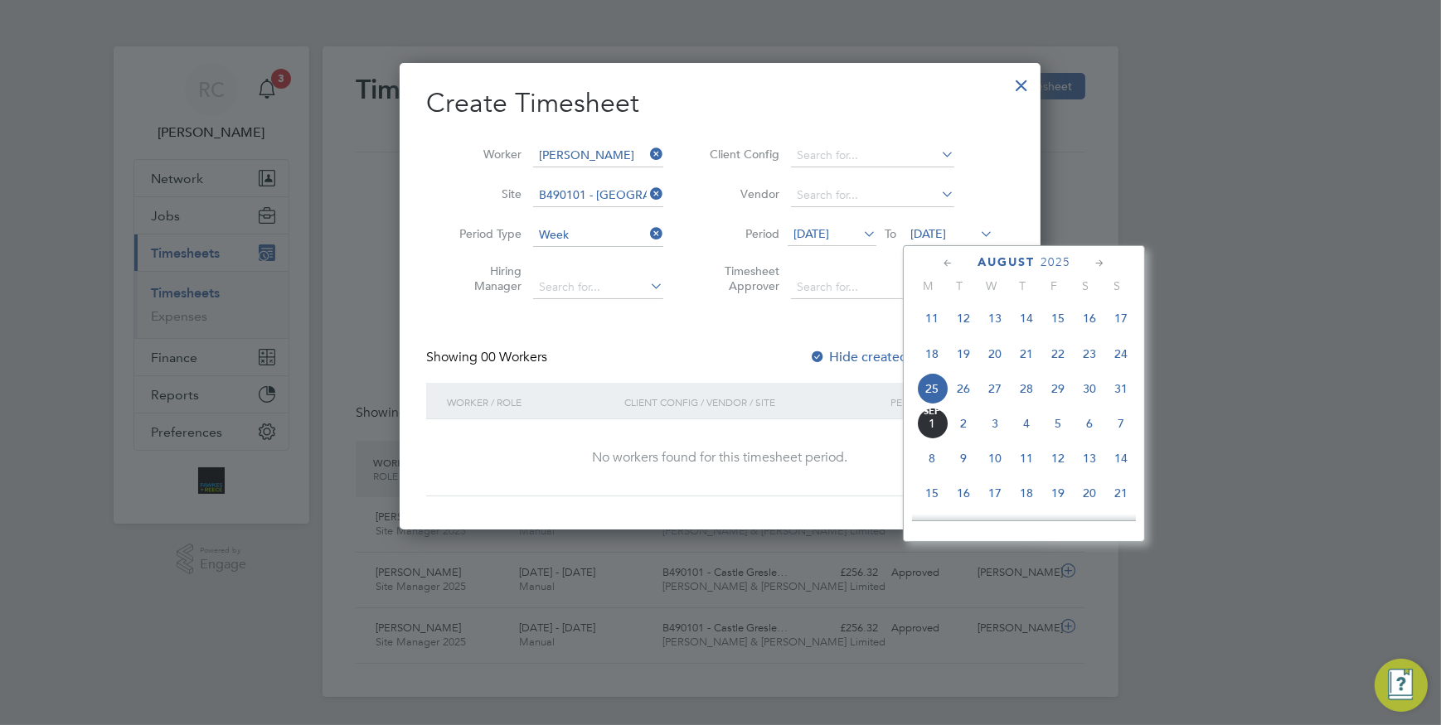
click at [1122, 392] on span "31" at bounding box center [1120, 388] width 31 height 31
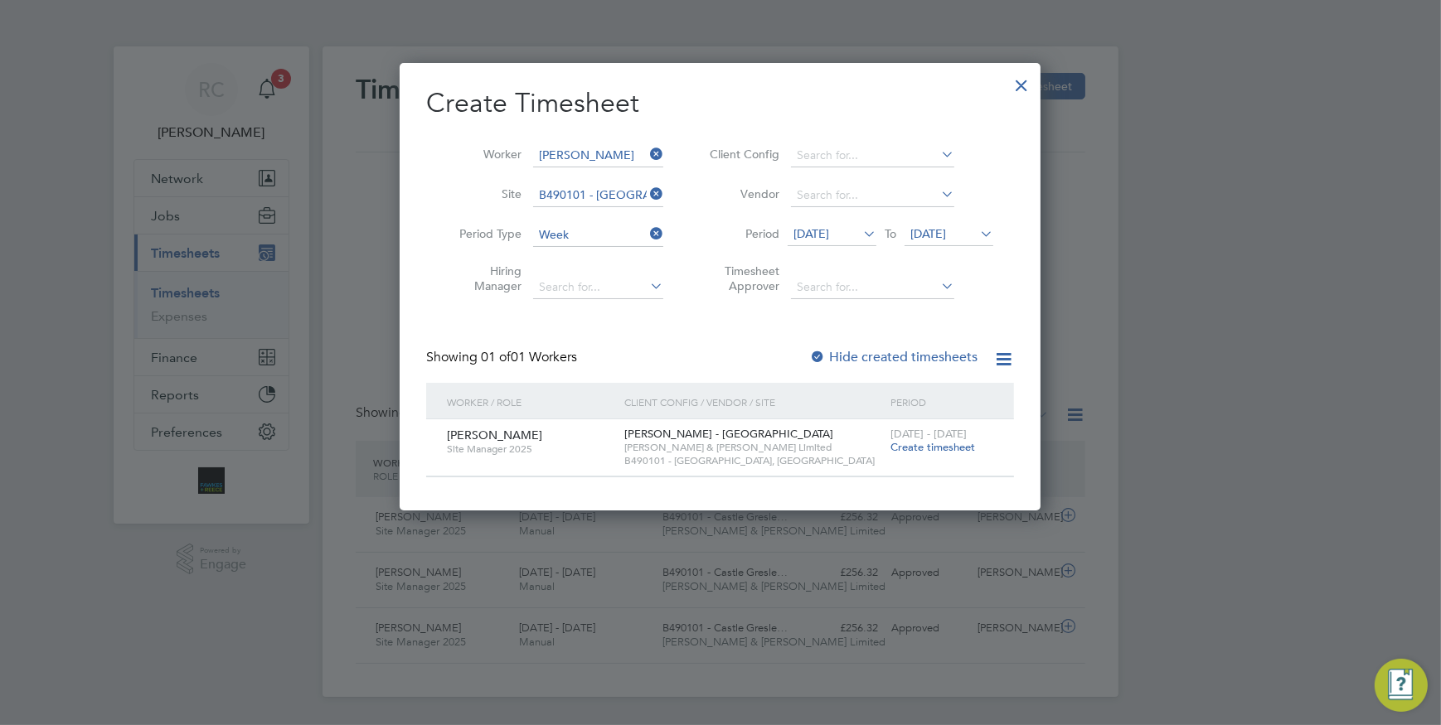
click at [671, 349] on div "Showing 01 of 01 Workers Hide created timesheets" at bounding box center [720, 366] width 588 height 34
click at [945, 446] on span "Create timesheet" at bounding box center [932, 447] width 85 height 14
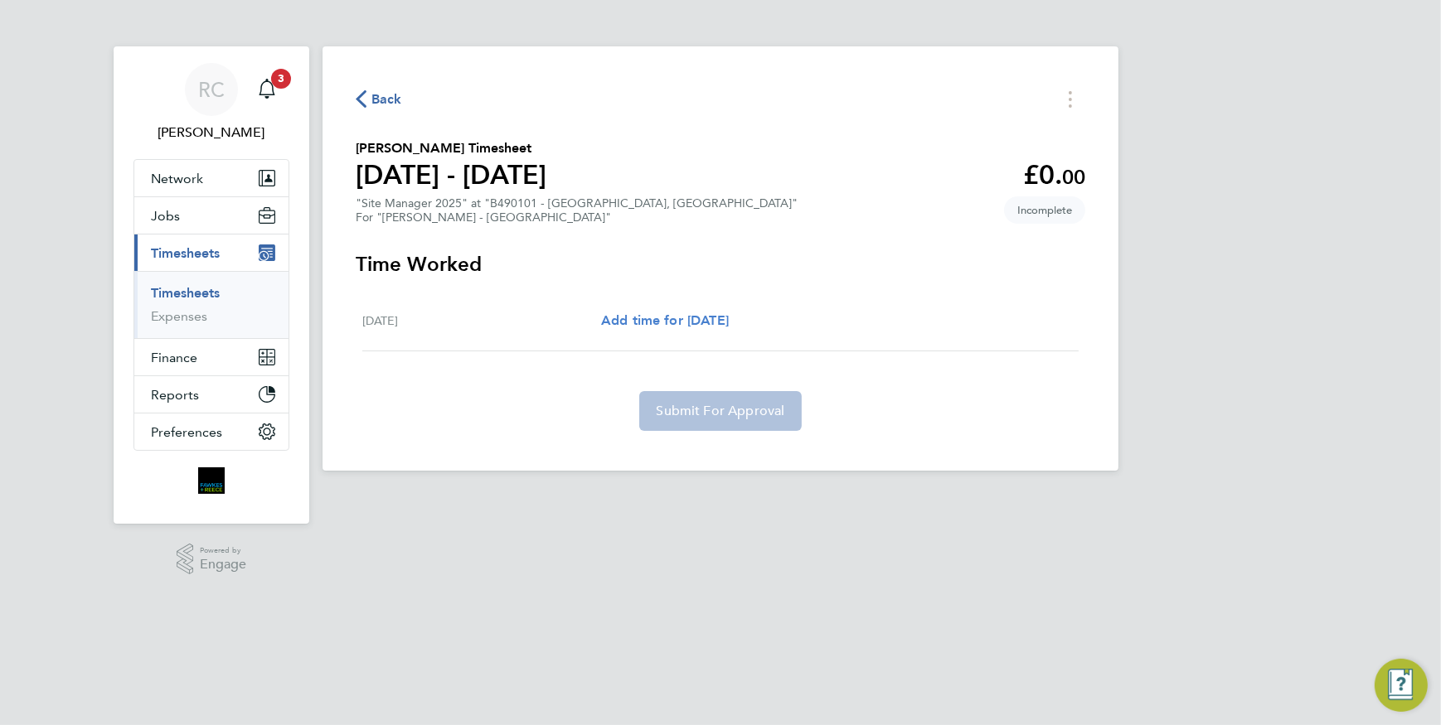
click at [665, 317] on span "Add time for [DATE]" at bounding box center [665, 321] width 128 height 16
select select "30"
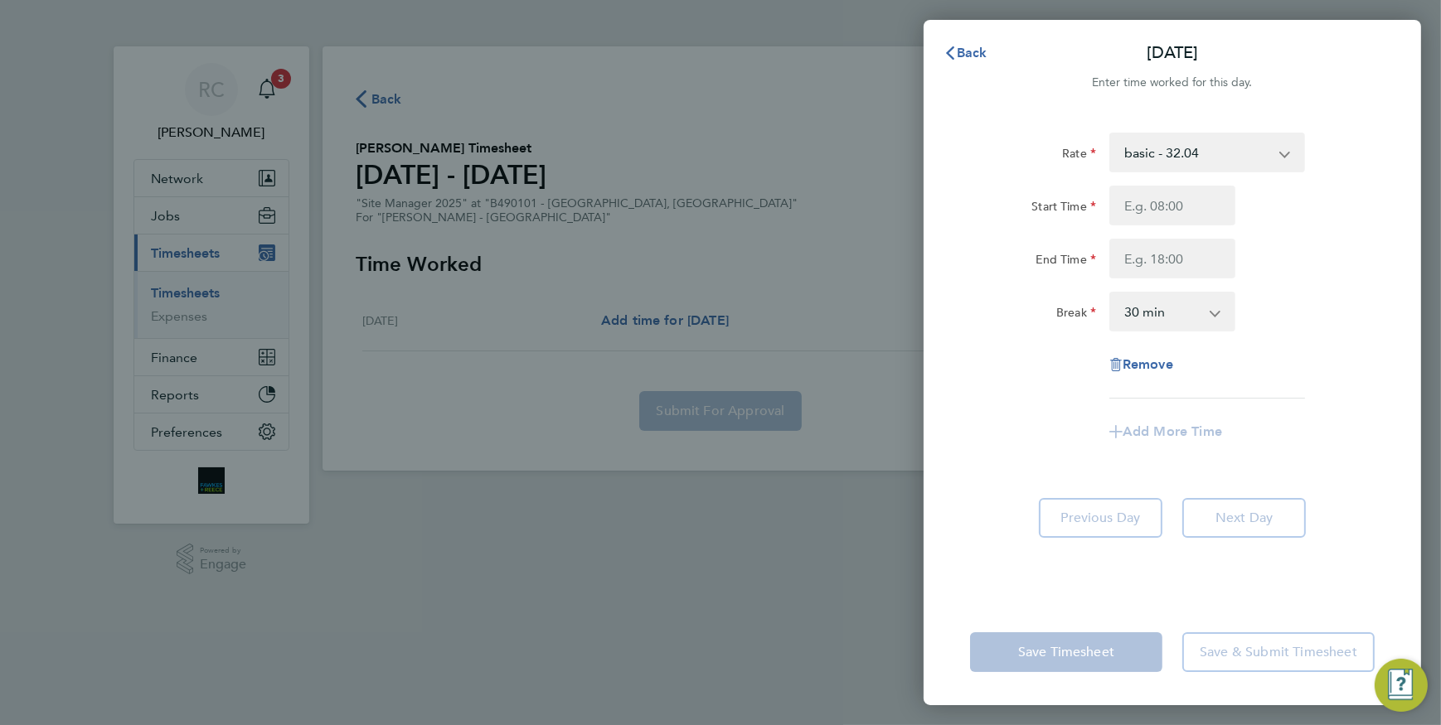
click at [1282, 152] on select "basic - 32.04" at bounding box center [1197, 152] width 172 height 36
click at [1374, 245] on div "End Time" at bounding box center [1172, 259] width 418 height 40
click at [1129, 211] on input "Start Time" at bounding box center [1172, 206] width 126 height 40
type input "07:30"
click at [1132, 260] on input "End Time" at bounding box center [1172, 259] width 126 height 40
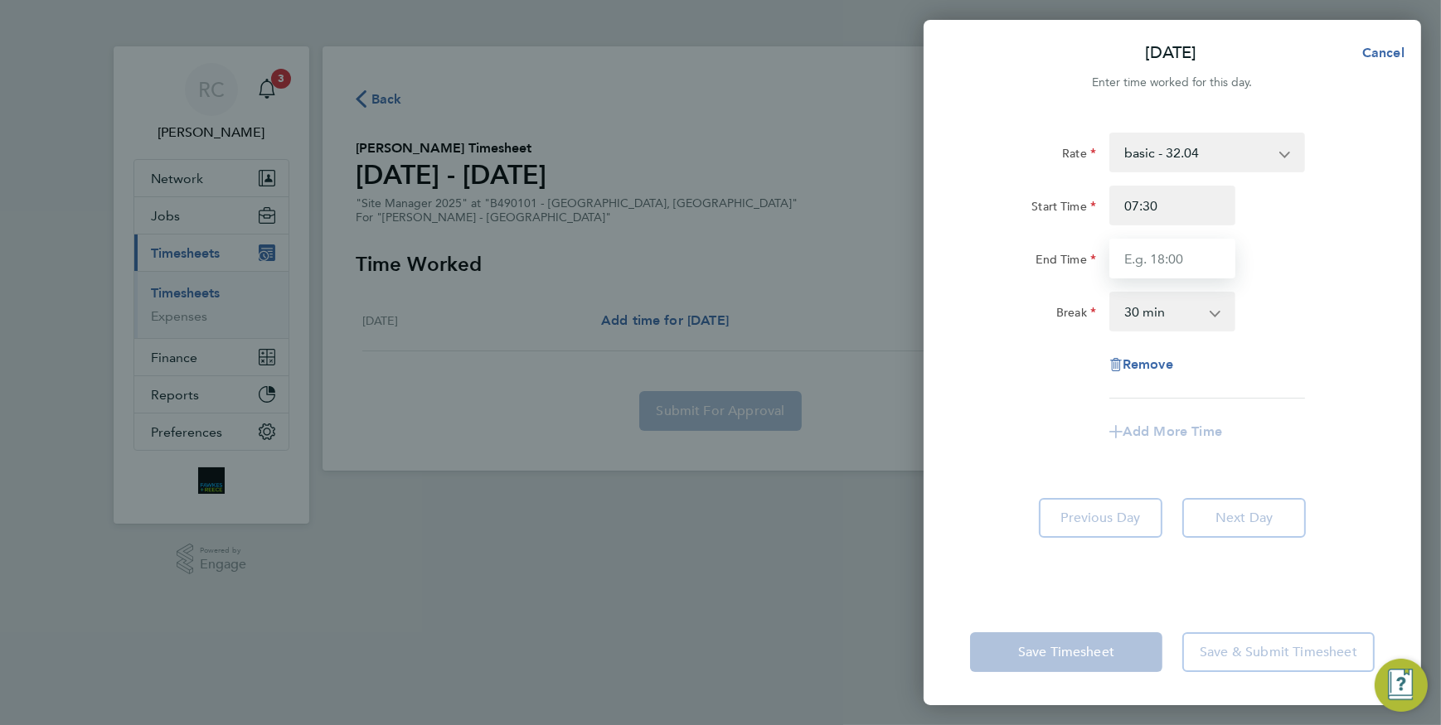
click at [1206, 260] on input "End Time" at bounding box center [1172, 259] width 126 height 40
type input "4"
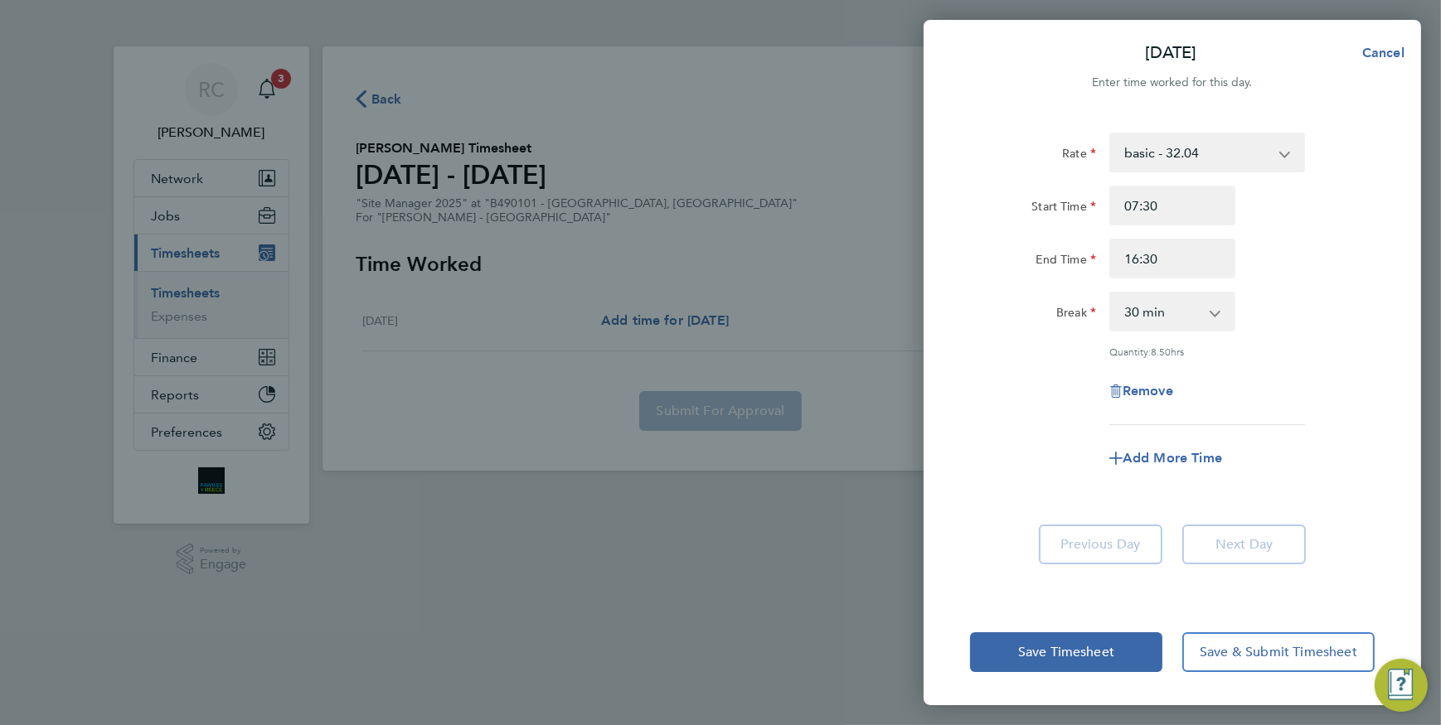
click at [1295, 245] on div "End Time 16:30" at bounding box center [1172, 259] width 418 height 40
drag, startPoint x: 1177, startPoint y: 257, endPoint x: 1036, endPoint y: 259, distance: 140.9
click at [1036, 259] on div "End Time 16:30" at bounding box center [1172, 259] width 418 height 40
click at [1011, 436] on app-timesheet-line-form-group "Rate basic - 32.04 Start Time 07:30 End Time 15:00 Break 0 min 15 min 30 min 45…" at bounding box center [1172, 306] width 405 height 346
click at [1170, 261] on input "15:00" at bounding box center [1172, 259] width 126 height 40
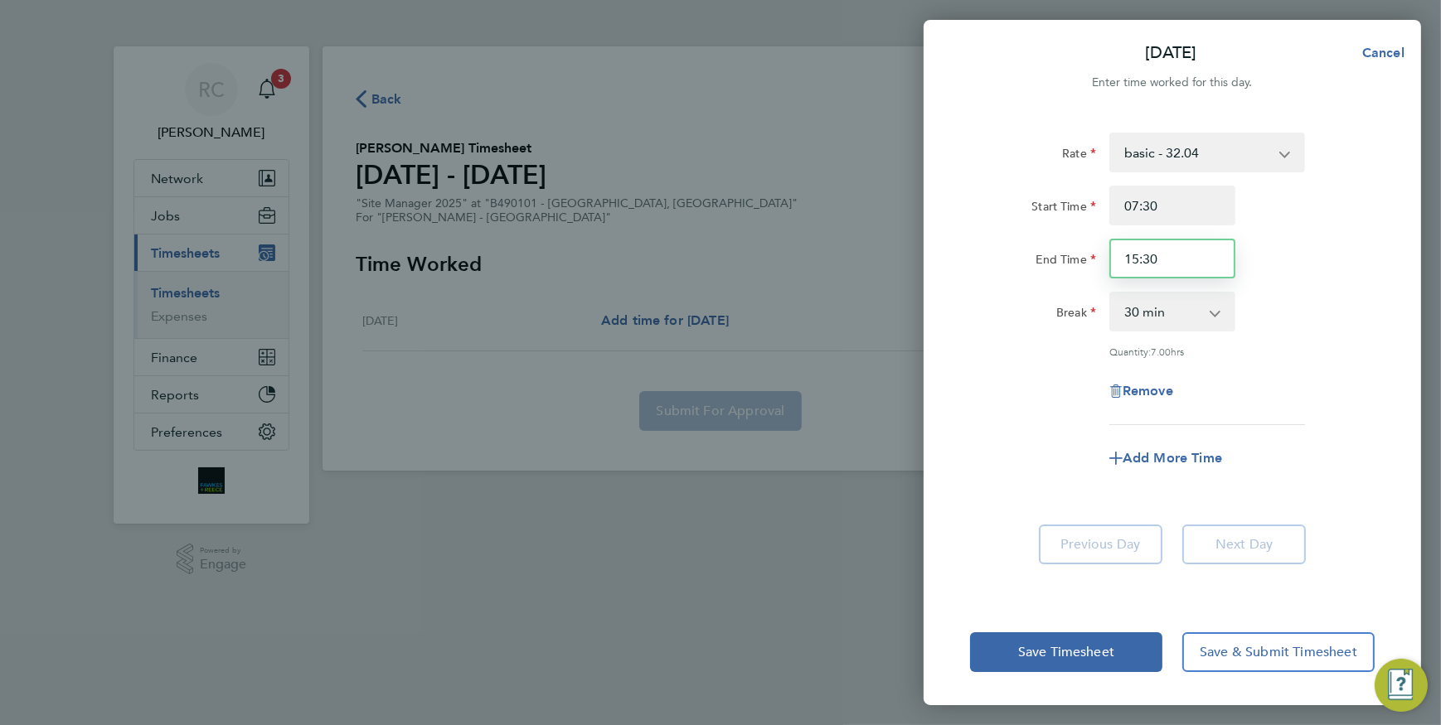
type input "15:30"
drag, startPoint x: 1239, startPoint y: 382, endPoint x: 1241, endPoint y: 371, distance: 11.7
click at [1239, 374] on div "Remove" at bounding box center [1171, 391] width 139 height 40
click at [1214, 309] on app-icon-cross-button at bounding box center [1224, 311] width 20 height 36
click at [1382, 47] on span "Cancel" at bounding box center [1380, 53] width 47 height 16
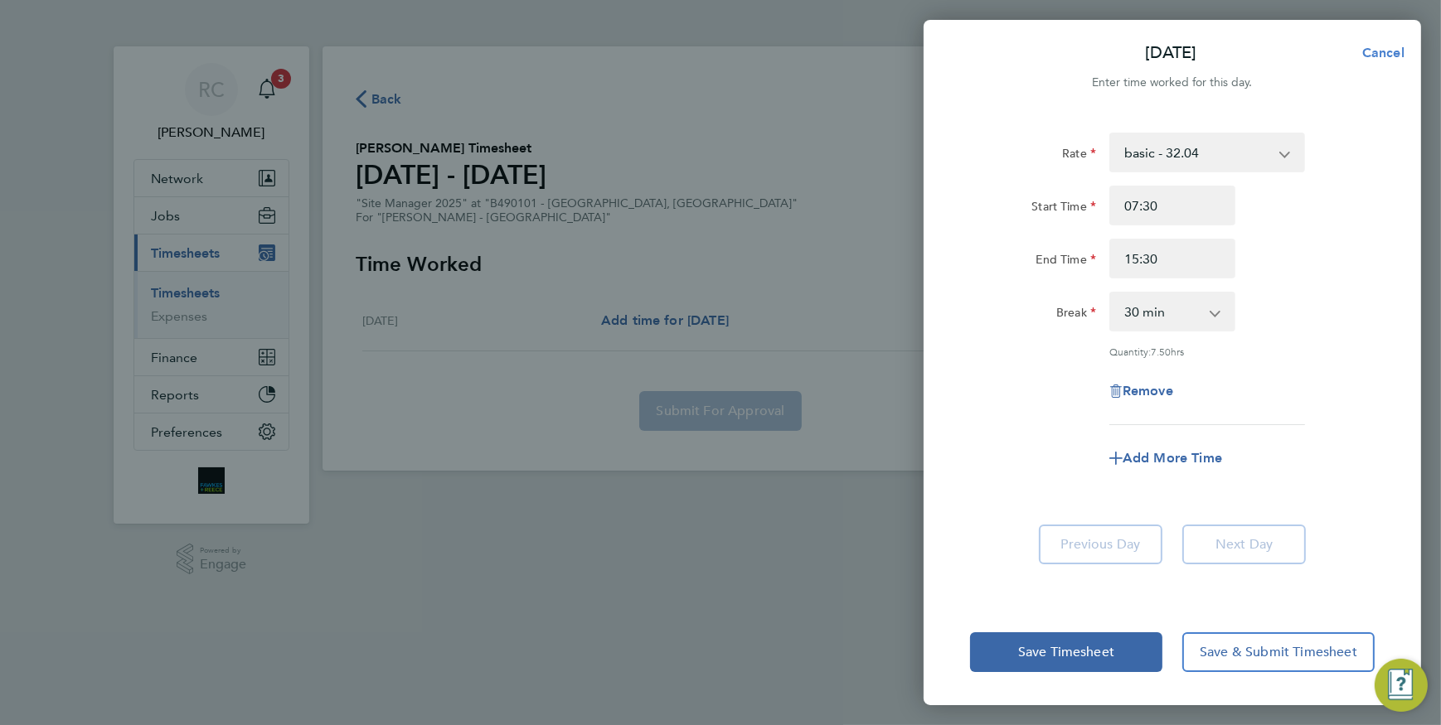
select select "30"
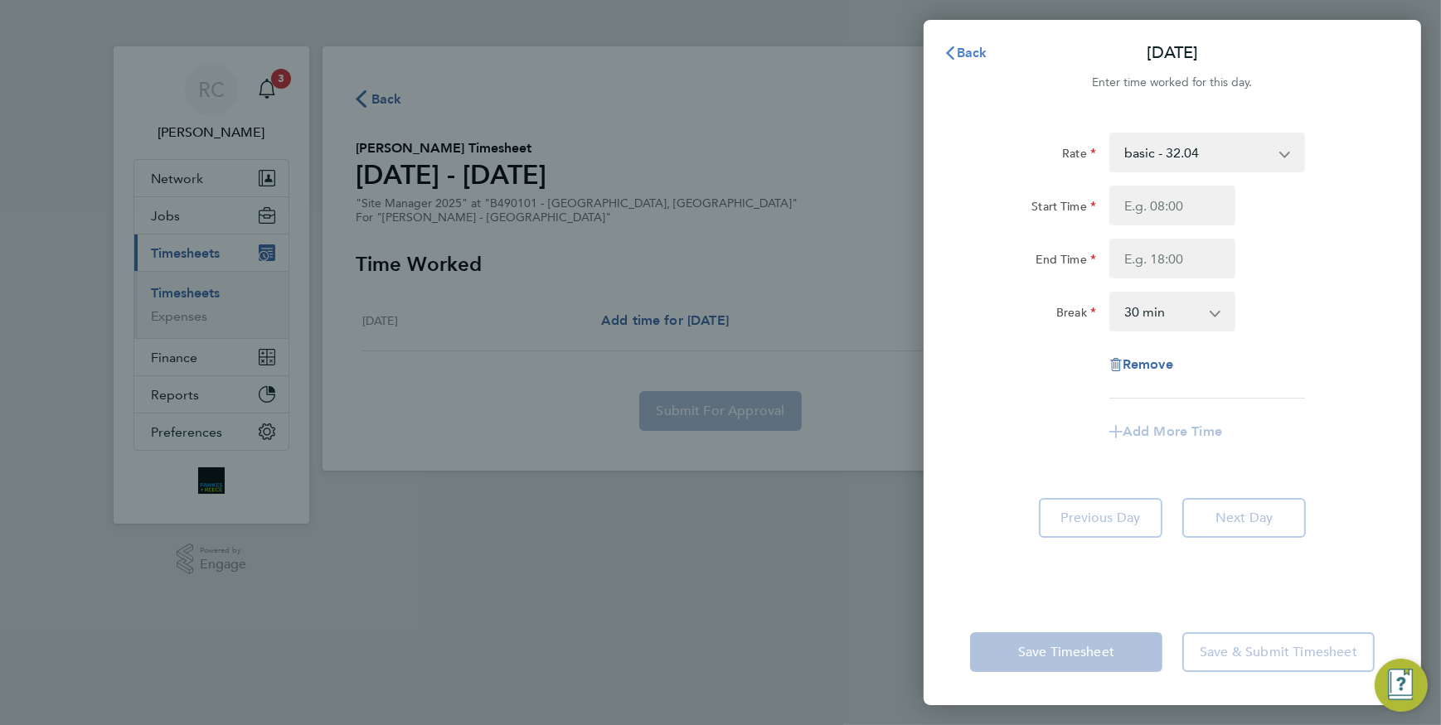
click at [949, 45] on span "button" at bounding box center [949, 53] width 13 height 16
